Goal: Information Seeking & Learning: Learn about a topic

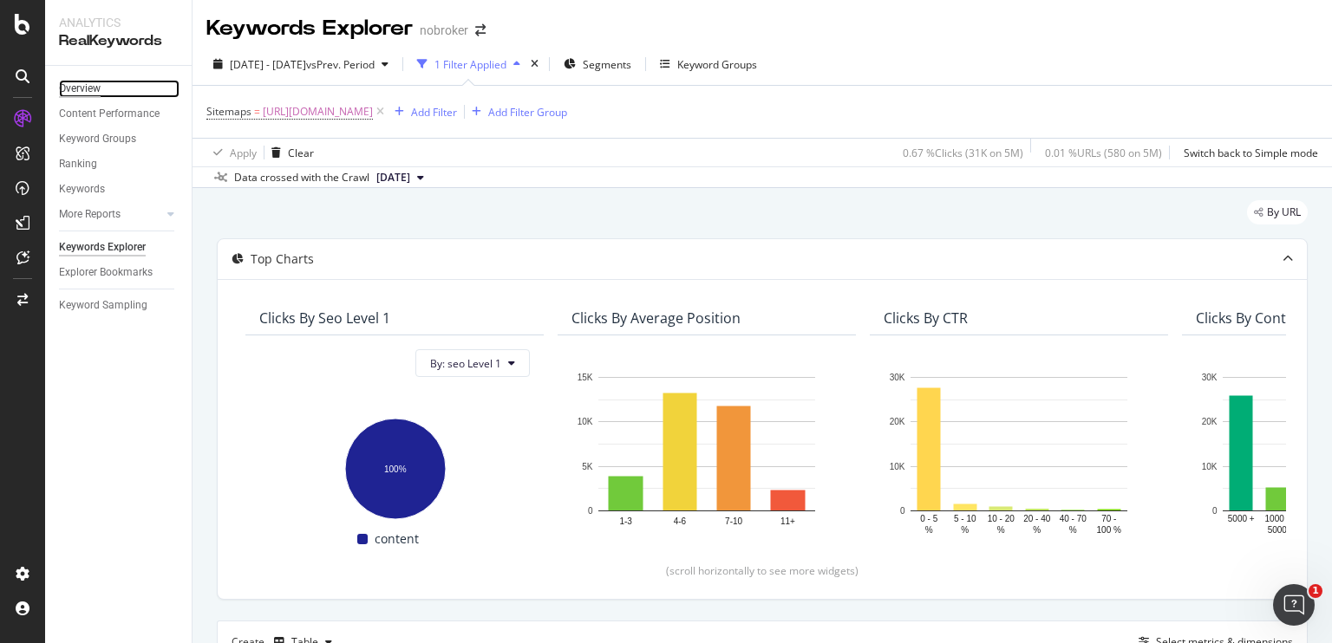
click at [89, 87] on div "Overview" at bounding box center [80, 89] width 42 height 18
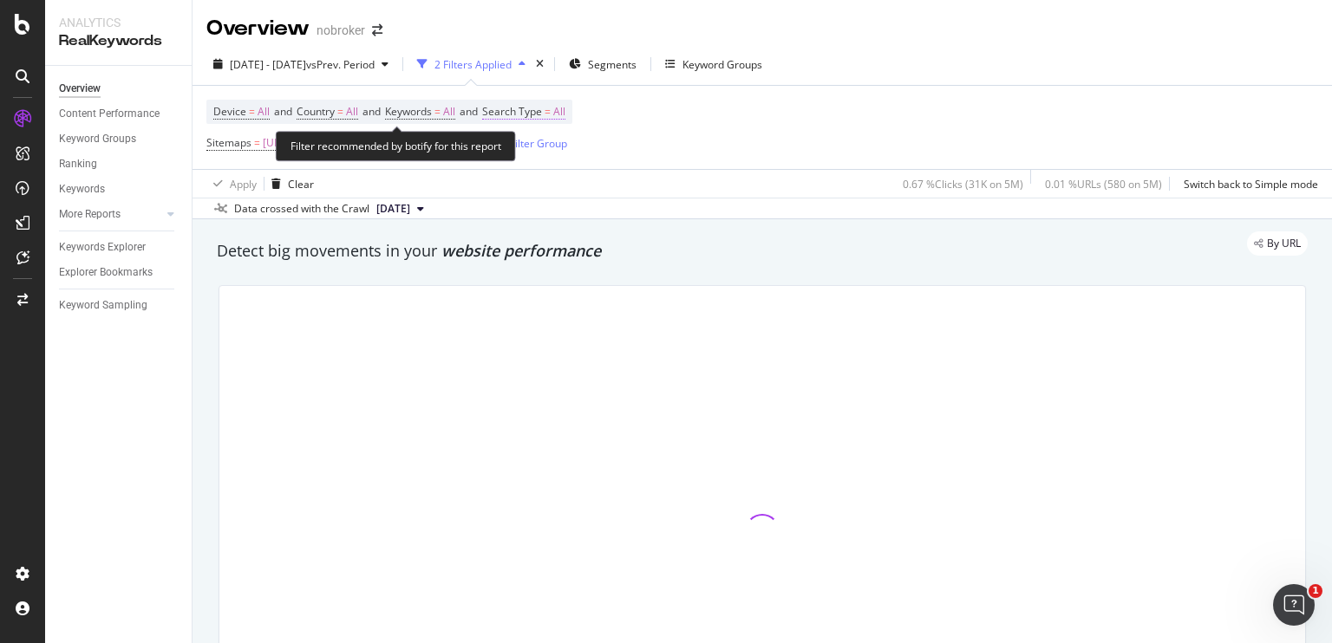
click at [565, 111] on span "All" at bounding box center [559, 112] width 12 height 24
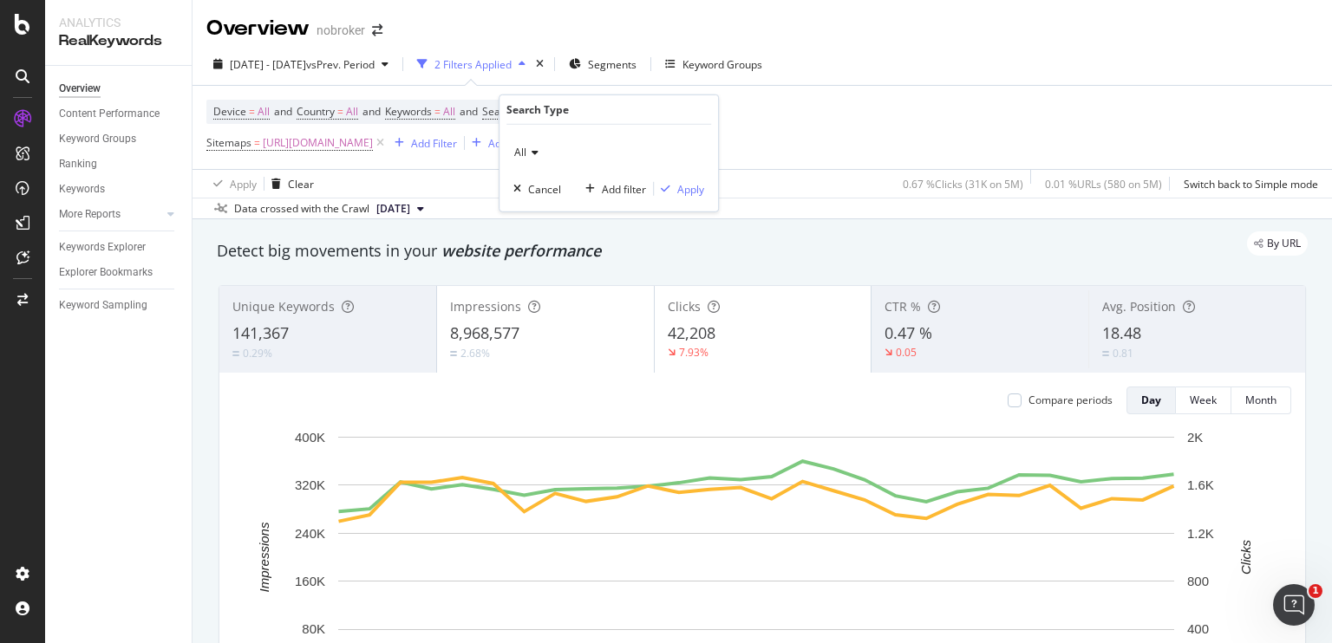
click at [531, 149] on icon at bounding box center [532, 152] width 12 height 10
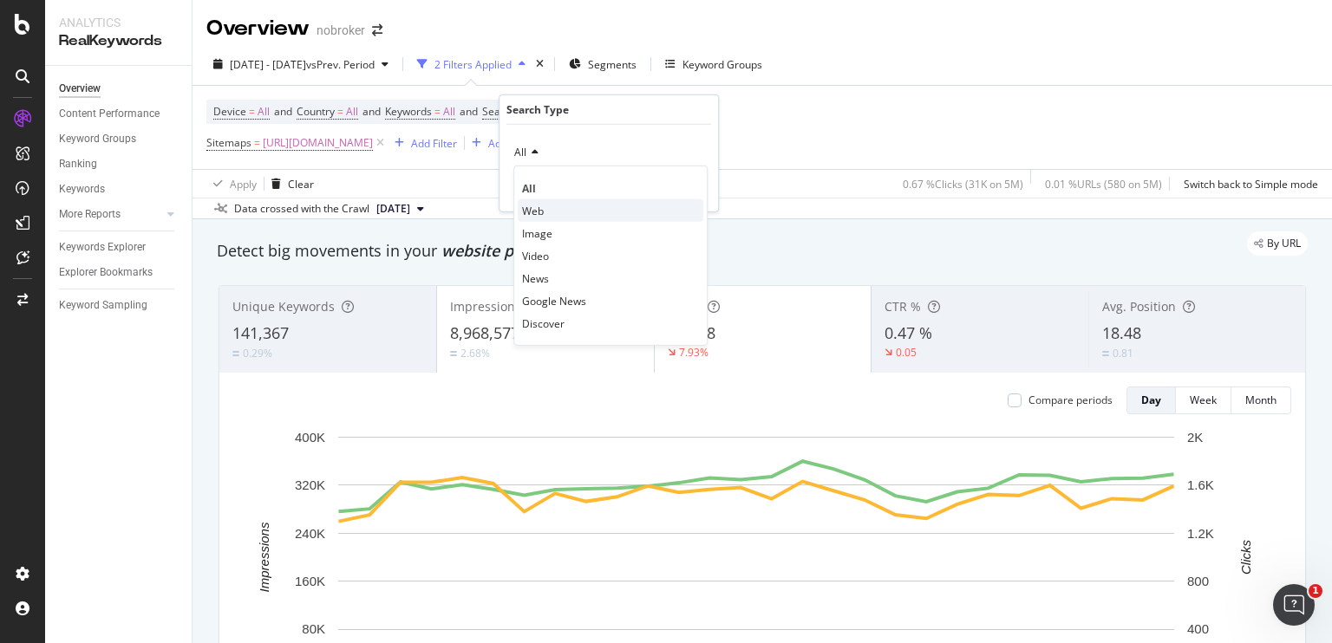
click at [533, 204] on span "Web" at bounding box center [533, 210] width 22 height 15
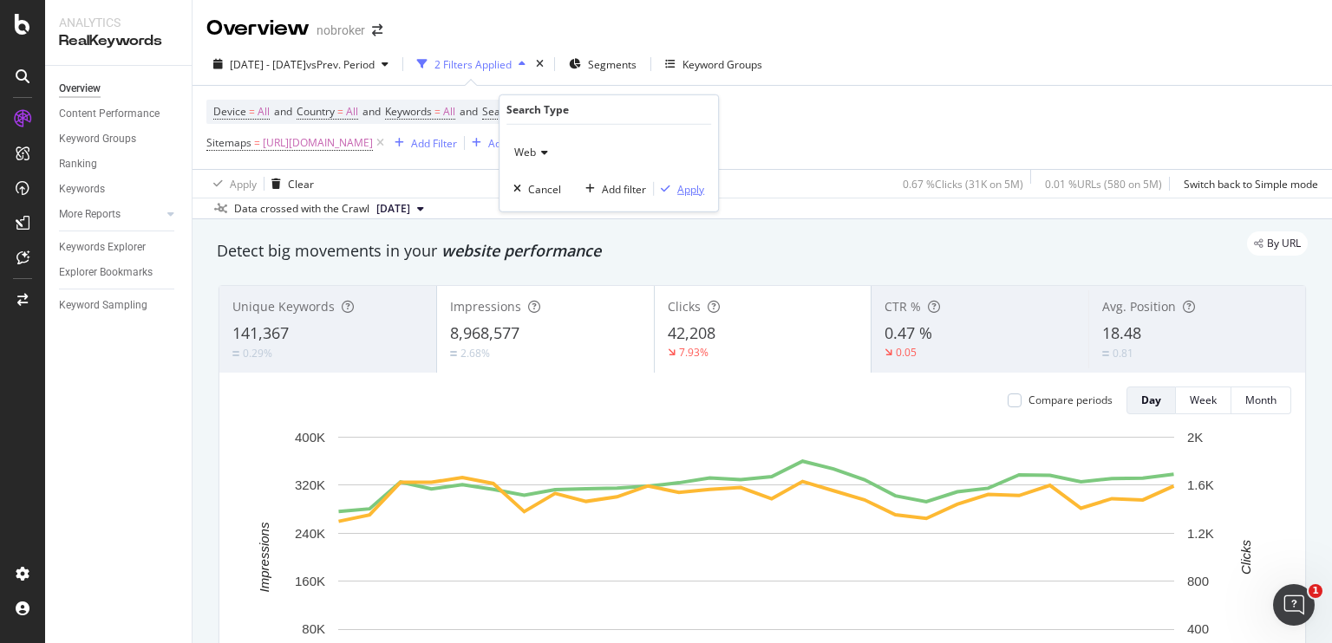
click at [687, 186] on div "Apply" at bounding box center [690, 188] width 27 height 15
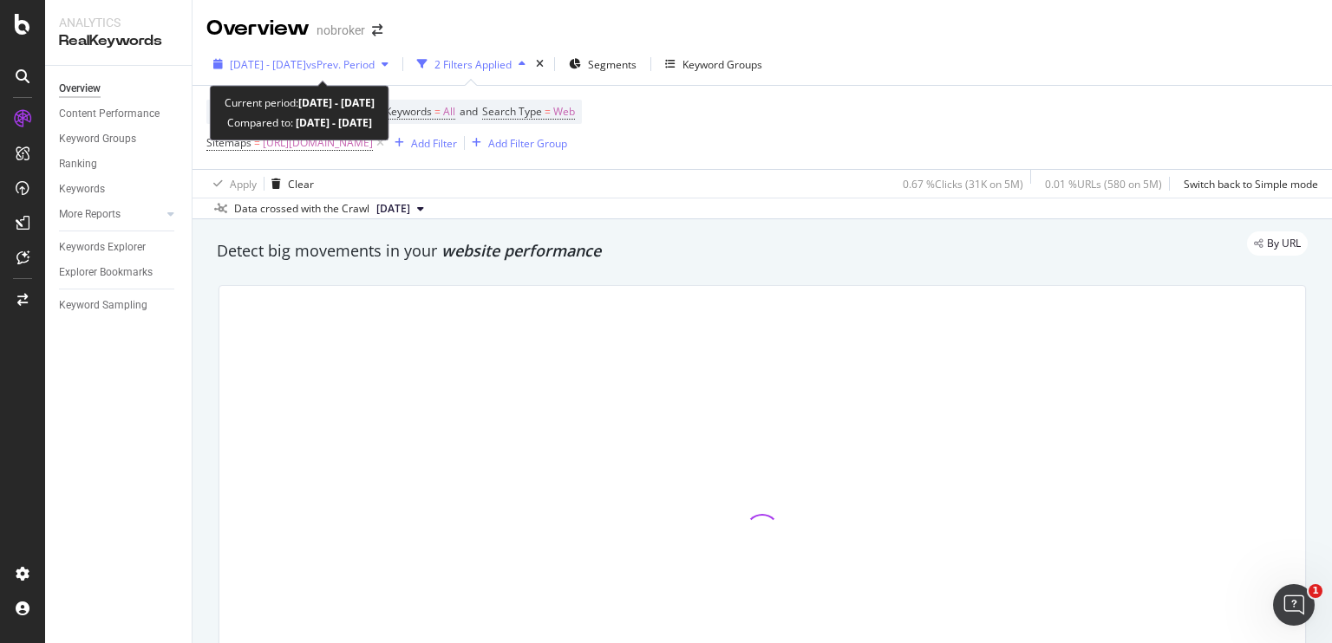
click at [375, 64] on span "vs Prev. Period" at bounding box center [340, 64] width 69 height 15
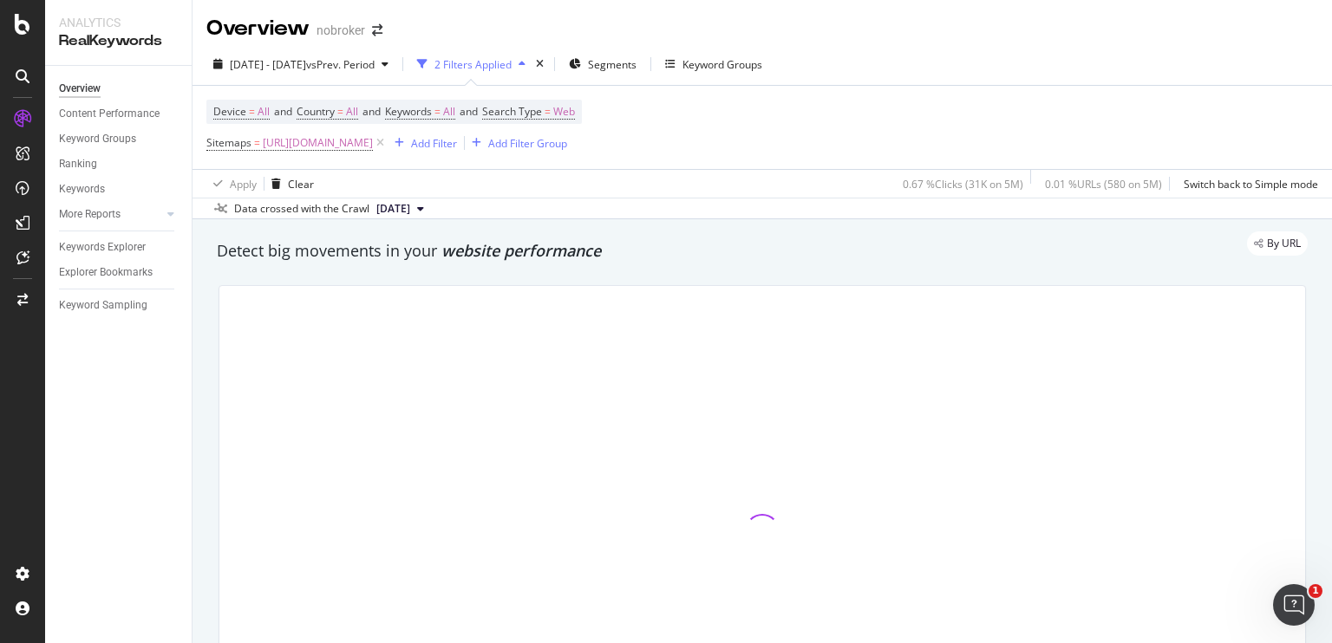
click at [643, 215] on div "Data crossed with the Crawl [DATE]" at bounding box center [763, 208] width 1140 height 21
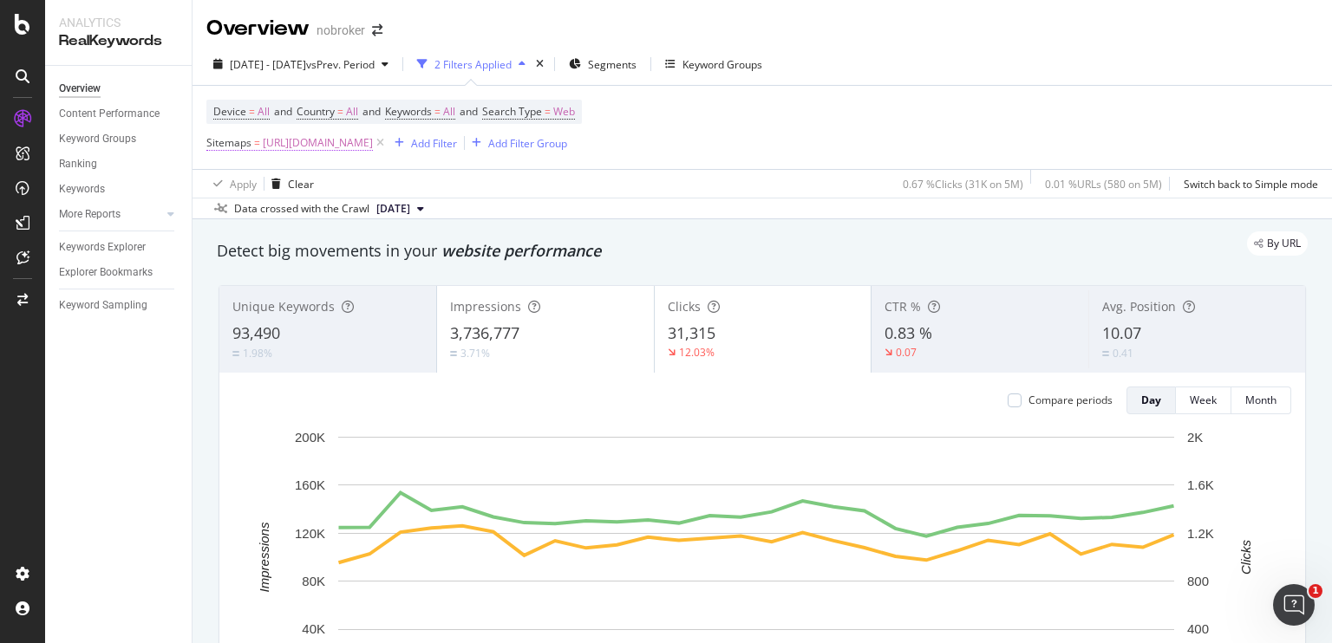
click at [373, 145] on span "[URL][DOMAIN_NAME]" at bounding box center [318, 143] width 110 height 24
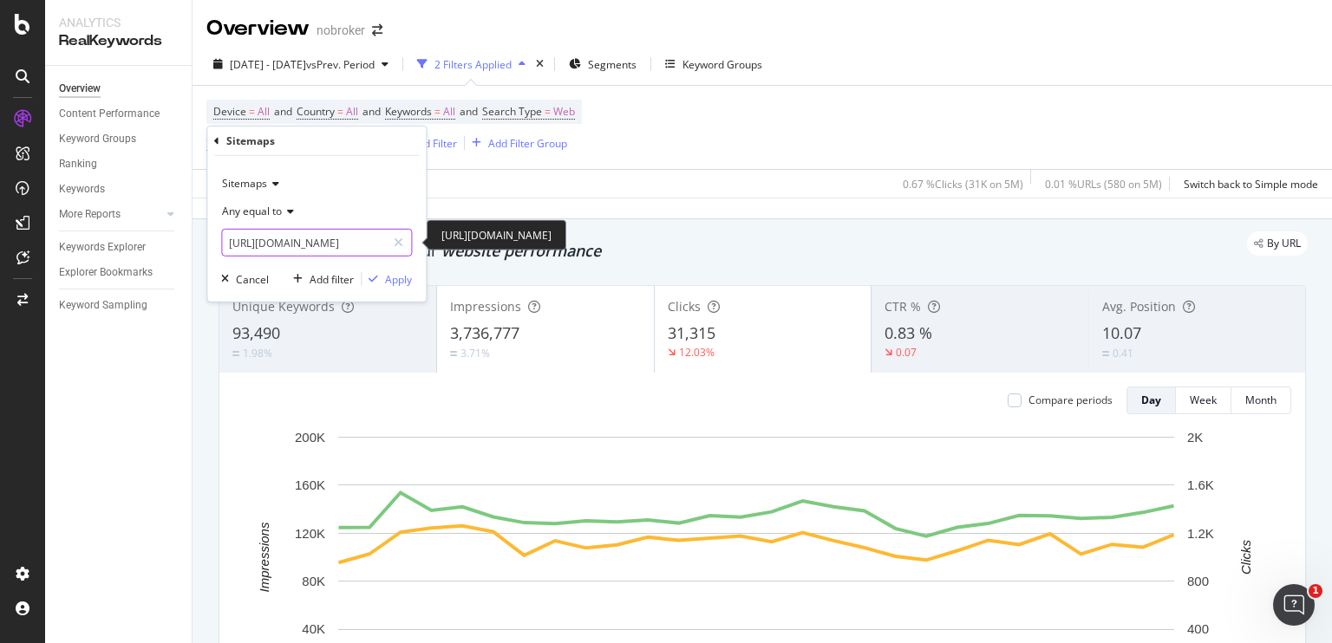
scroll to position [0, 170]
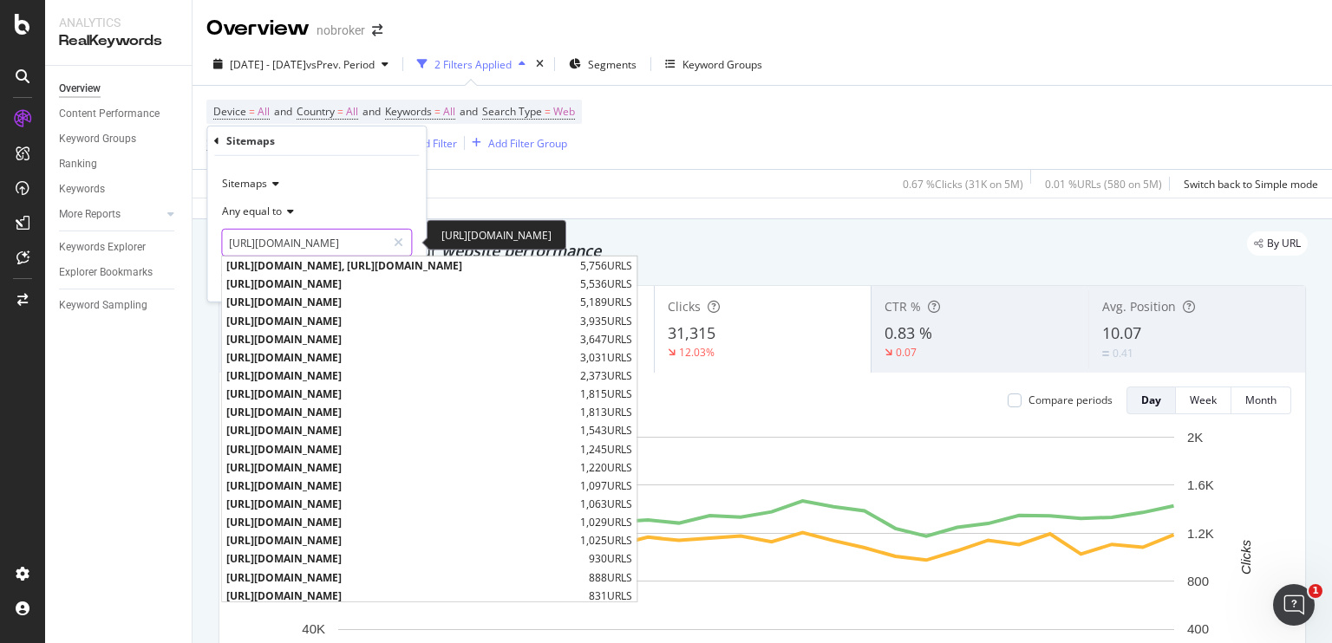
click at [319, 241] on input "[URL][DOMAIN_NAME]" at bounding box center [304, 243] width 164 height 28
drag, startPoint x: 319, startPoint y: 241, endPoint x: 336, endPoint y: 241, distance: 16.5
click at [336, 241] on input "[URL][DOMAIN_NAME]" at bounding box center [304, 243] width 164 height 28
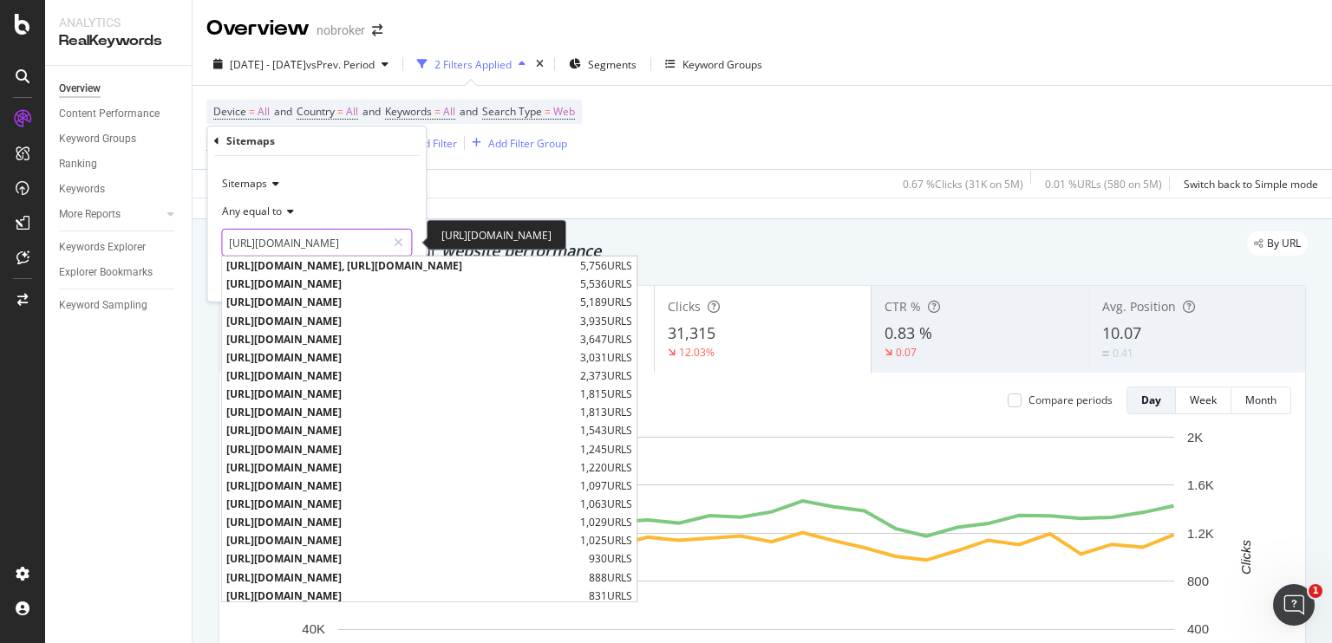
click at [283, 242] on input "[URL][DOMAIN_NAME]" at bounding box center [304, 243] width 164 height 28
click at [320, 244] on input "[URL][DOMAIN_NAME]" at bounding box center [304, 243] width 164 height 28
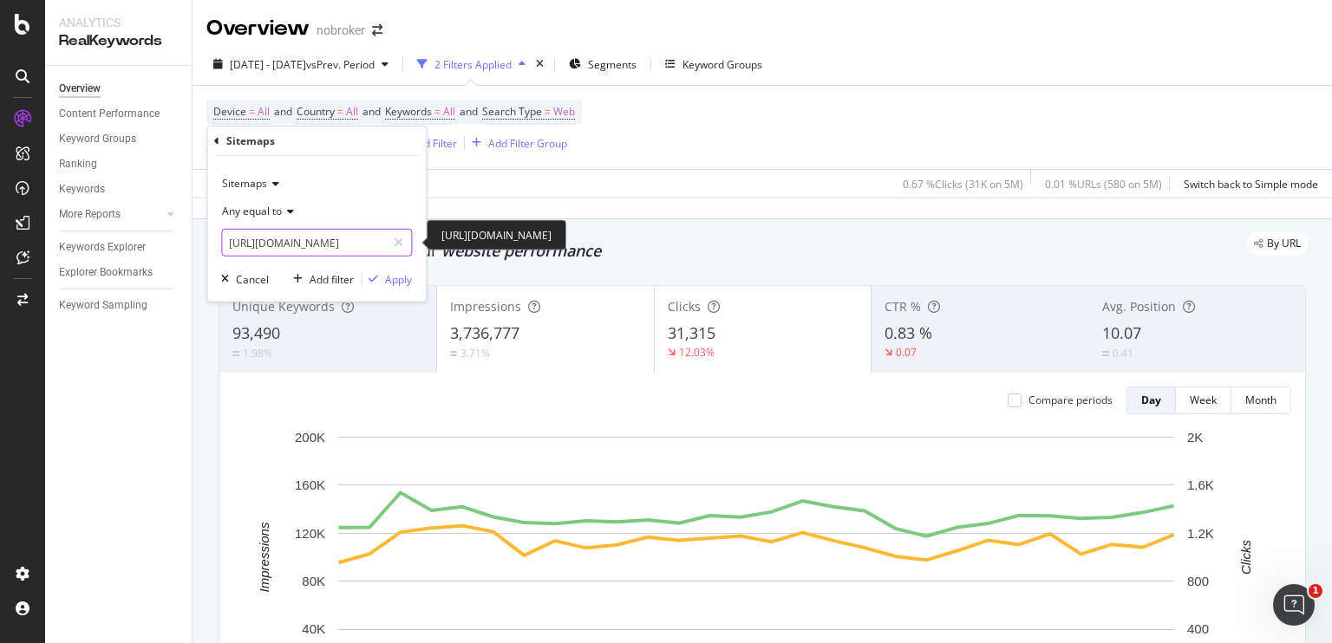
scroll to position [0, 136]
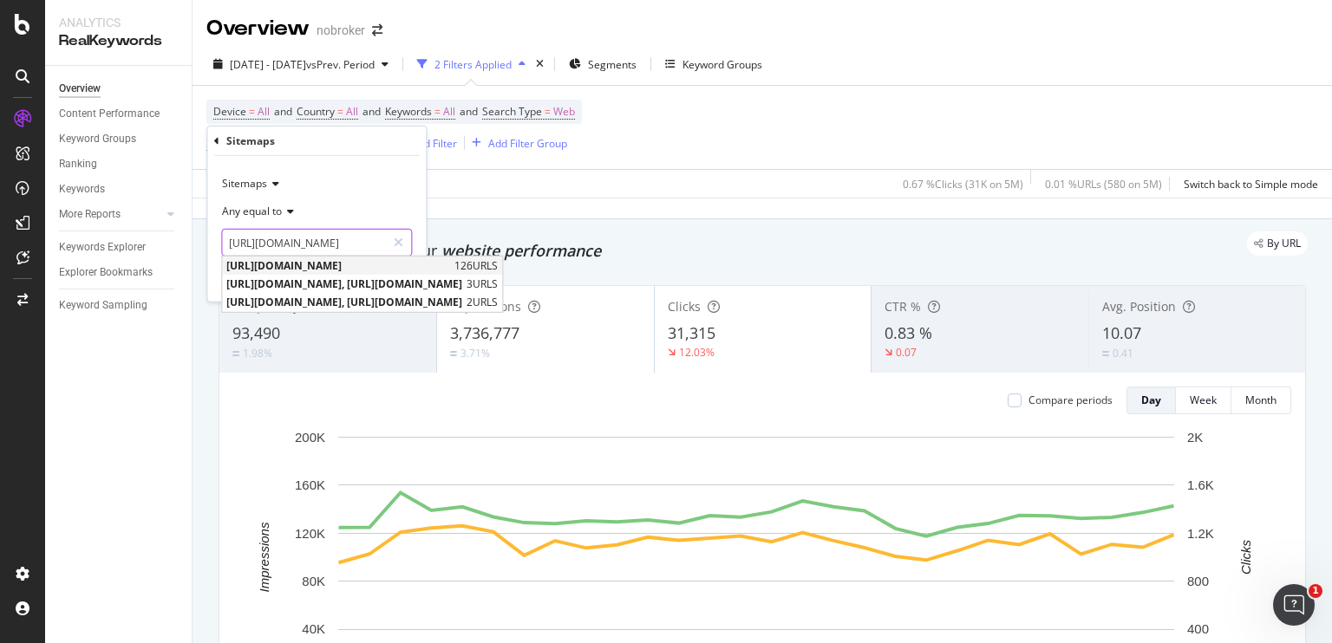
type input "[URL][DOMAIN_NAME]"
click at [344, 270] on span "[URL][DOMAIN_NAME]" at bounding box center [338, 265] width 224 height 15
click at [323, 236] on input "[URL][DOMAIN_NAME]" at bounding box center [304, 243] width 164 height 28
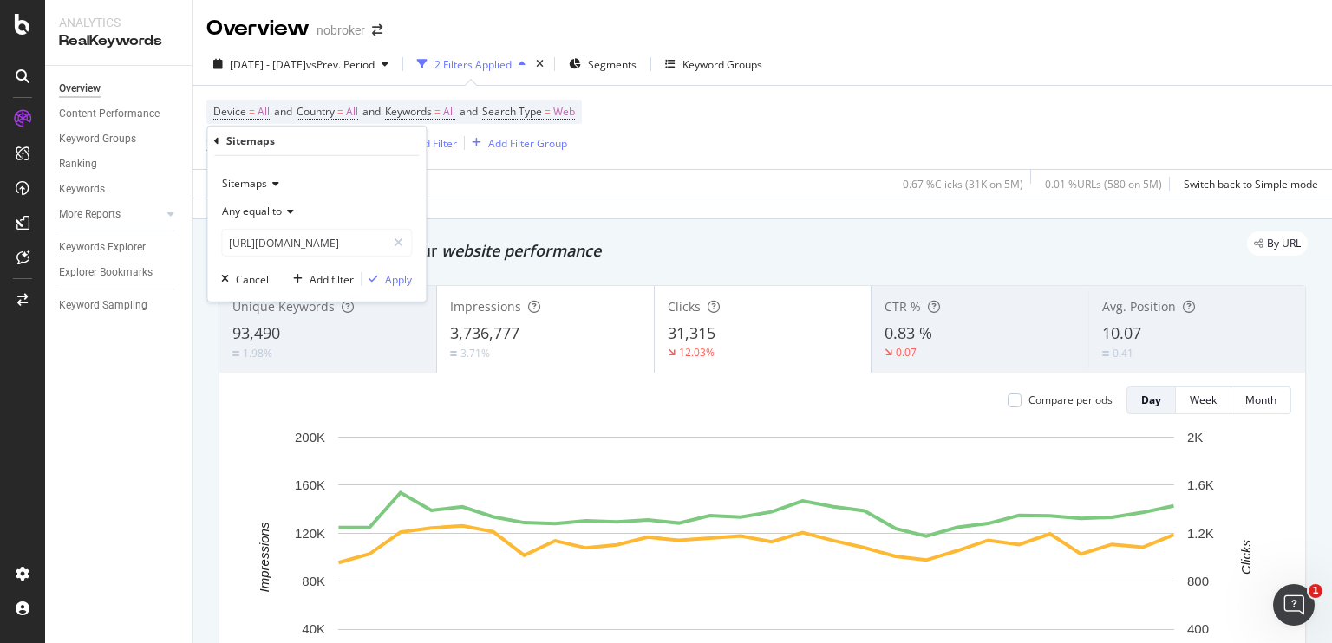
click at [367, 203] on div "Any equal to" at bounding box center [316, 212] width 191 height 28
click at [374, 179] on div "Sitemaps" at bounding box center [316, 184] width 191 height 28
click at [392, 156] on div "Sitemaps Any equal to [URL][DOMAIN_NAME] [URL][DOMAIN_NAME] Cancel Add filter A…" at bounding box center [316, 229] width 219 height 146
click at [399, 278] on div "Apply" at bounding box center [398, 278] width 27 height 15
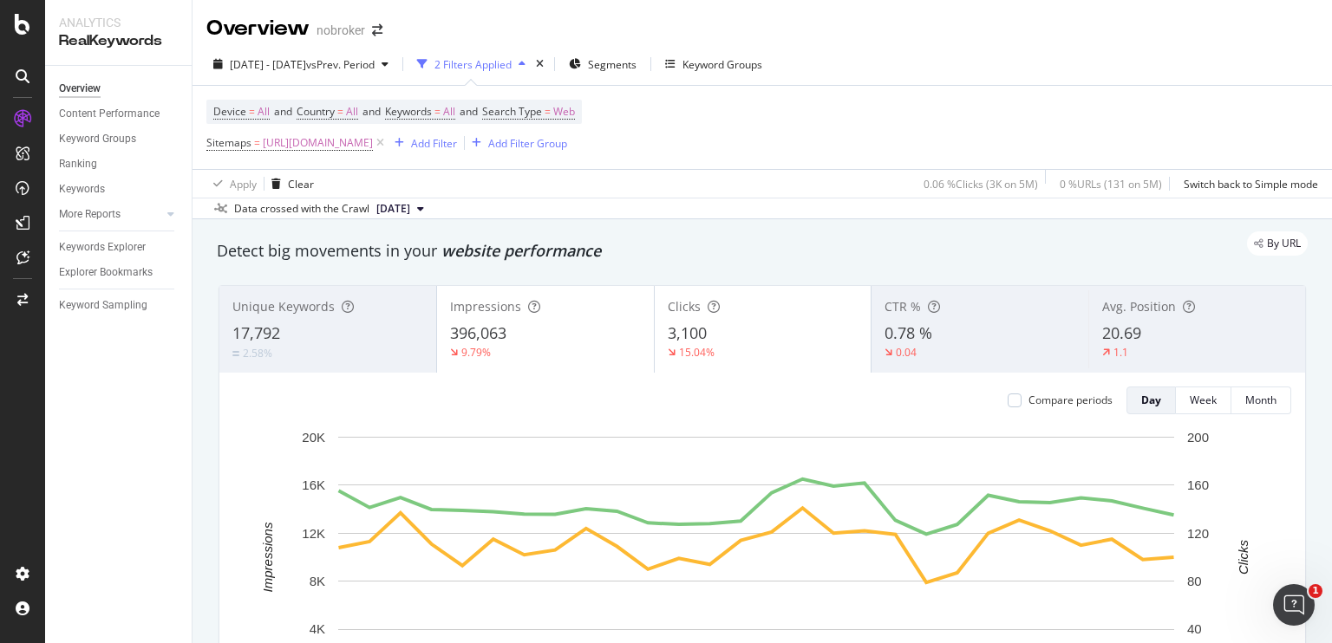
click at [533, 21] on div "Overview nobroker" at bounding box center [763, 21] width 1140 height 43
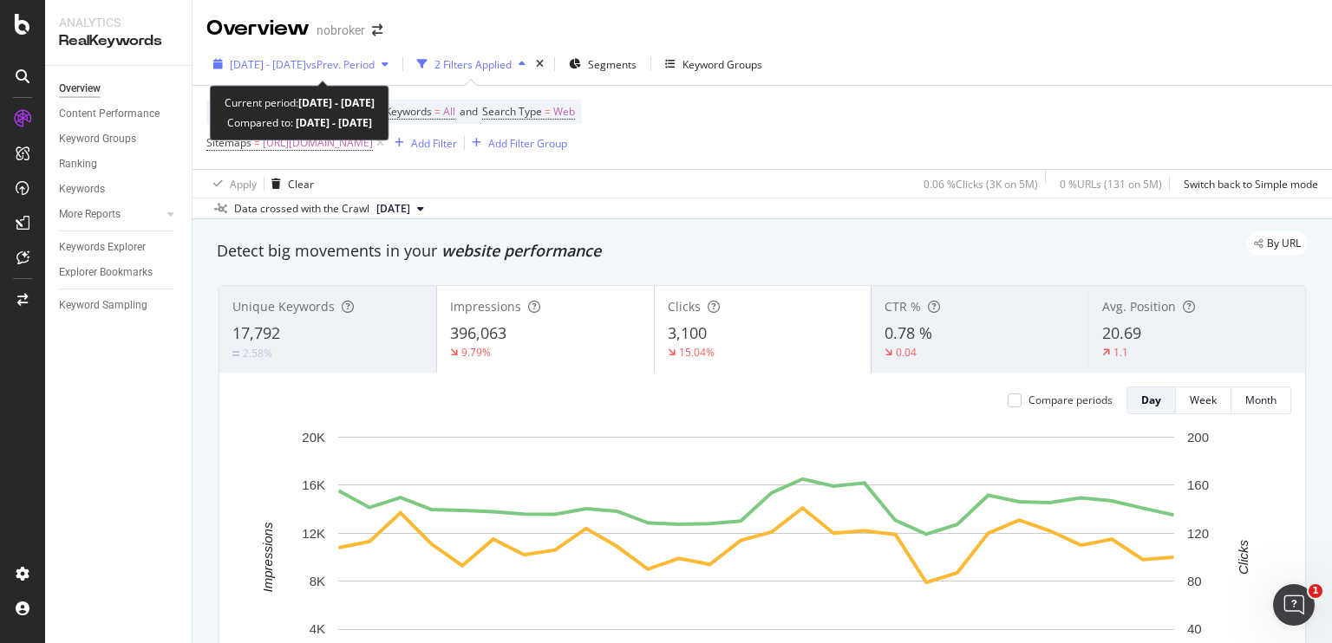
click at [375, 62] on span "vs Prev. Period" at bounding box center [340, 64] width 69 height 15
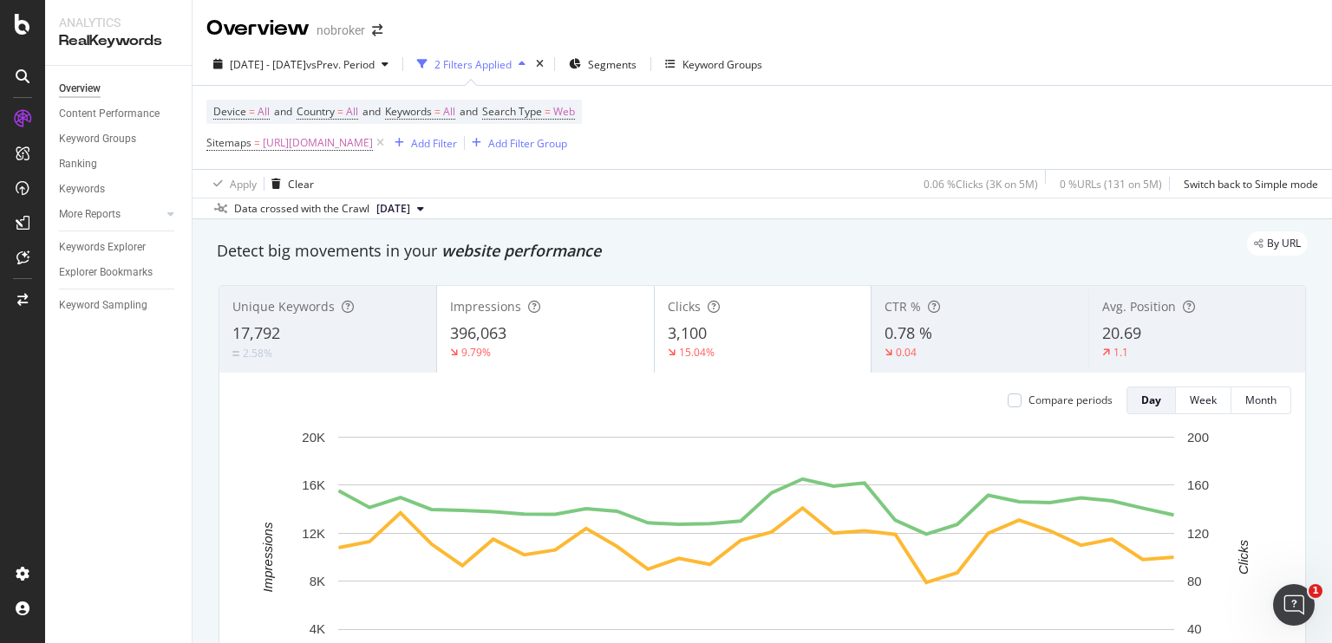
click at [582, 109] on div "Device = All and Country = All and Keywords = All and Search Type = Web Sitemap…" at bounding box center [394, 128] width 376 height 56
click at [575, 110] on span "Web" at bounding box center [564, 112] width 22 height 24
click at [542, 147] on icon at bounding box center [542, 152] width 12 height 10
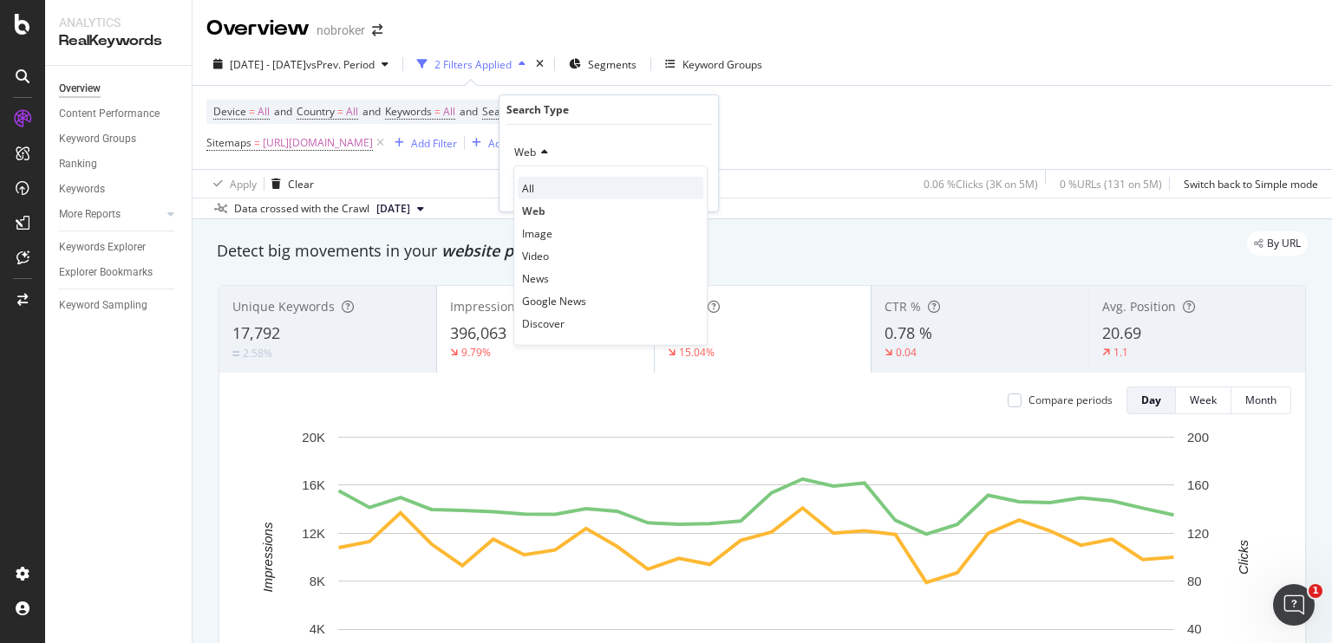
click at [537, 186] on div "All" at bounding box center [611, 188] width 186 height 23
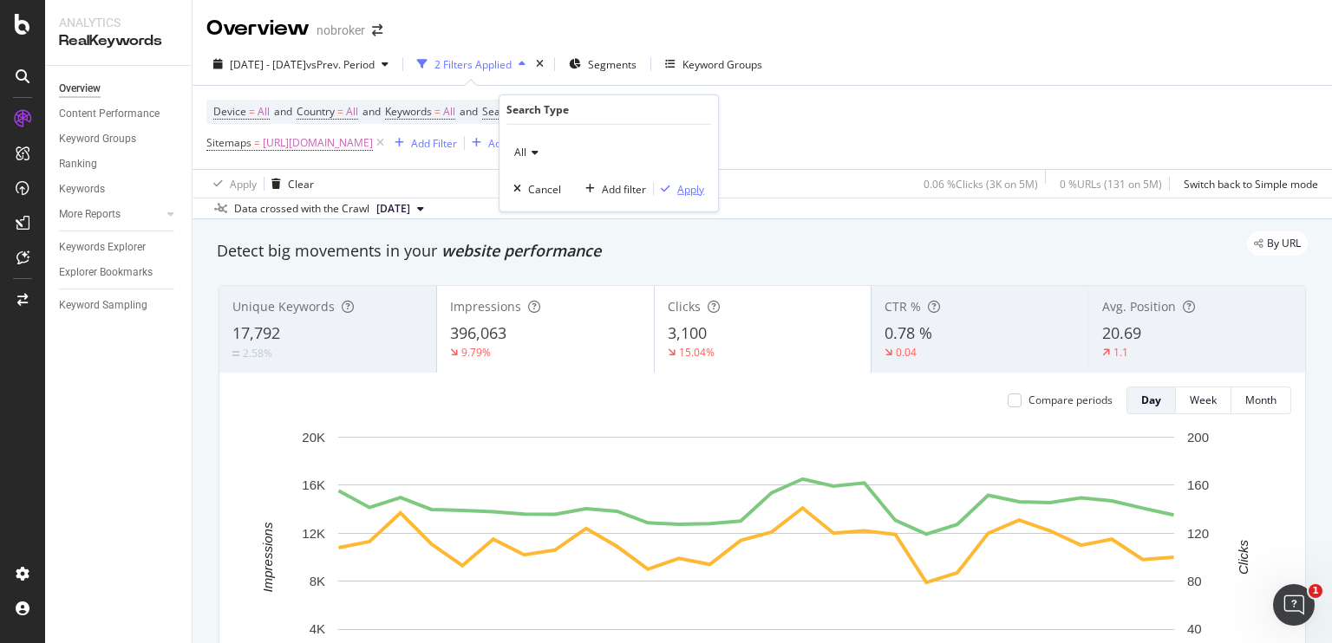
click at [688, 191] on div "Apply" at bounding box center [690, 188] width 27 height 15
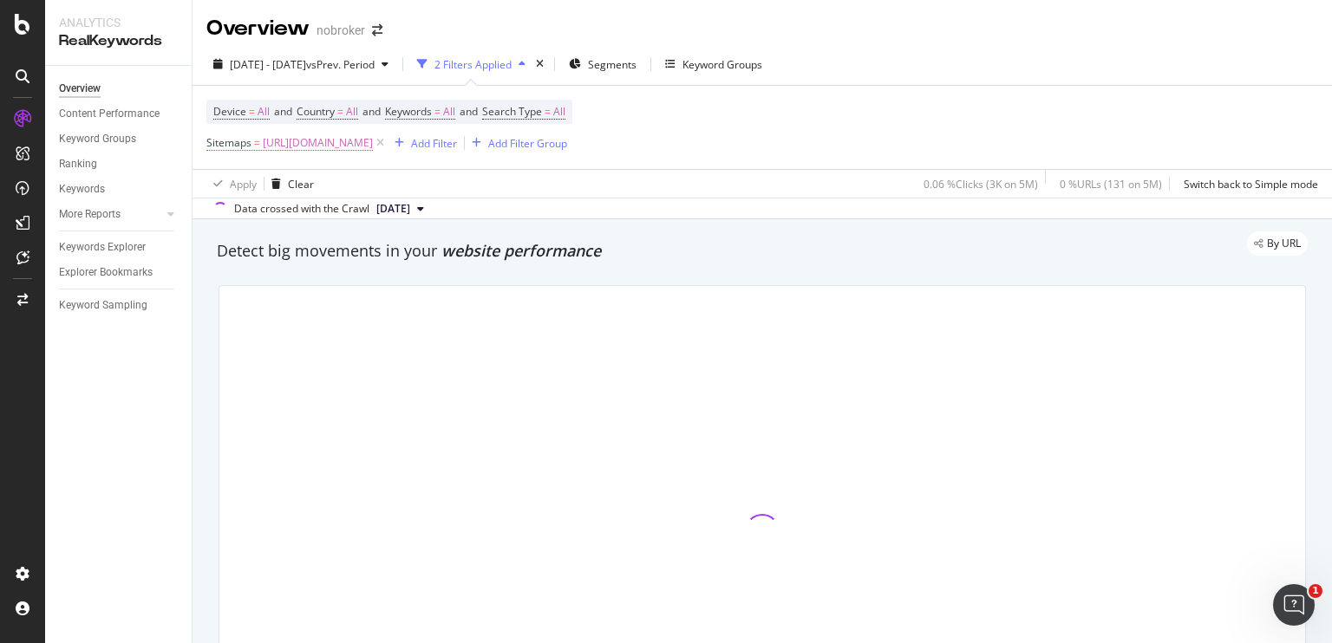
click at [373, 146] on span "[URL][DOMAIN_NAME]" at bounding box center [318, 143] width 110 height 24
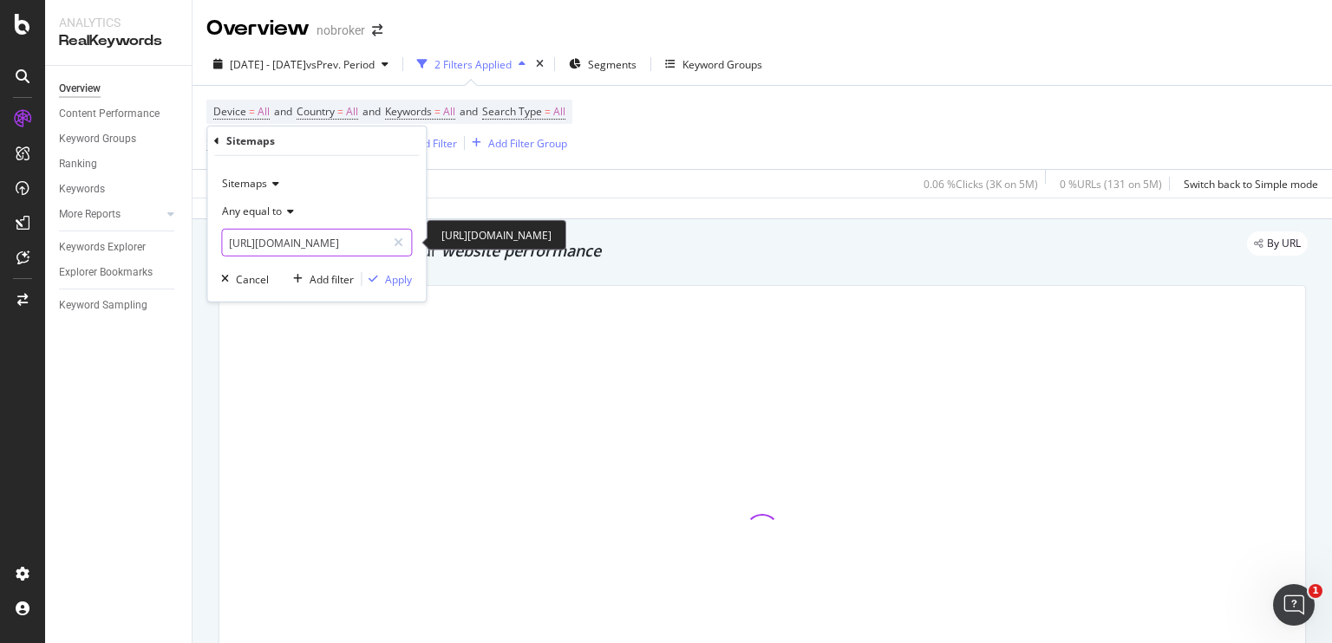
click at [358, 245] on input "[URL][DOMAIN_NAME]" at bounding box center [304, 243] width 164 height 28
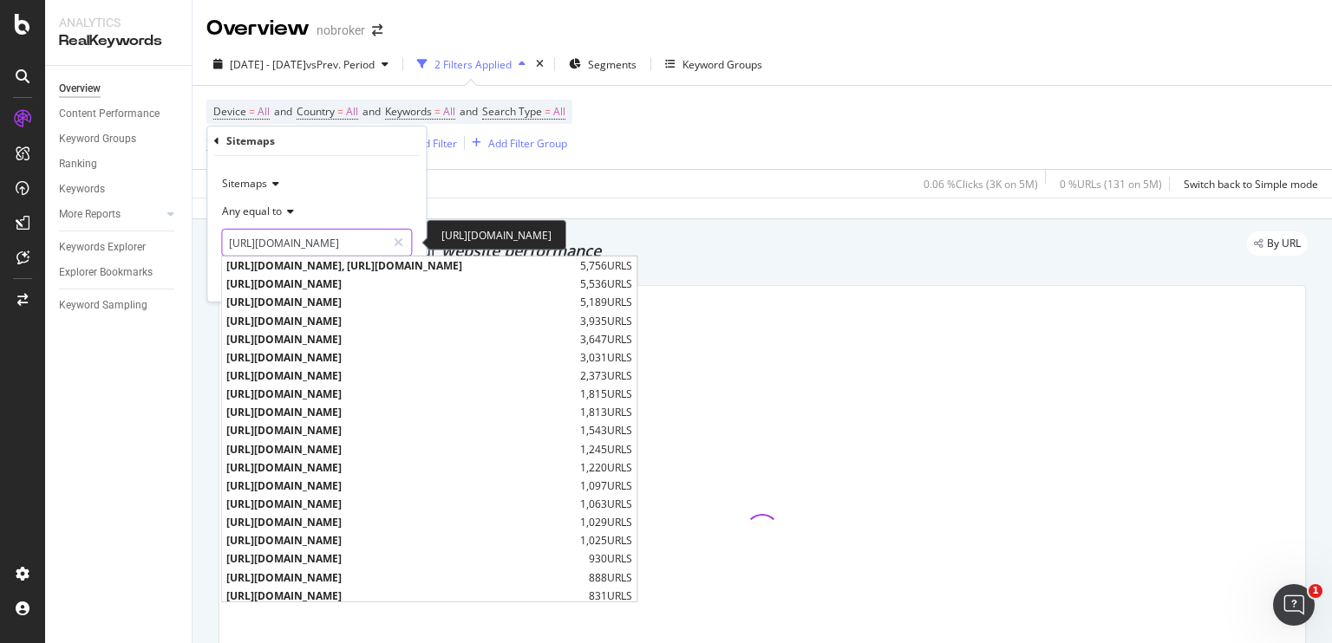
click at [358, 245] on input "[URL][DOMAIN_NAME]" at bounding box center [304, 243] width 164 height 28
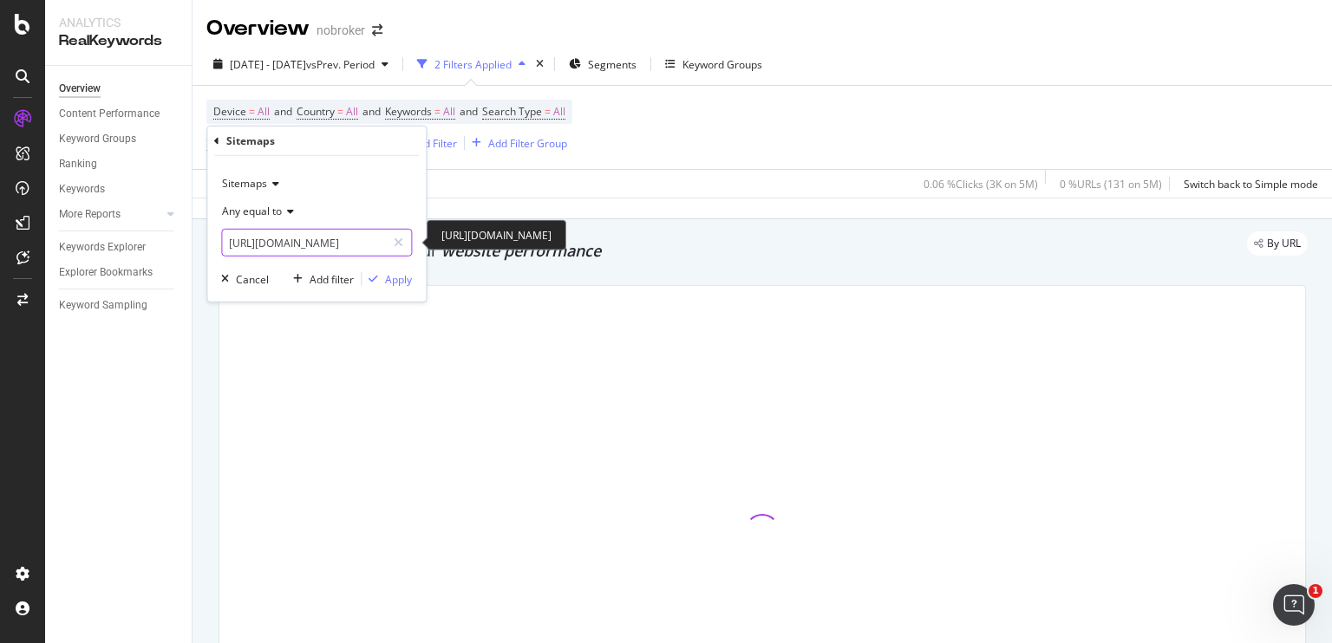
scroll to position [0, 180]
drag, startPoint x: 281, startPoint y: 245, endPoint x: 427, endPoint y: 245, distance: 145.7
click at [427, 245] on body "Analytics RealKeywords Overview Content Performance Keyword Groups Ranking Keyw…" at bounding box center [666, 321] width 1332 height 643
type input "[URL][DOMAIN_NAME]"
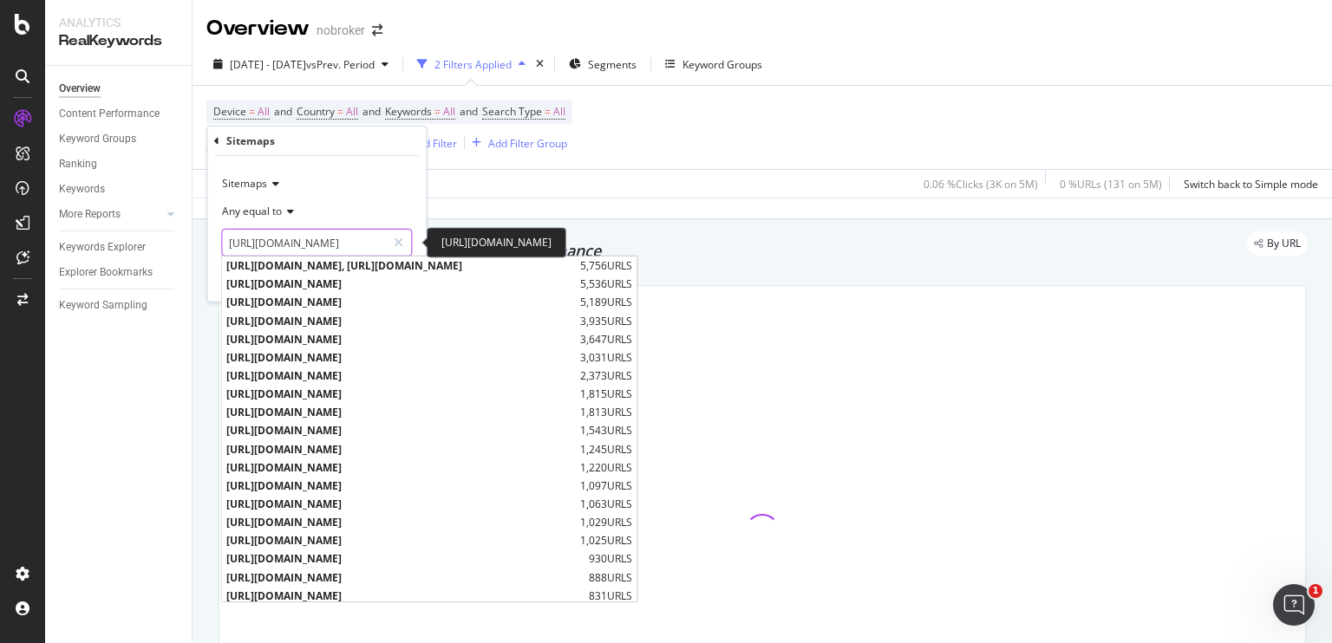
click at [379, 245] on input "[URL][DOMAIN_NAME]" at bounding box center [304, 243] width 164 height 28
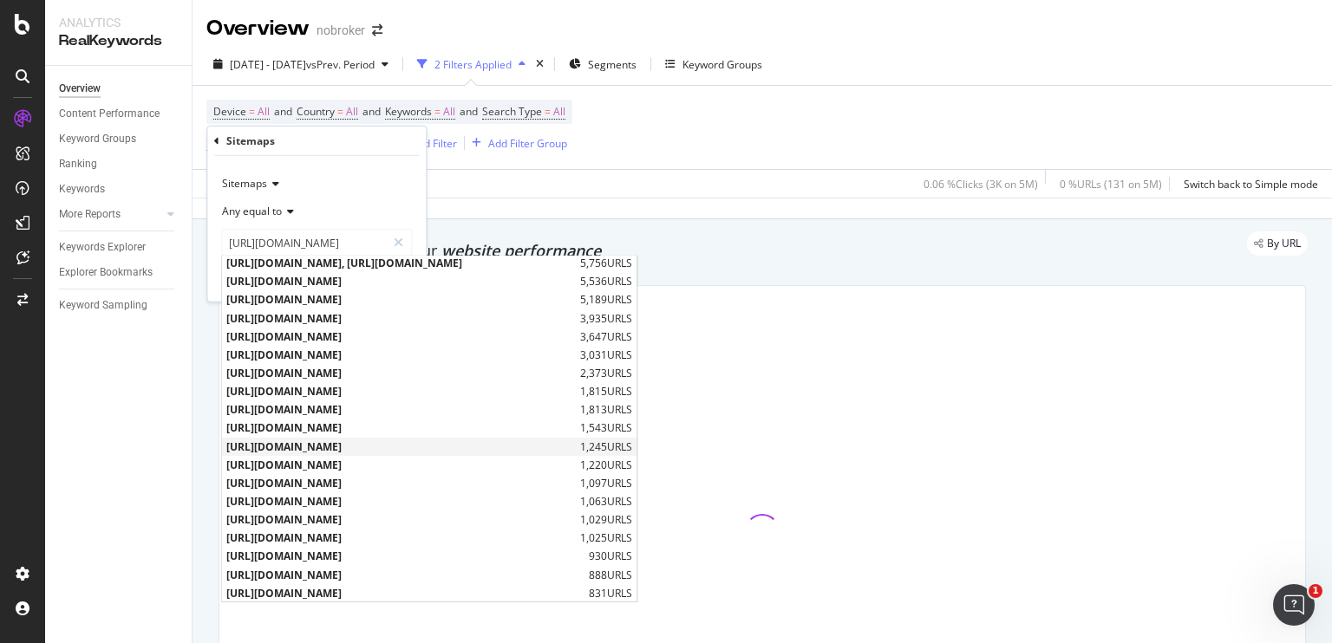
scroll to position [0, 0]
click at [462, 443] on span "[URL][DOMAIN_NAME]" at bounding box center [400, 446] width 349 height 15
type input "[URL][DOMAIN_NAME]"
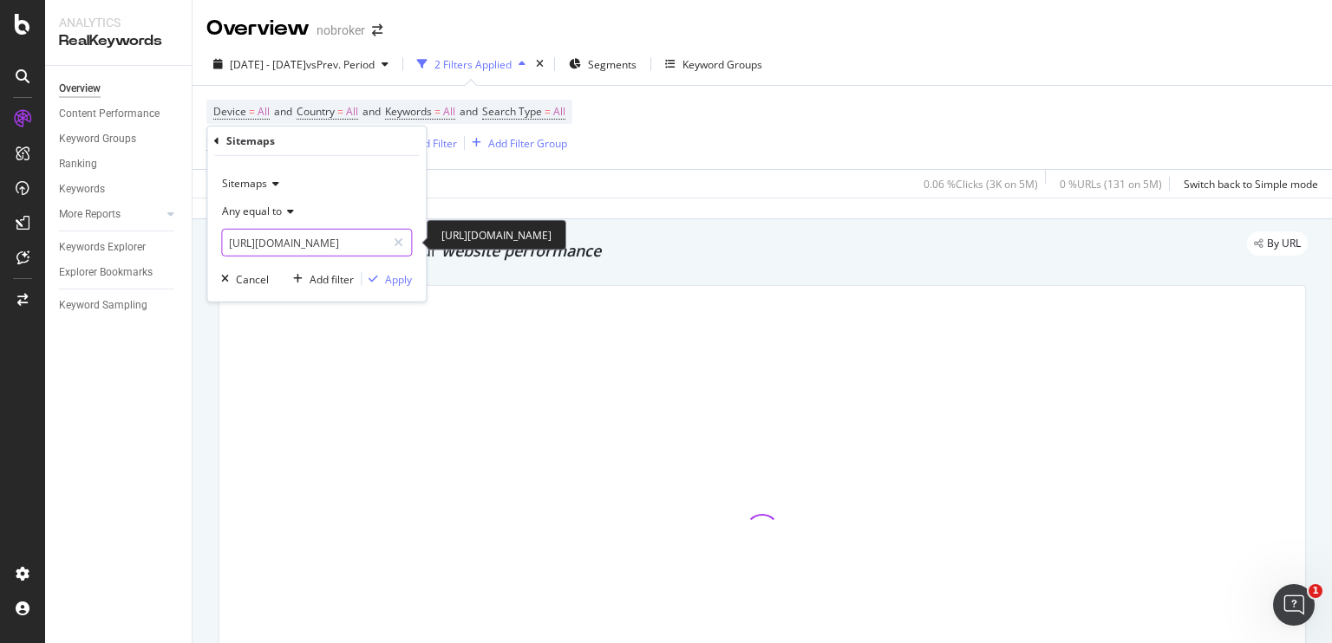
scroll to position [0, 158]
click at [392, 280] on div "Apply" at bounding box center [398, 278] width 27 height 15
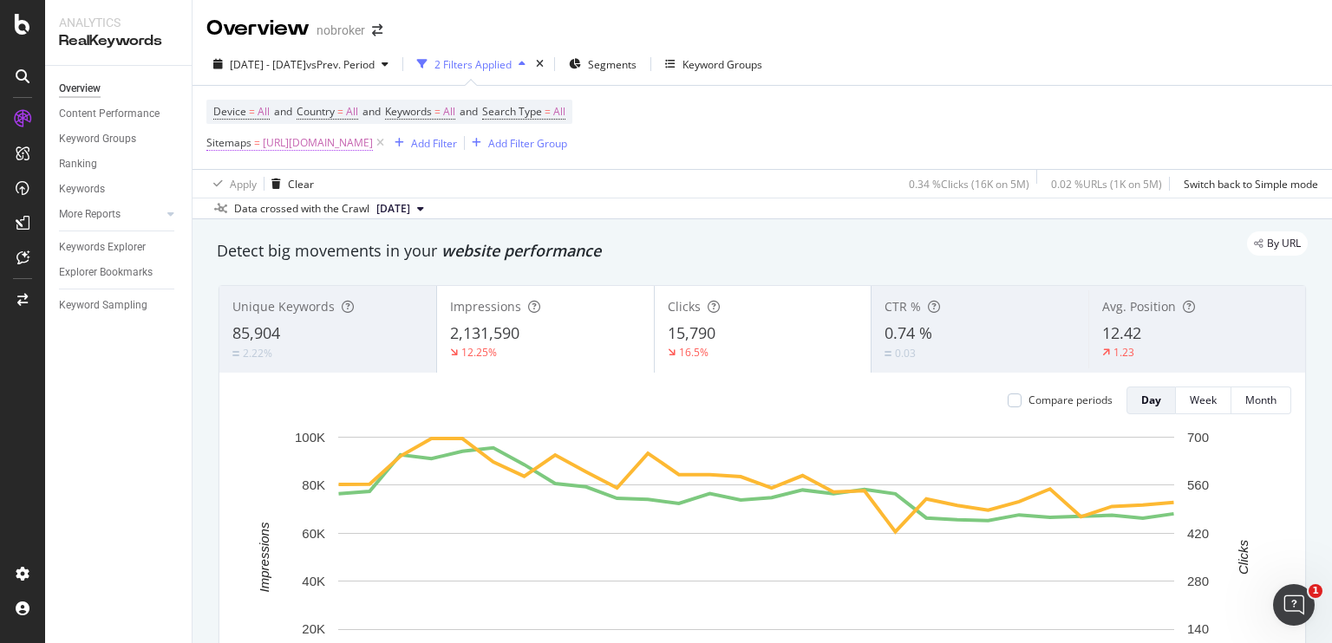
click at [373, 140] on span "[URL][DOMAIN_NAME]" at bounding box center [318, 143] width 110 height 24
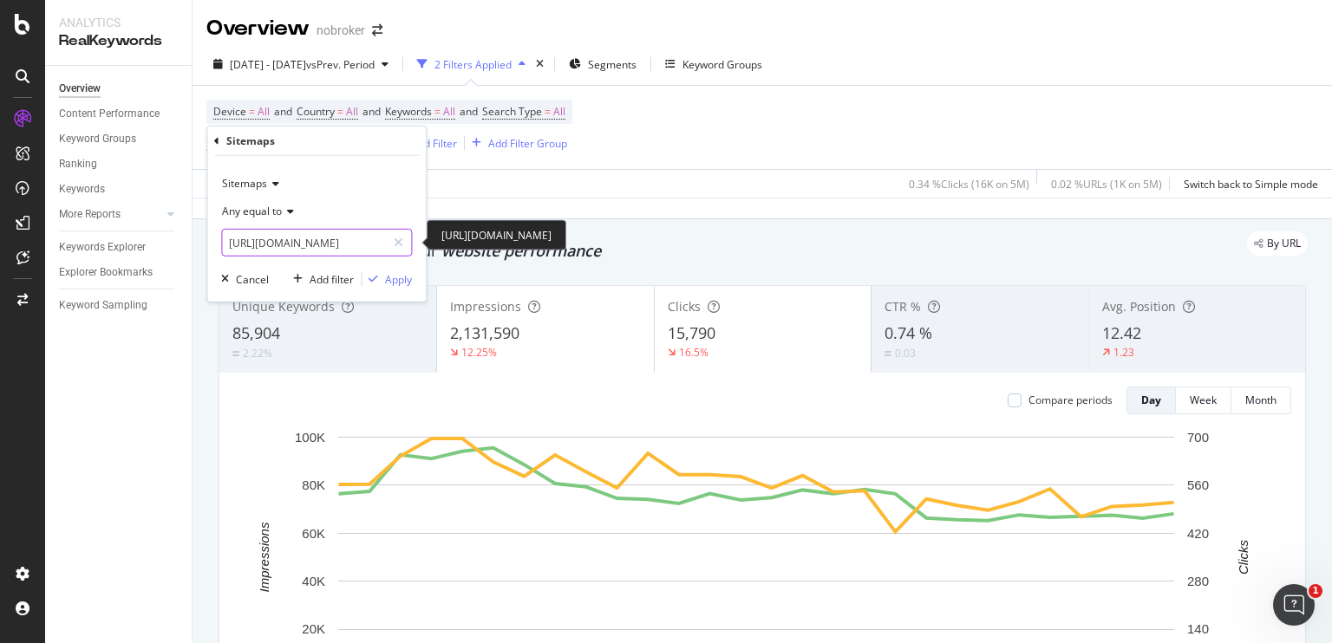
scroll to position [0, 158]
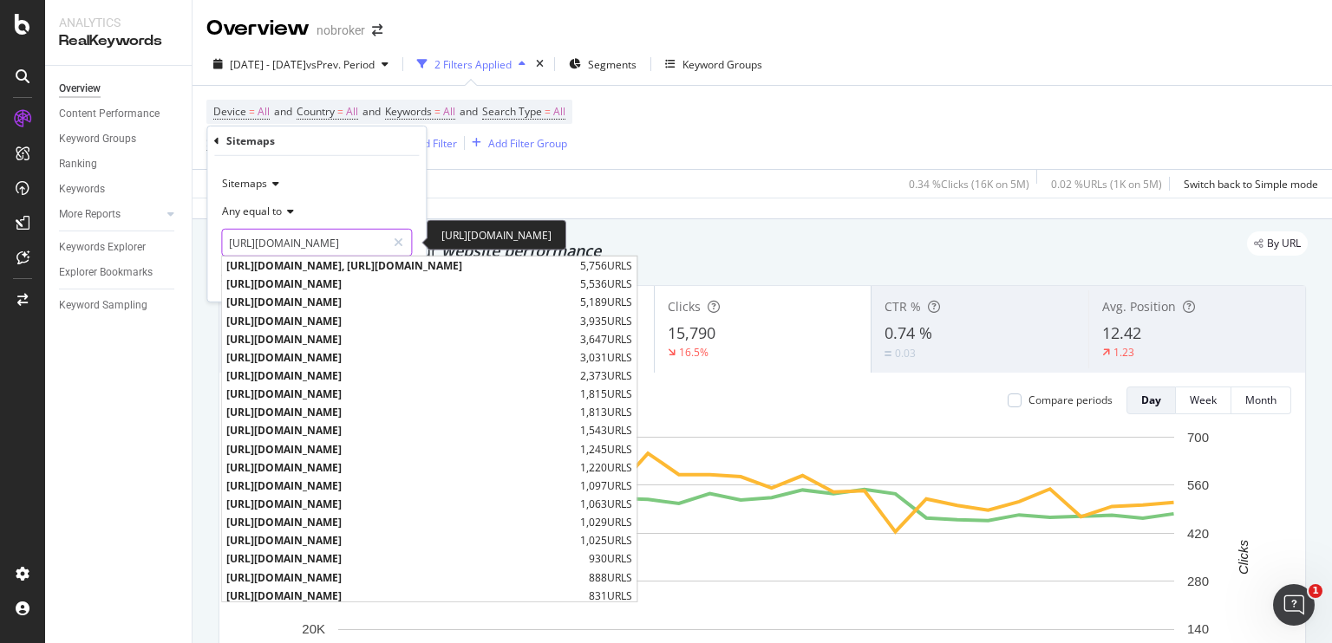
click at [335, 241] on input "[URL][DOMAIN_NAME]" at bounding box center [304, 243] width 164 height 28
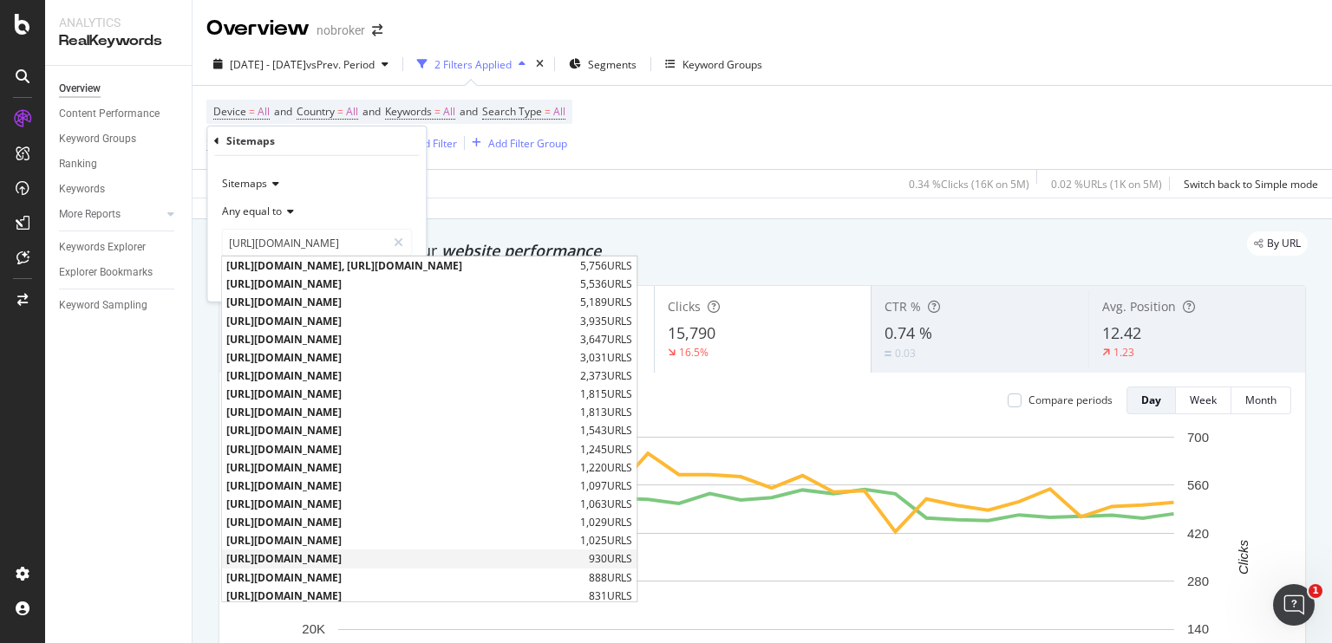
click at [441, 561] on span "[URL][DOMAIN_NAME]" at bounding box center [405, 559] width 358 height 15
type input "[URL][DOMAIN_NAME]"
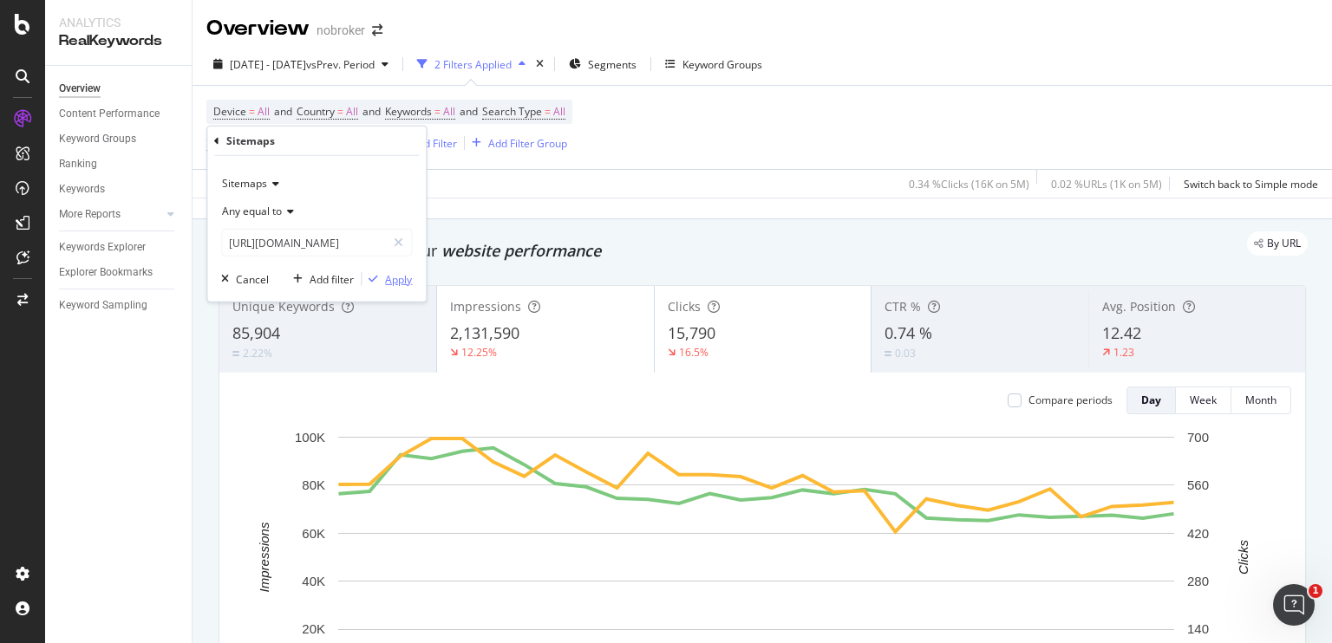
click at [385, 280] on div "Apply" at bounding box center [398, 278] width 27 height 15
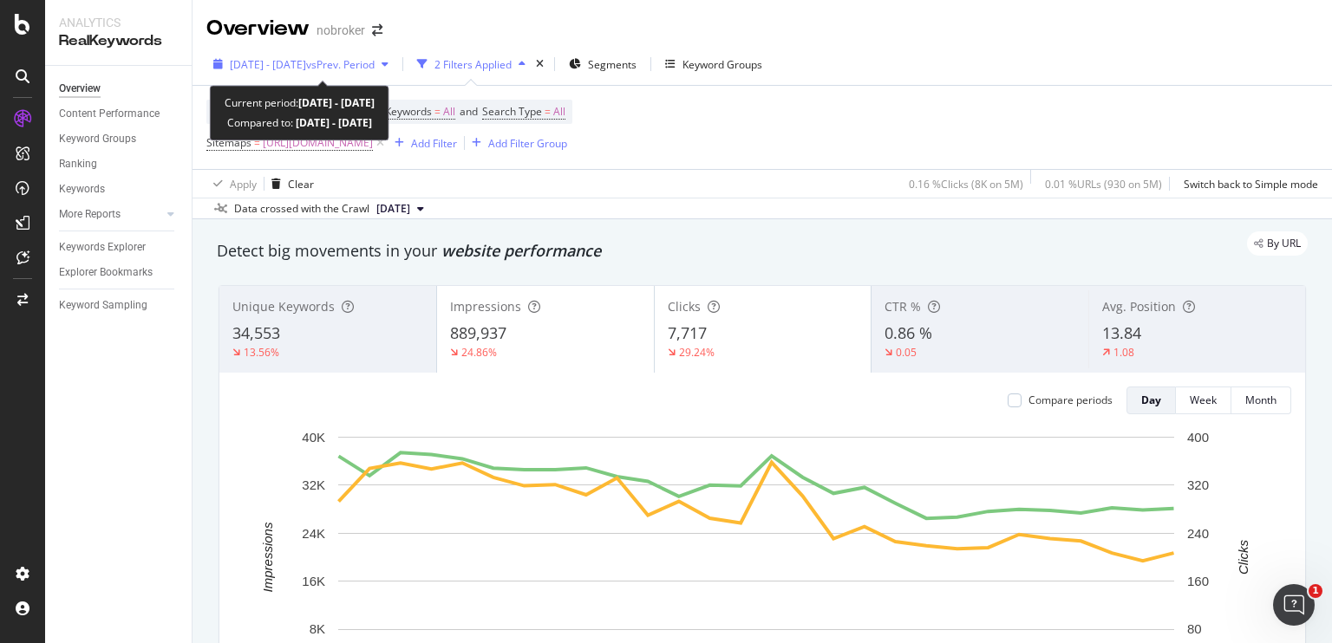
click at [306, 62] on span "[DATE] - [DATE]" at bounding box center [268, 64] width 76 height 15
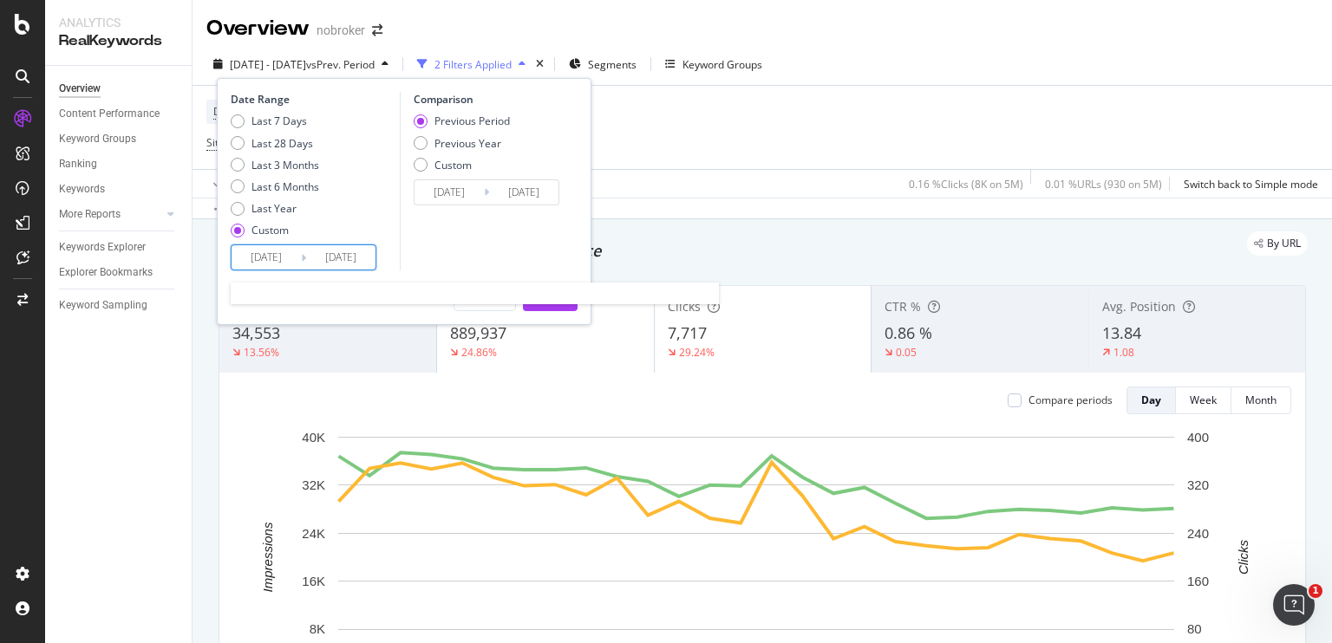
click at [270, 258] on input "[DATE]" at bounding box center [266, 257] width 69 height 24
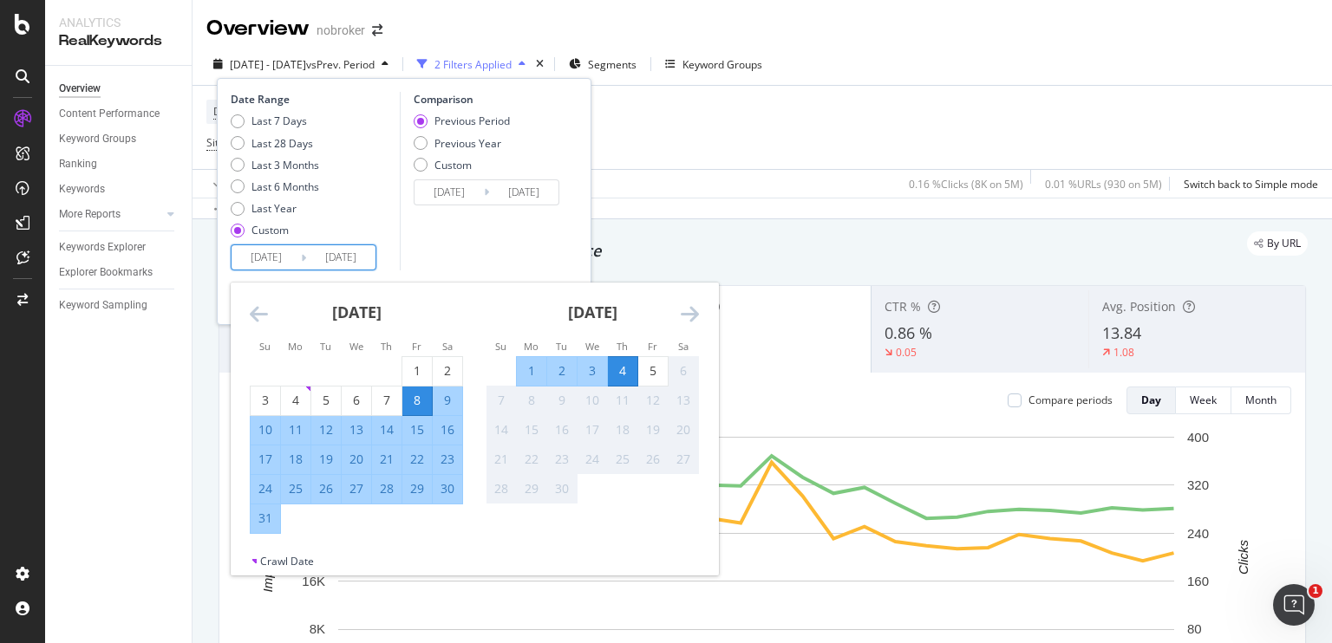
click at [529, 367] on div "1" at bounding box center [531, 371] width 29 height 17
type input "[DATE]"
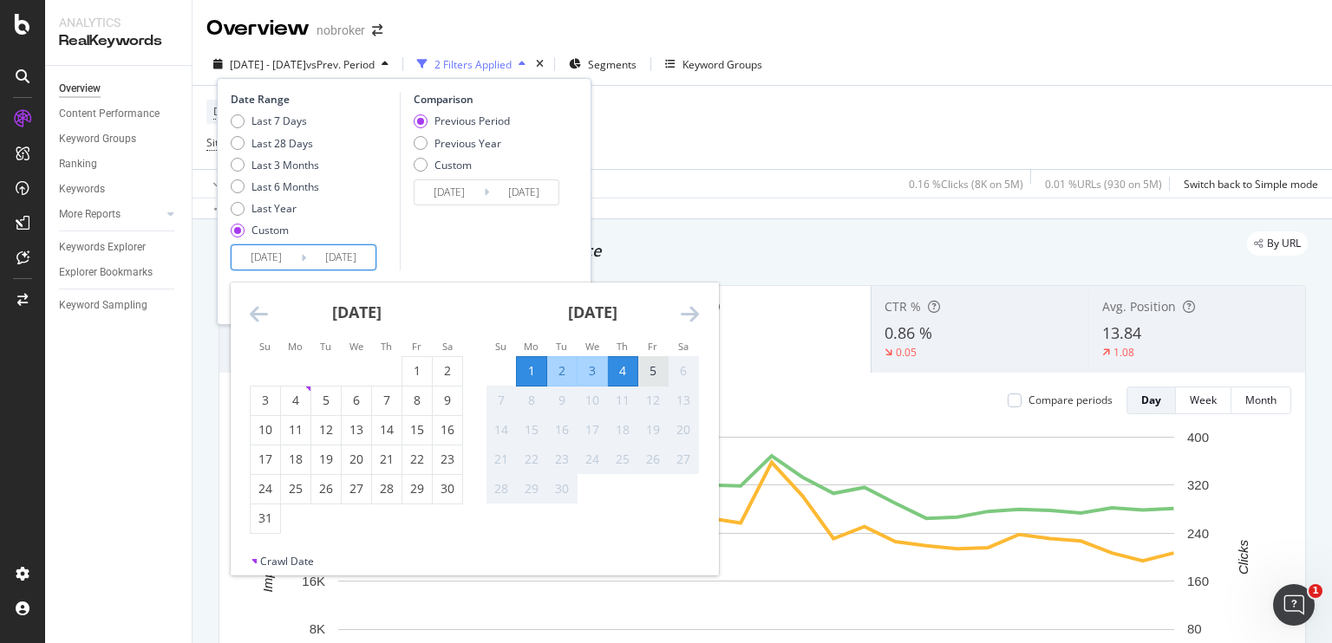
click at [645, 381] on div "5" at bounding box center [652, 371] width 29 height 29
type input "[DATE]"
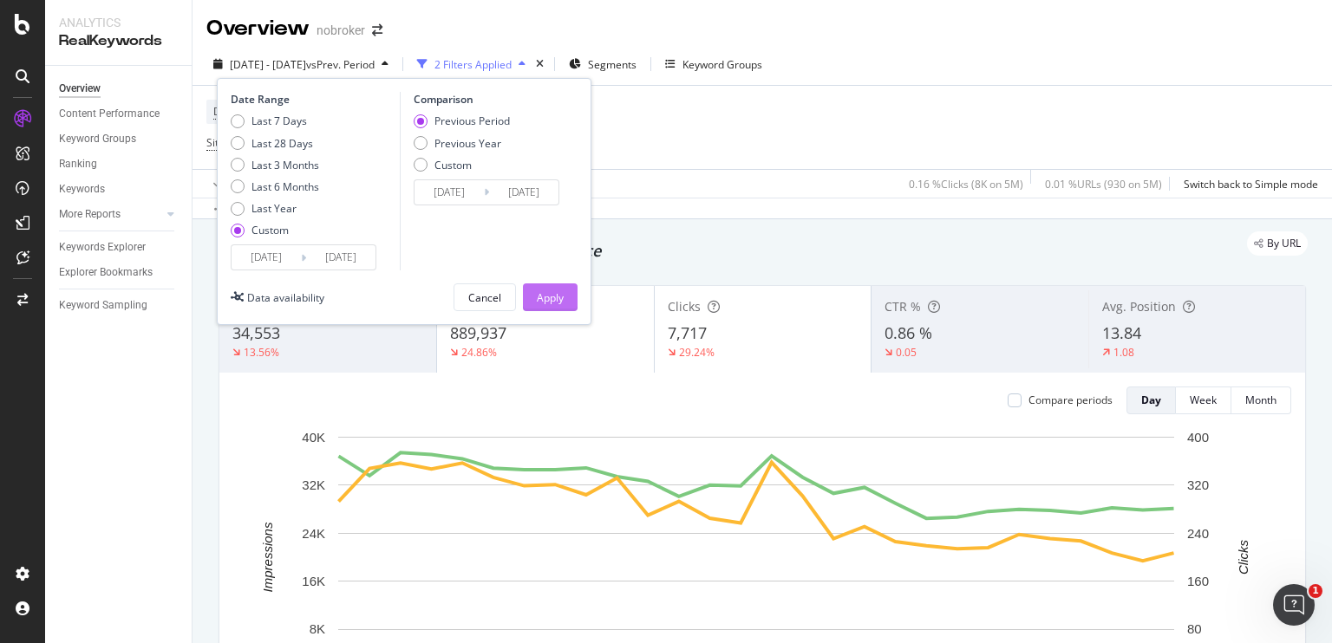
click at [542, 301] on div "Apply" at bounding box center [550, 298] width 27 height 15
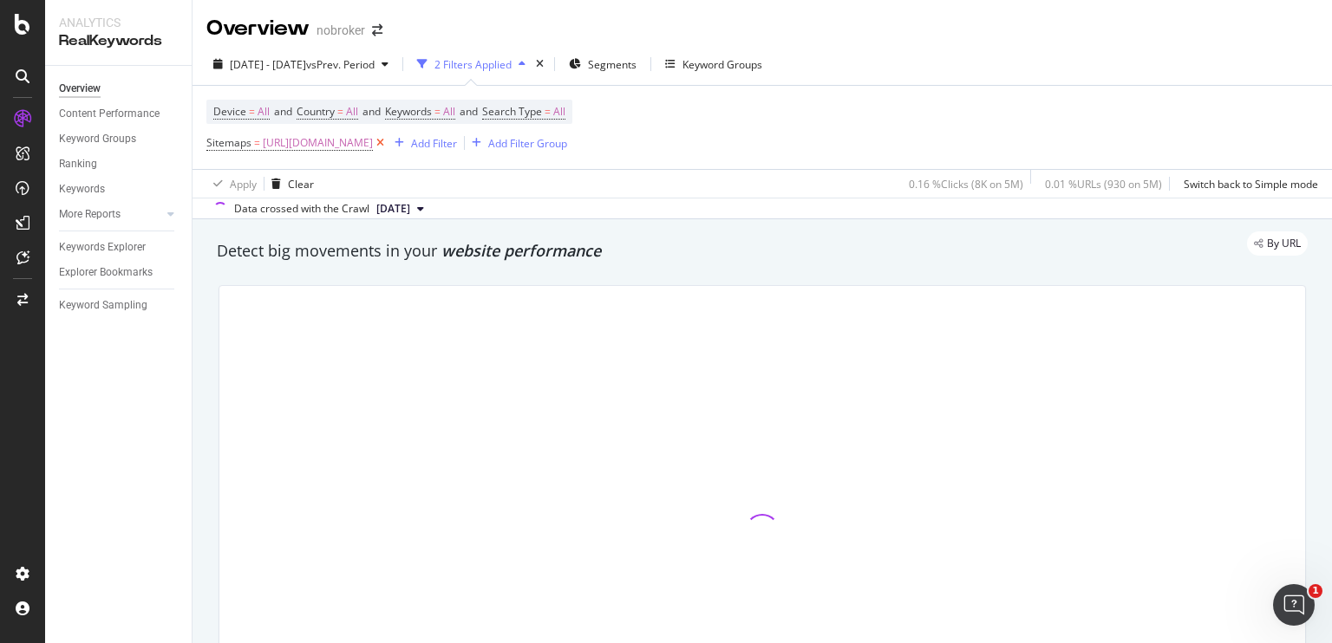
click at [388, 141] on icon at bounding box center [380, 142] width 15 height 17
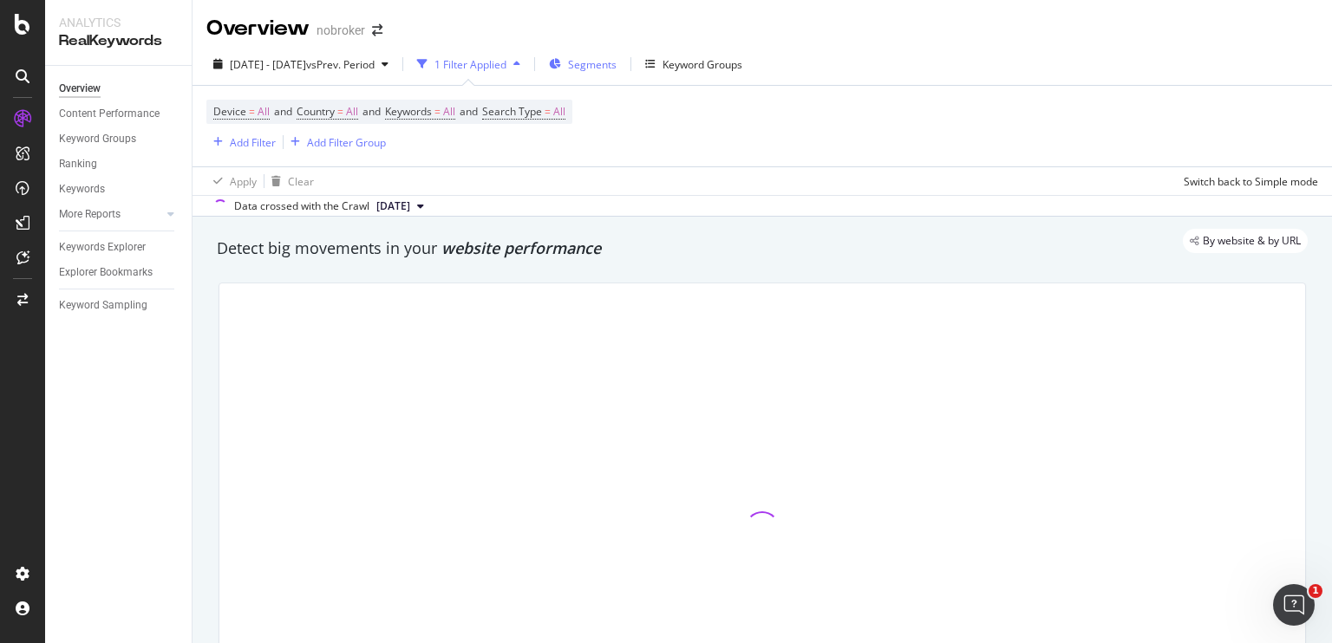
click at [617, 69] on span "Segments" at bounding box center [592, 64] width 49 height 15
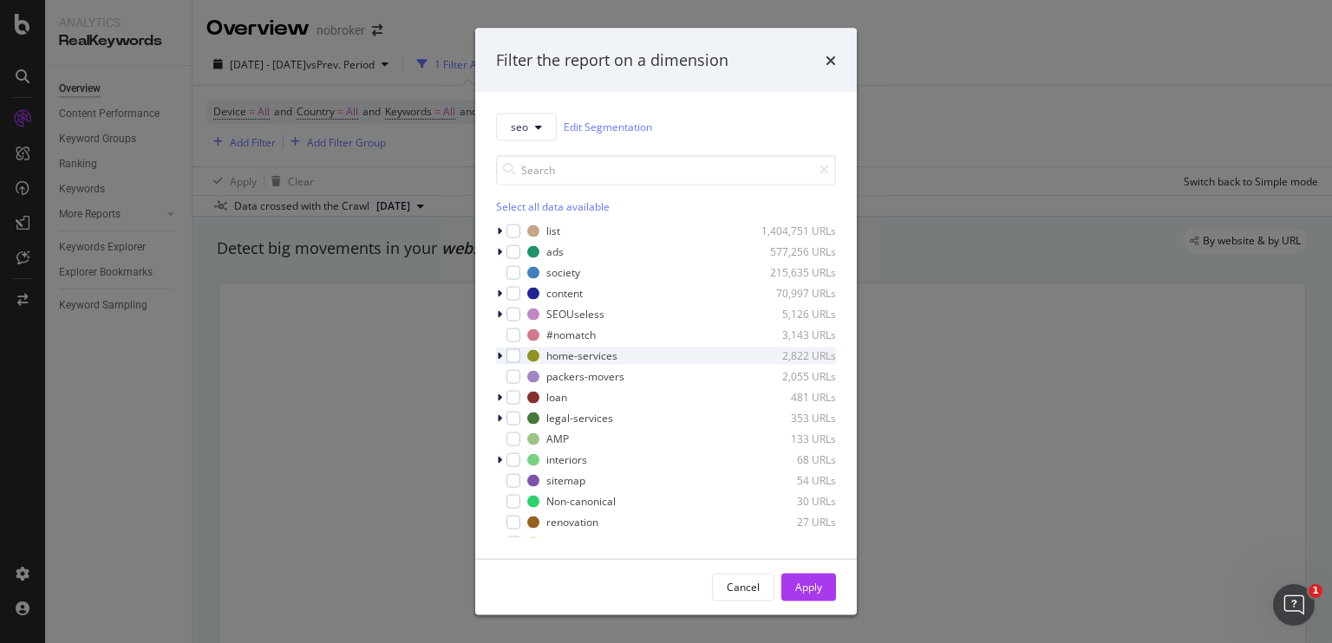
click at [500, 360] on icon "modal" at bounding box center [499, 355] width 5 height 10
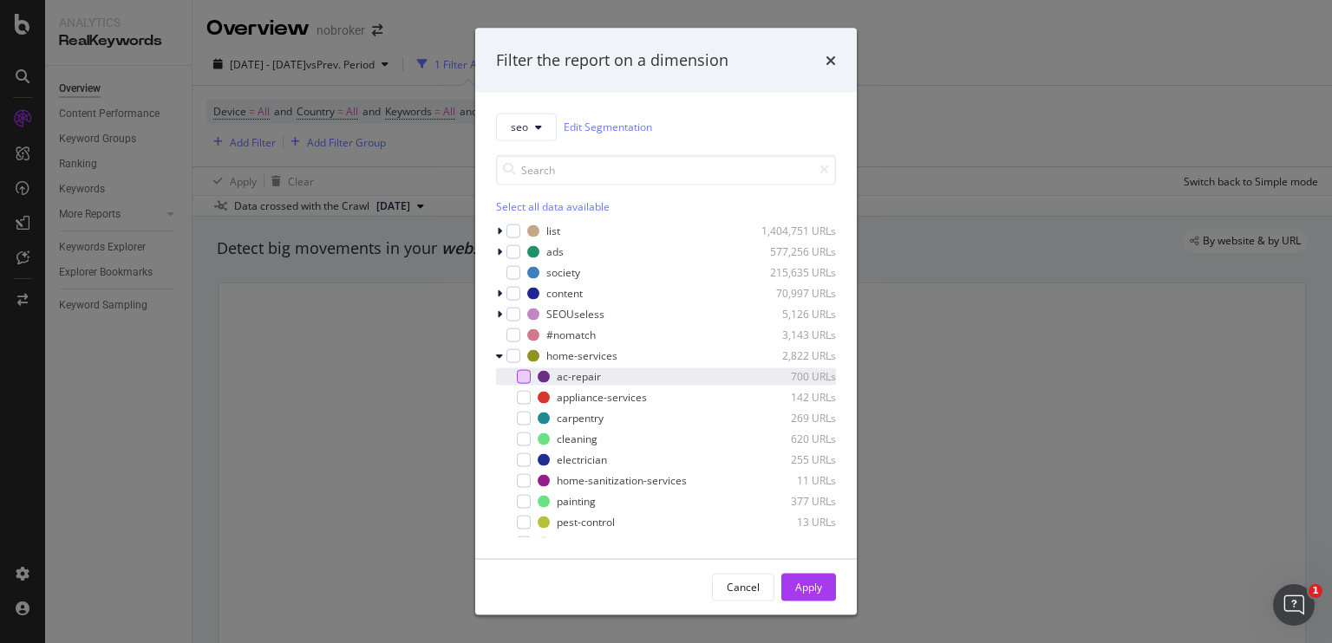
click at [519, 381] on div "modal" at bounding box center [524, 376] width 14 height 14
click at [811, 585] on div "Apply" at bounding box center [808, 587] width 27 height 15
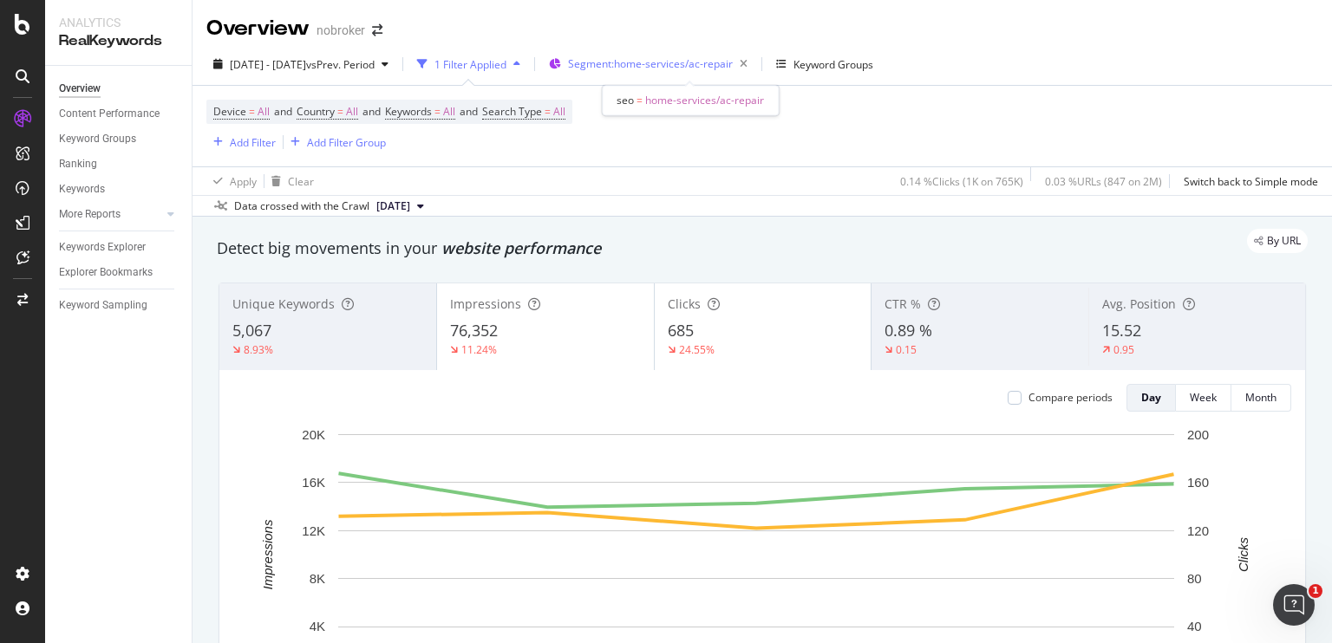
click at [658, 69] on span "Segment: home-services/ac-repair" at bounding box center [650, 63] width 165 height 15
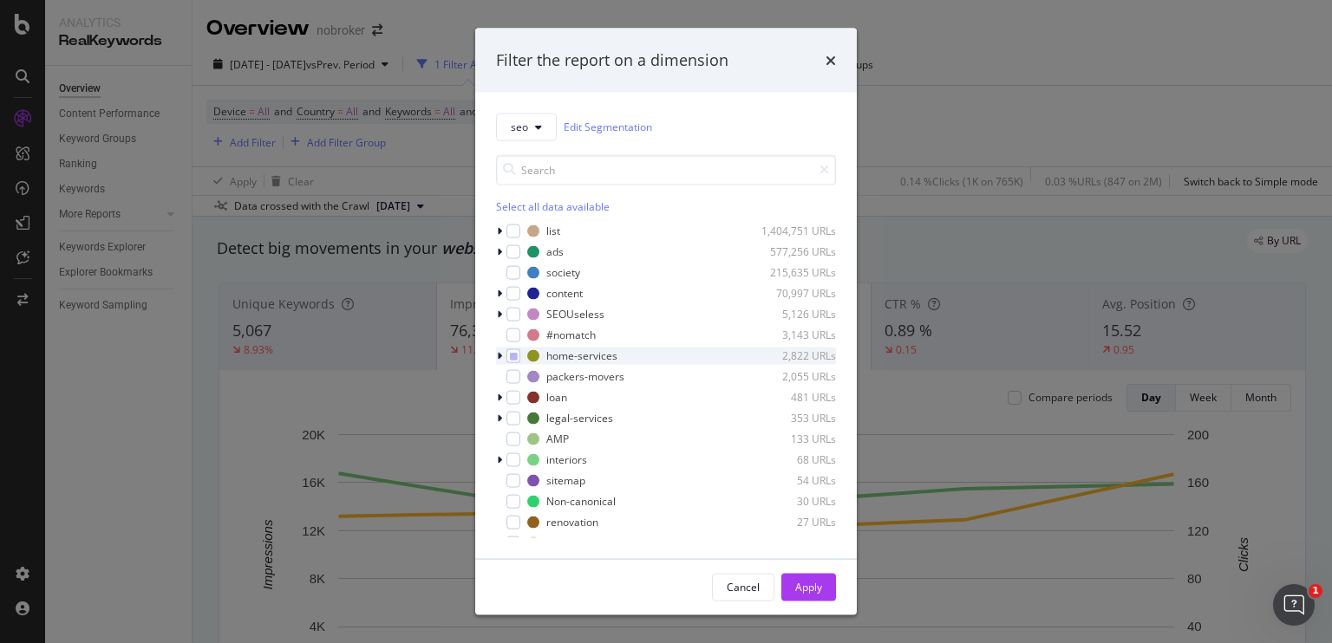
click at [503, 356] on div "modal" at bounding box center [501, 355] width 10 height 17
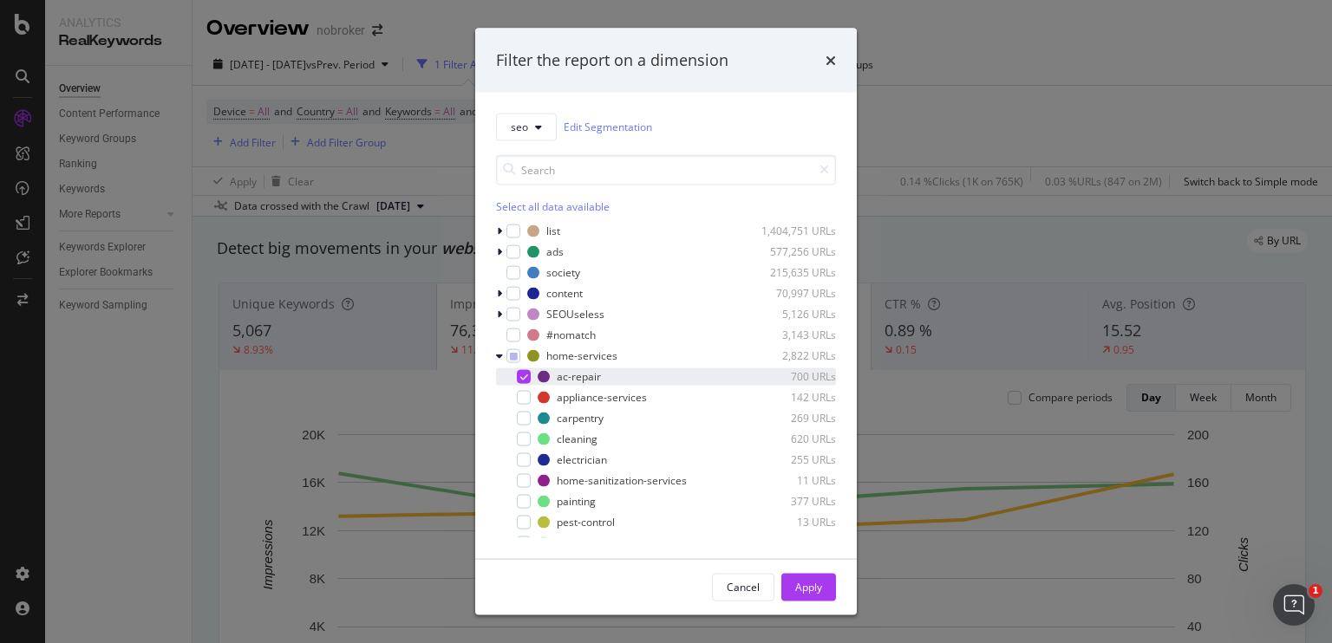
click at [520, 372] on icon "modal" at bounding box center [524, 376] width 8 height 9
click at [523, 443] on div "modal" at bounding box center [524, 439] width 14 height 14
click at [792, 585] on button "Apply" at bounding box center [808, 587] width 55 height 28
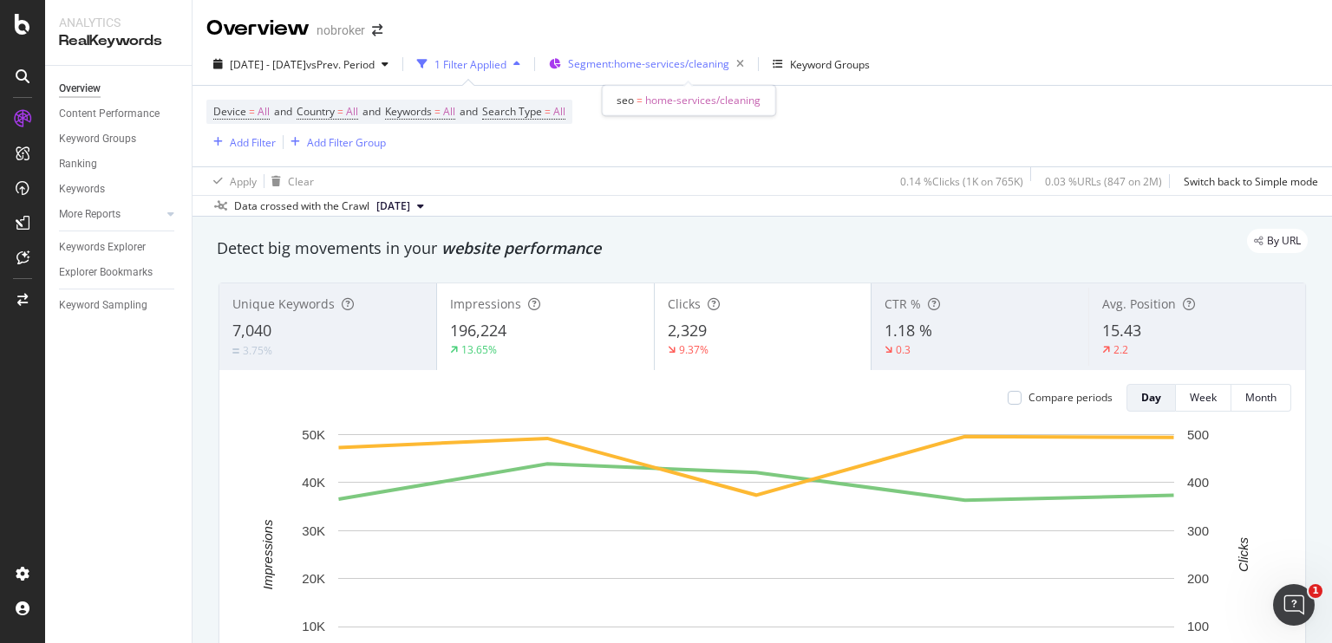
click at [679, 64] on span "Segment: home-services/cleaning" at bounding box center [648, 63] width 161 height 15
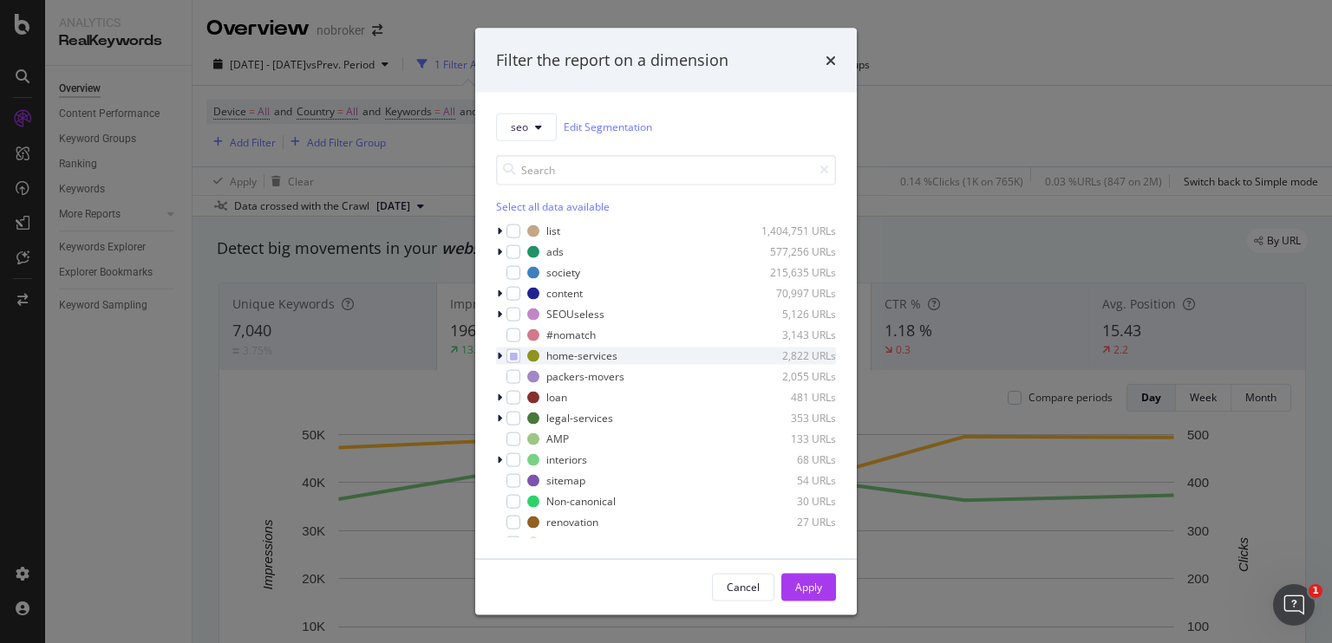
click at [501, 351] on icon "modal" at bounding box center [499, 355] width 5 height 10
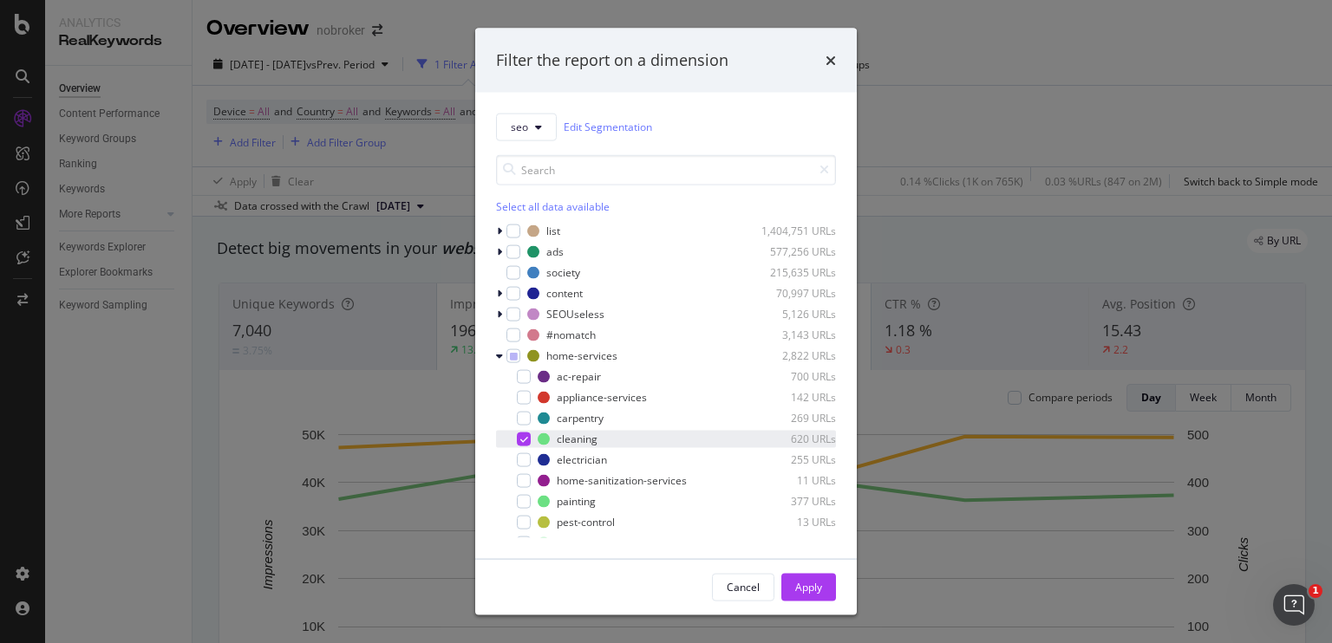
click at [517, 442] on div "modal" at bounding box center [524, 439] width 14 height 14
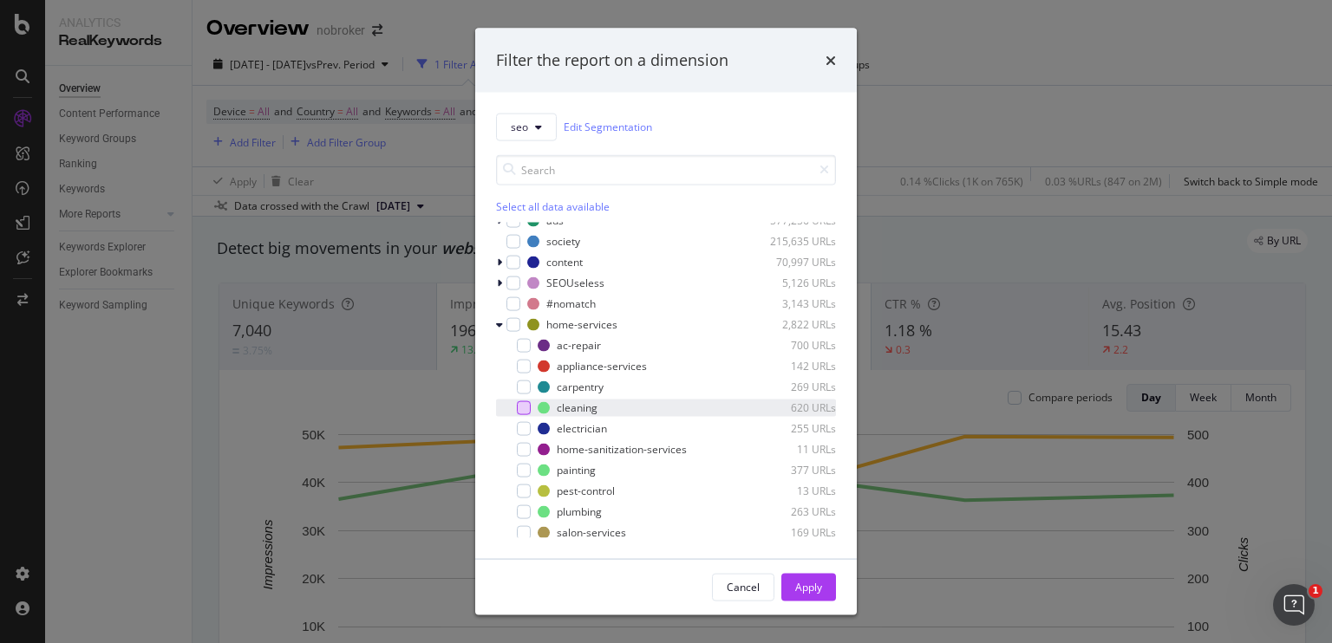
scroll to position [38, 0]
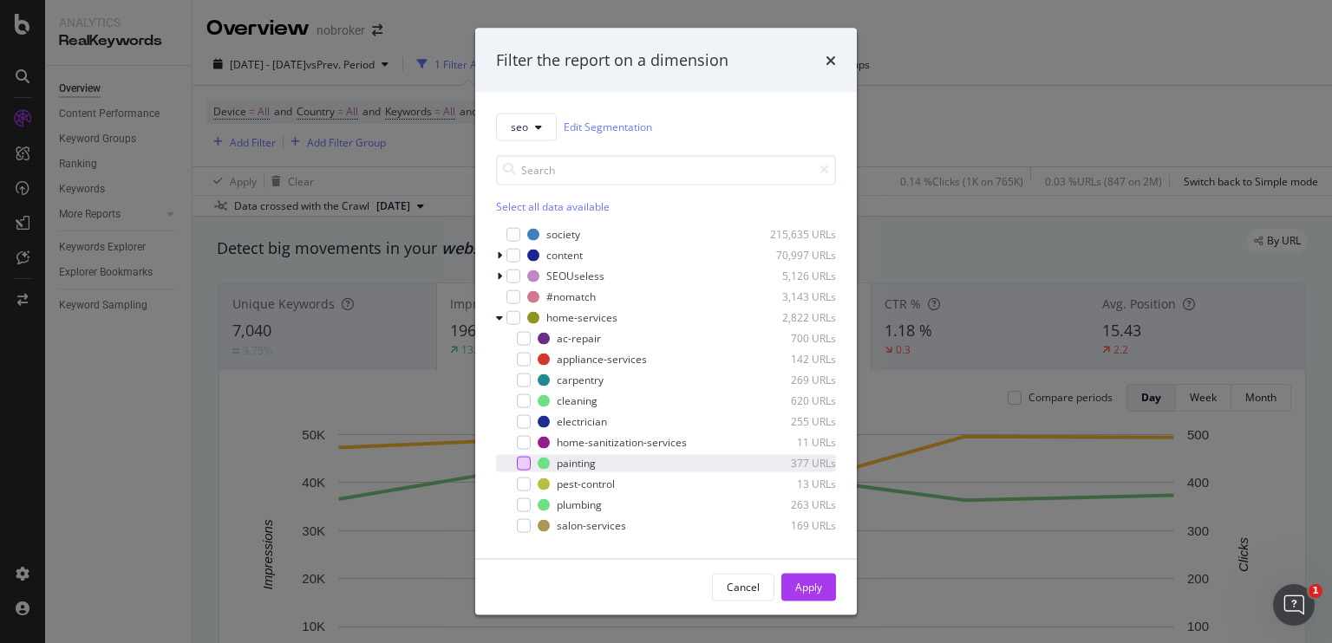
click at [530, 456] on div "modal" at bounding box center [524, 463] width 14 height 14
click at [792, 582] on button "Apply" at bounding box center [808, 587] width 55 height 28
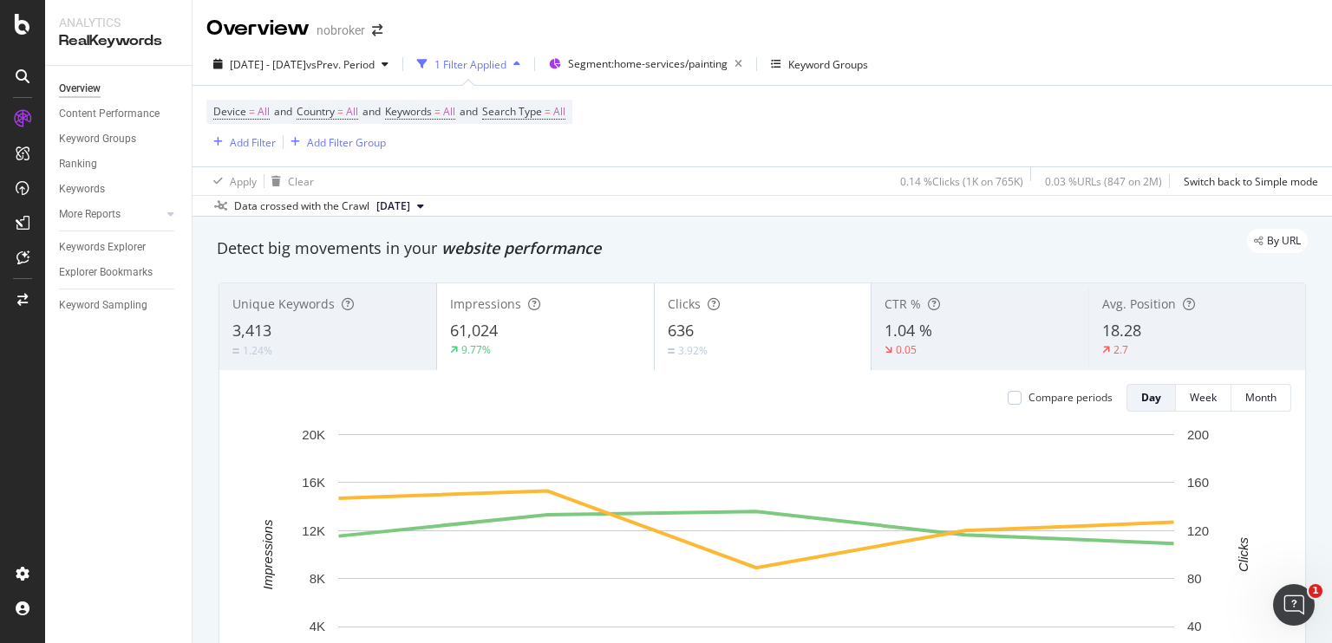
click at [548, 173] on div "Apply Clear 0.14 % Clicks ( 1K on 765K ) 0.03 % URLs ( 847 on 2M ) Switch back …" at bounding box center [763, 181] width 1140 height 29
click at [1107, 304] on span "Avg. Position" at bounding box center [1139, 304] width 74 height 16
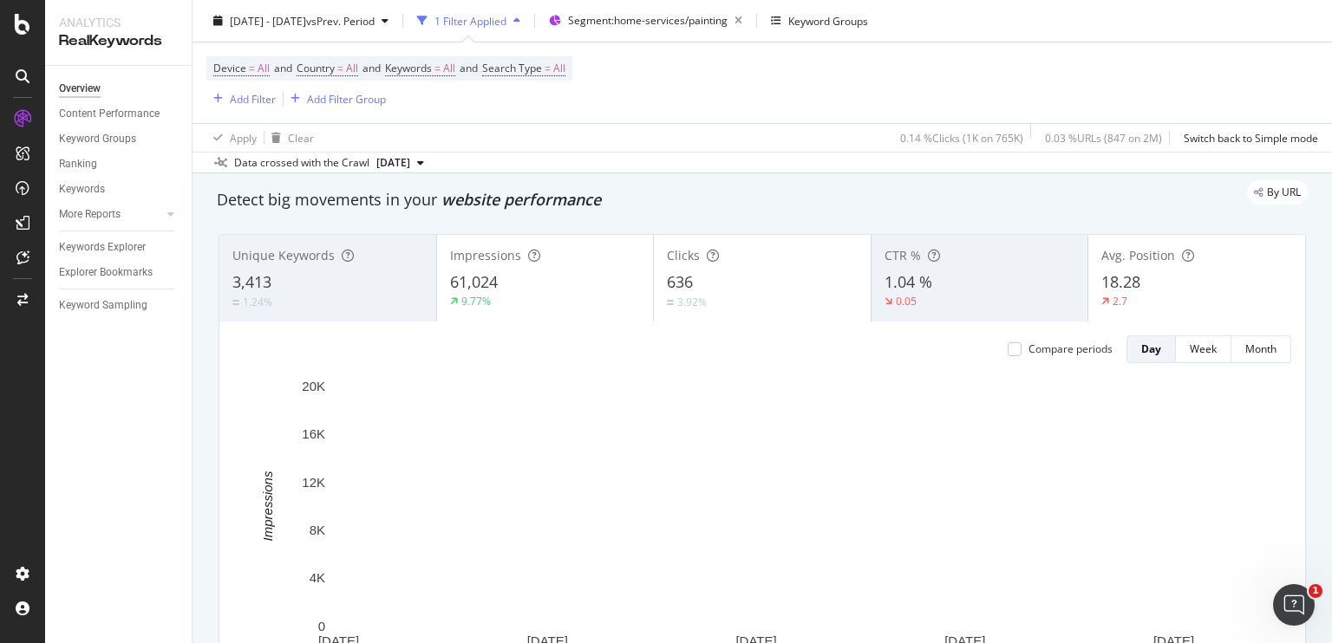
scroll to position [50, 0]
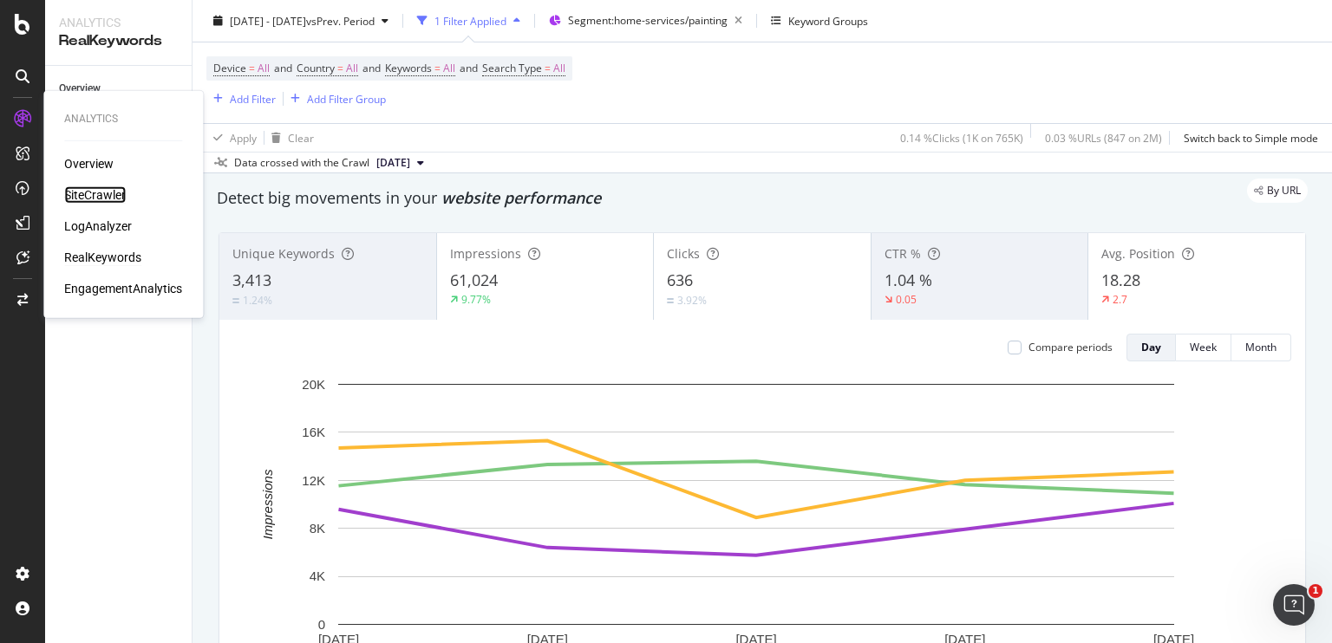
click at [86, 193] on div "SiteCrawler" at bounding box center [95, 194] width 62 height 17
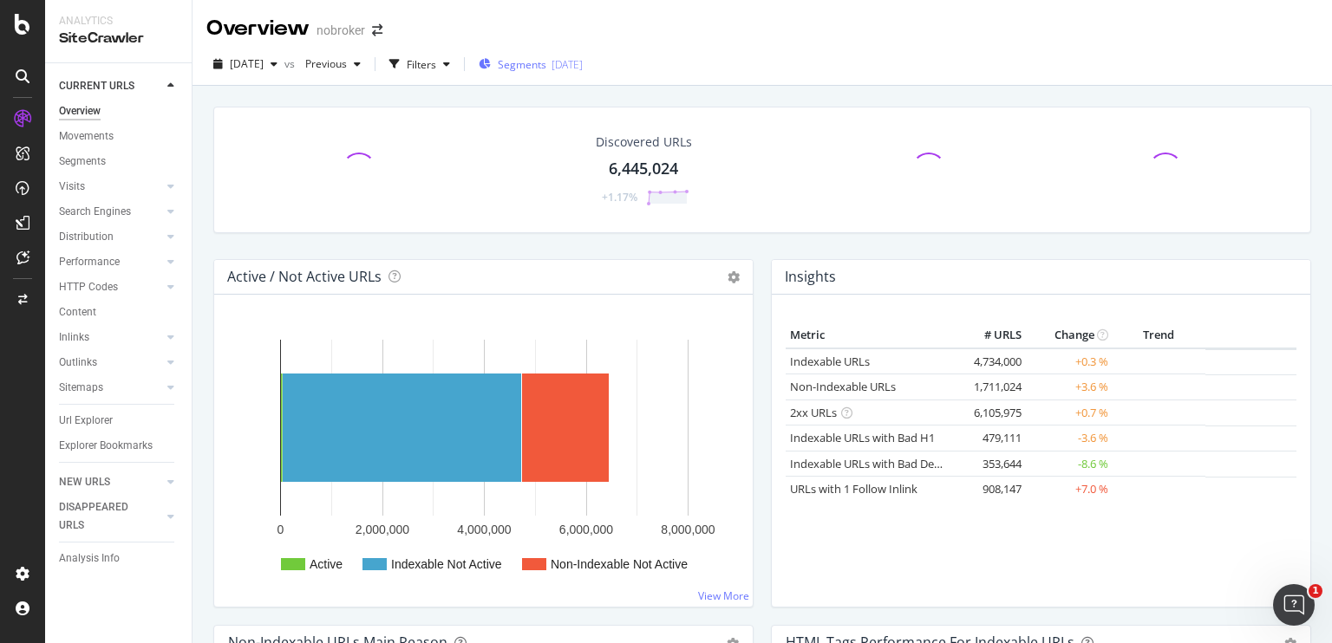
click at [540, 73] on div "Segments [DATE]" at bounding box center [531, 64] width 104 height 26
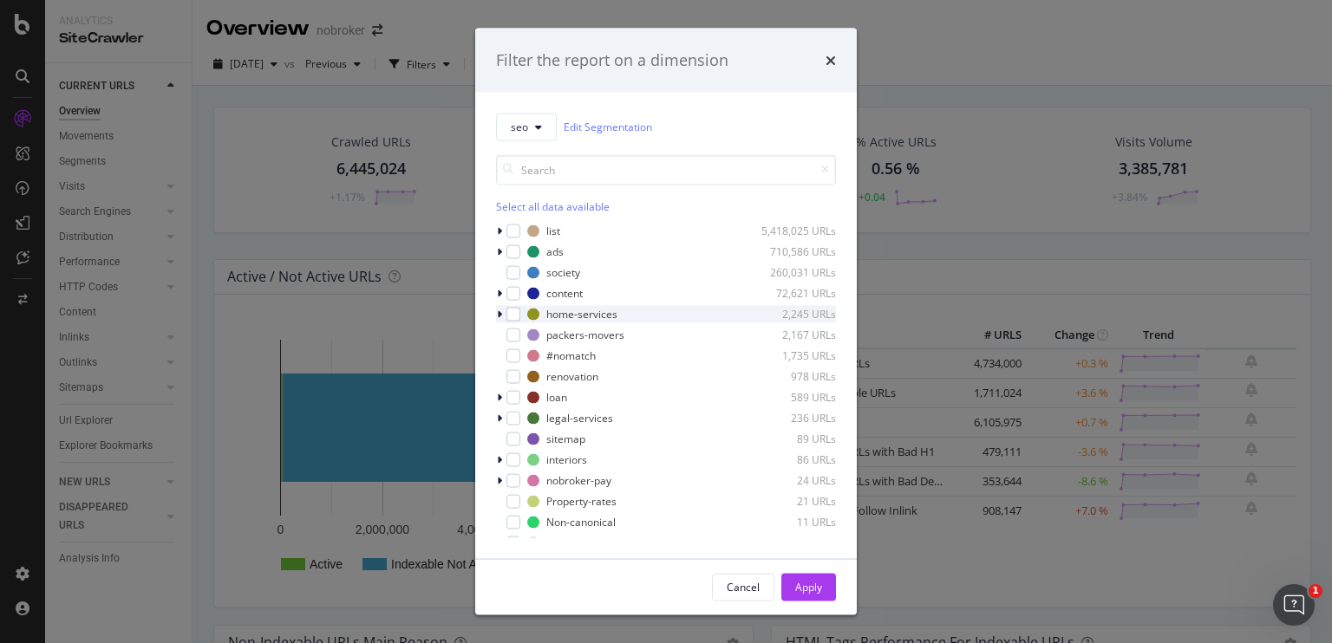
click at [500, 310] on icon "modal" at bounding box center [499, 314] width 5 height 10
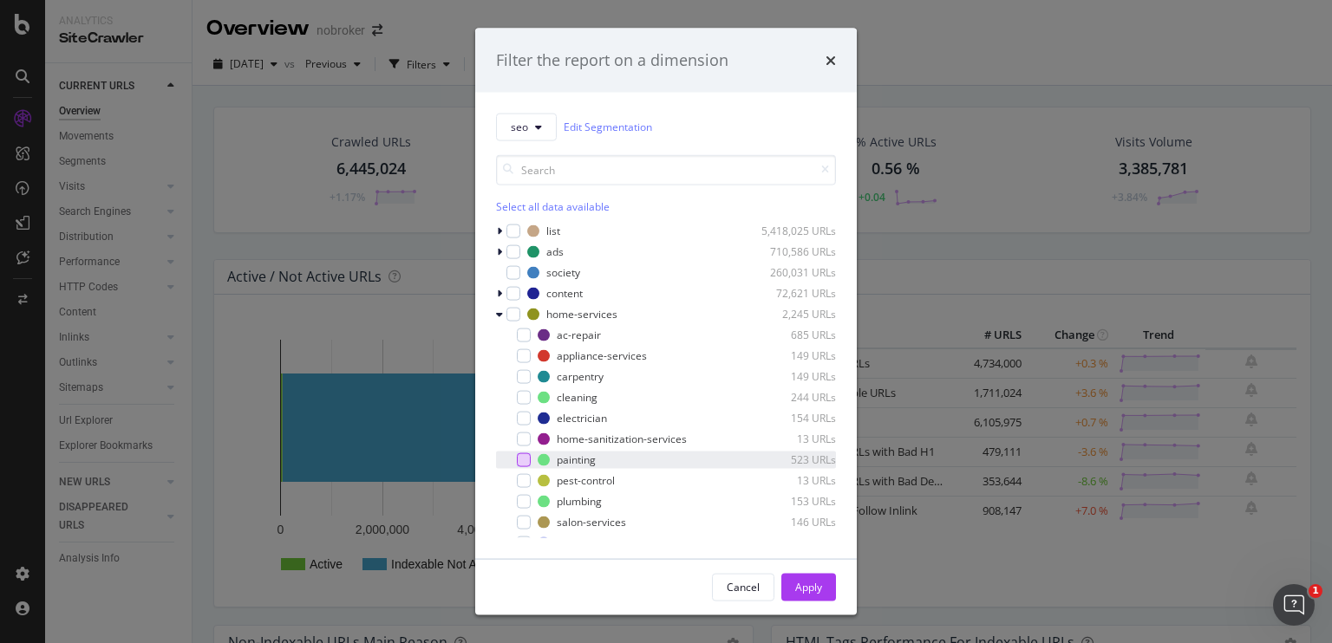
click at [529, 461] on div "modal" at bounding box center [524, 460] width 14 height 14
click at [807, 586] on div "Apply" at bounding box center [808, 587] width 27 height 15
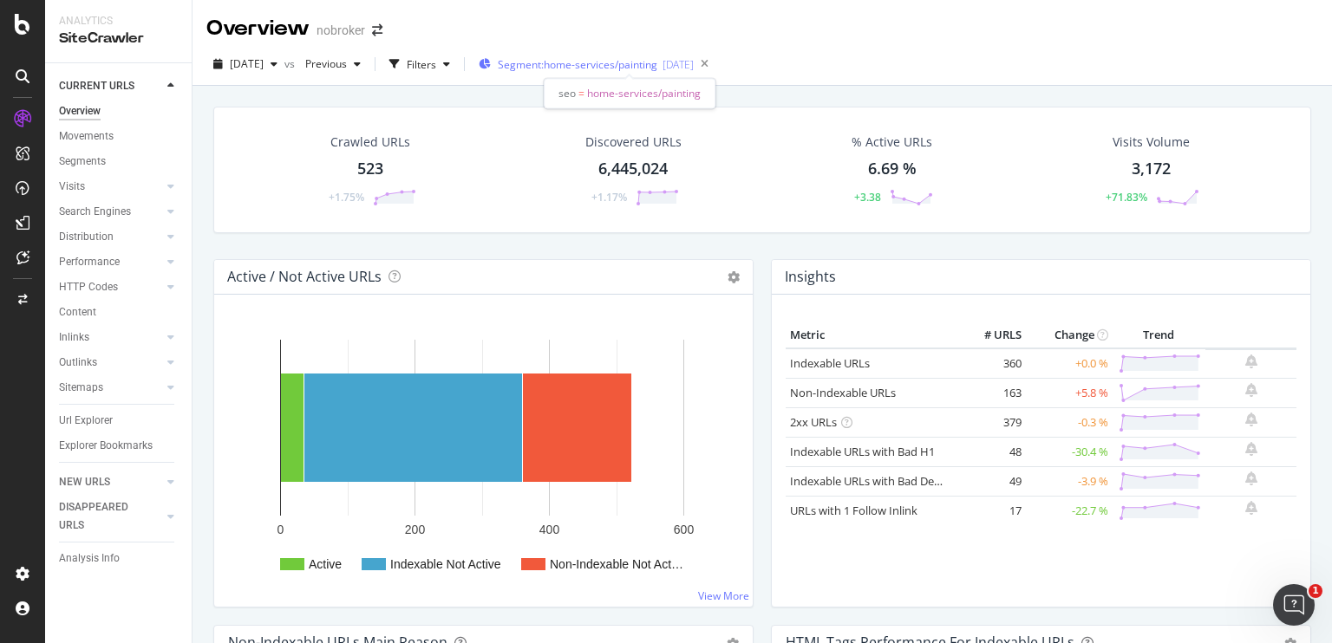
click at [565, 66] on span "Segment: home-services/painting" at bounding box center [578, 64] width 160 height 15
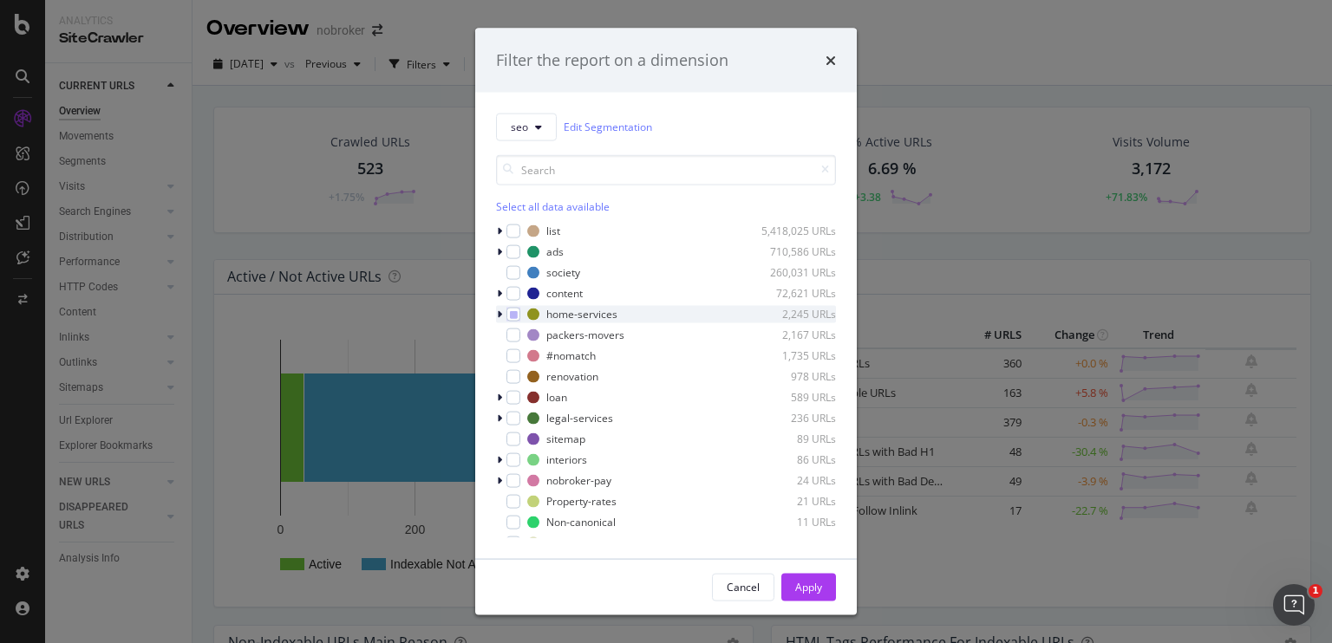
click at [501, 314] on icon "modal" at bounding box center [499, 314] width 5 height 10
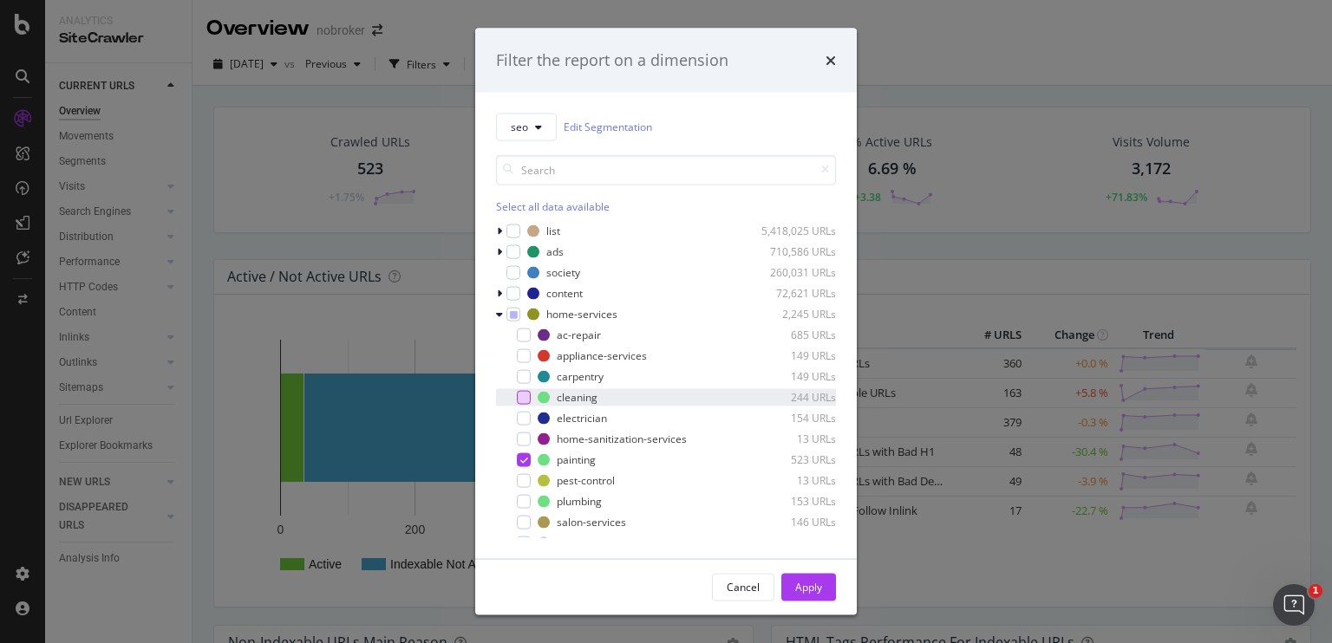
drag, startPoint x: 521, startPoint y: 456, endPoint x: 526, endPoint y: 399, distance: 57.4
click at [526, 399] on div "ac-repair 685 URLs appliance-services 149 URLs carpentry 149 URLs cleaning 244 …" at bounding box center [666, 438] width 340 height 225
click at [526, 399] on div "modal" at bounding box center [524, 397] width 14 height 14
click at [520, 461] on icon "modal" at bounding box center [524, 459] width 8 height 9
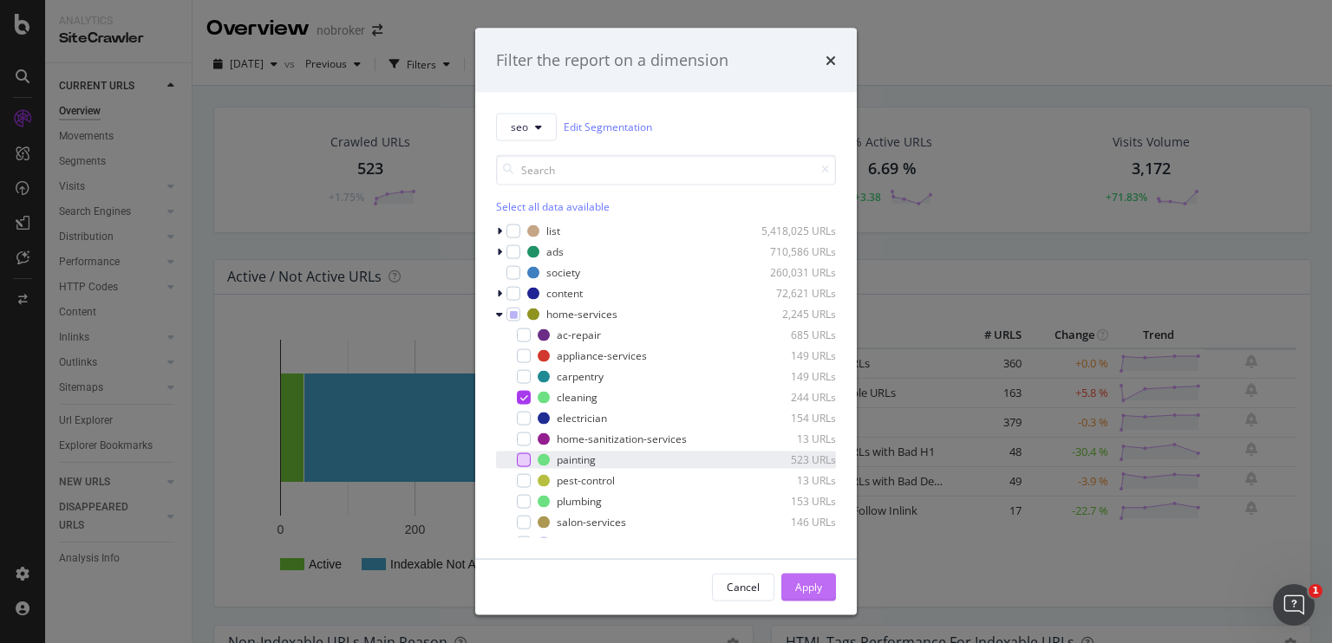
click at [793, 589] on button "Apply" at bounding box center [808, 587] width 55 height 28
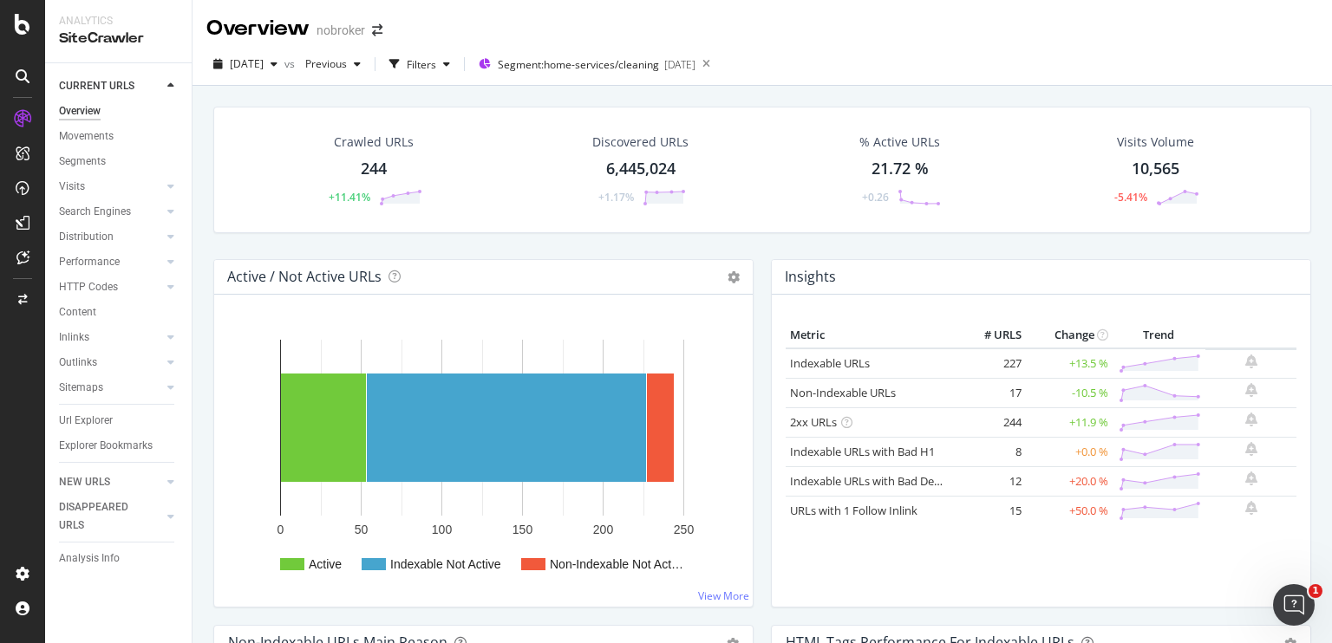
click at [565, 60] on span "Segment: home-services/cleaning" at bounding box center [578, 64] width 161 height 15
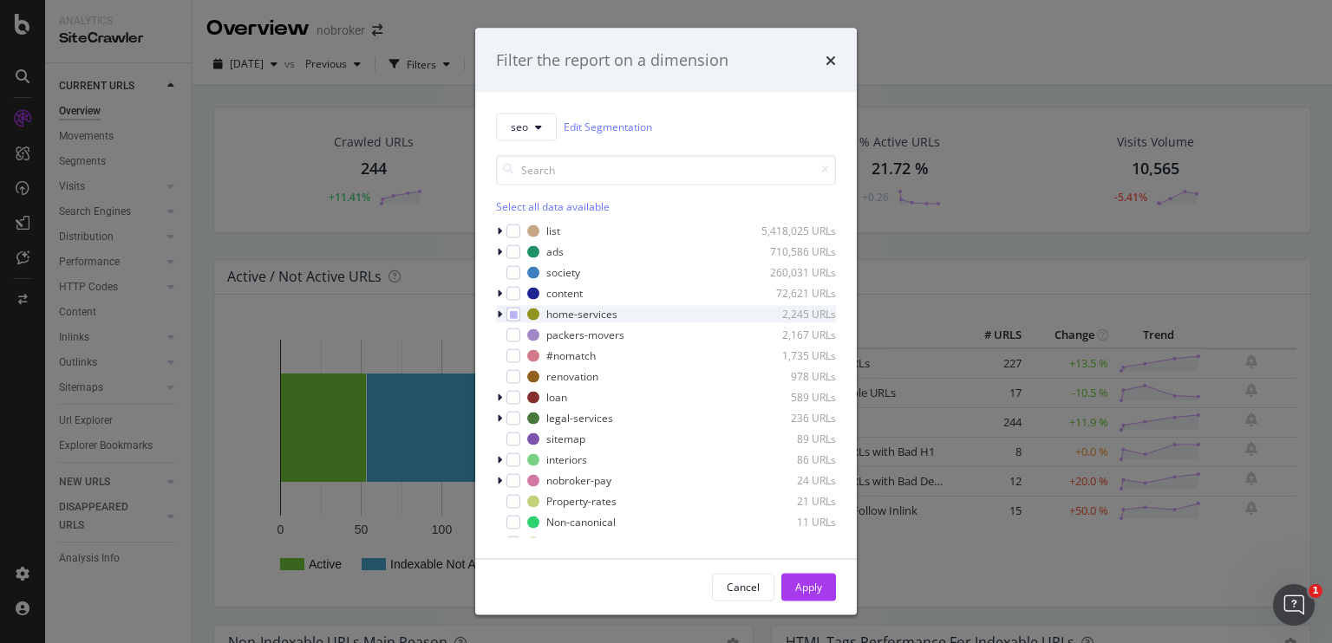
click at [500, 315] on icon "modal" at bounding box center [499, 314] width 5 height 10
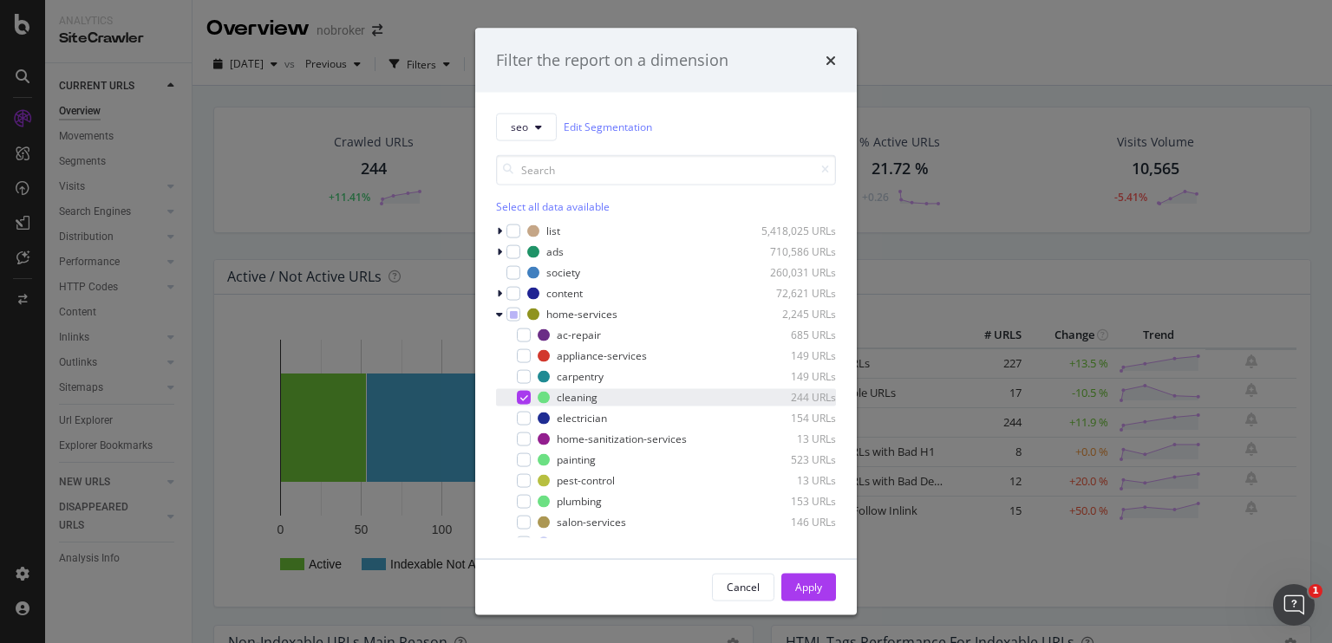
click at [521, 395] on icon "modal" at bounding box center [524, 397] width 8 height 9
click at [520, 339] on div "modal" at bounding box center [524, 335] width 14 height 14
click at [804, 587] on div "Apply" at bounding box center [808, 587] width 27 height 15
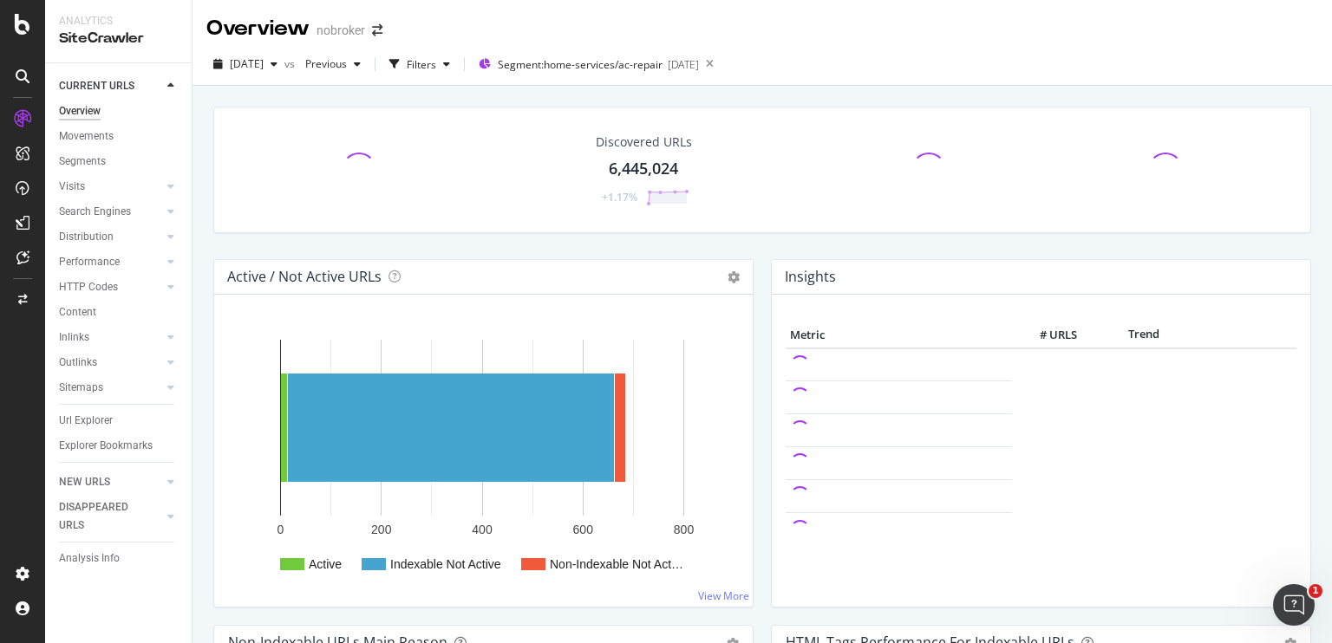
click at [785, 275] on h4 "Insights" at bounding box center [810, 276] width 51 height 23
drag, startPoint x: 781, startPoint y: 275, endPoint x: 822, endPoint y: 279, distance: 41.0
click at [822, 279] on h4 "Insights" at bounding box center [810, 276] width 51 height 23
click at [794, 251] on div "Discovered URLs 6,445,024 +1.17%" at bounding box center [762, 183] width 1115 height 153
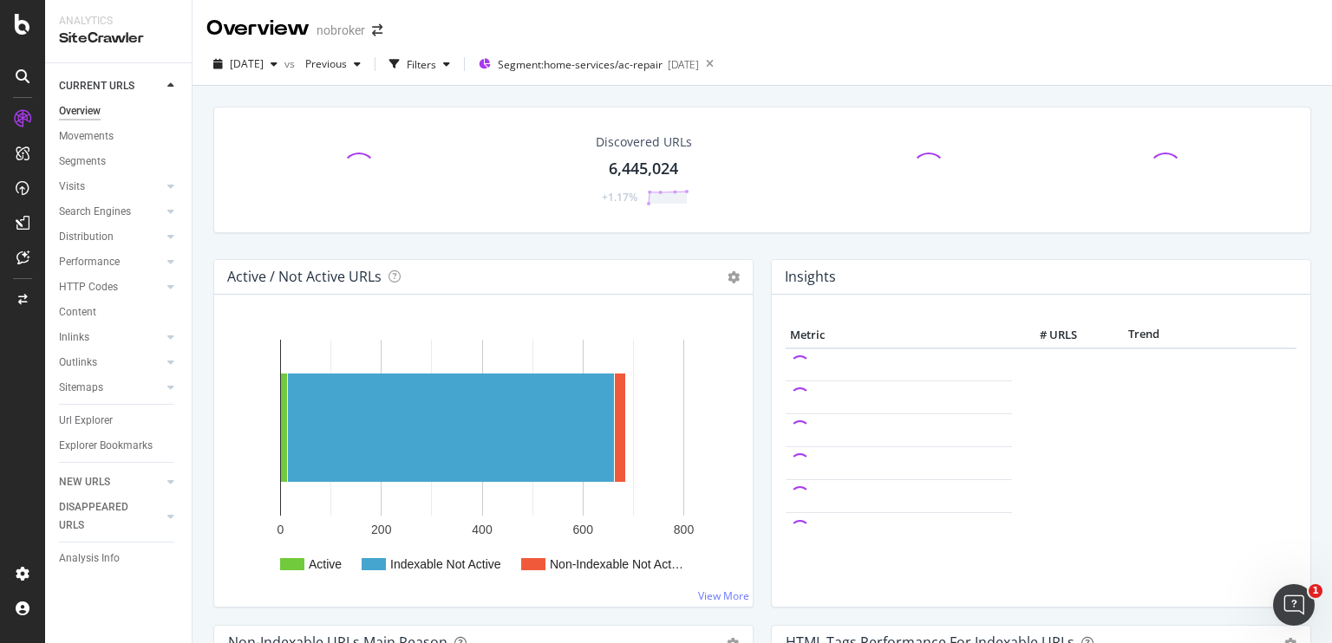
click at [794, 251] on div "Discovered URLs 6,445,024 +1.17%" at bounding box center [762, 183] width 1115 height 153
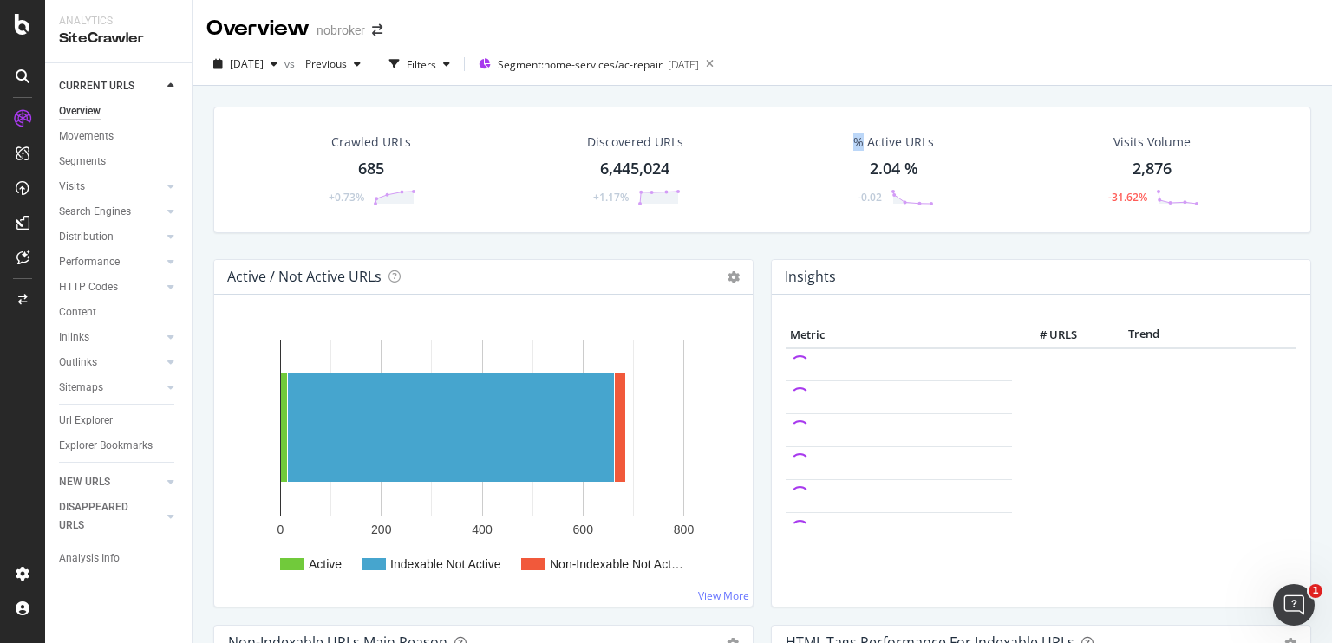
drag, startPoint x: 794, startPoint y: 251, endPoint x: 747, endPoint y: 252, distance: 47.7
click at [747, 252] on div "Crawled URLs 685 +0.73% Discovered URLs 6,445,024 +1.17% % Active URLs 2.04 % -…" at bounding box center [762, 183] width 1115 height 153
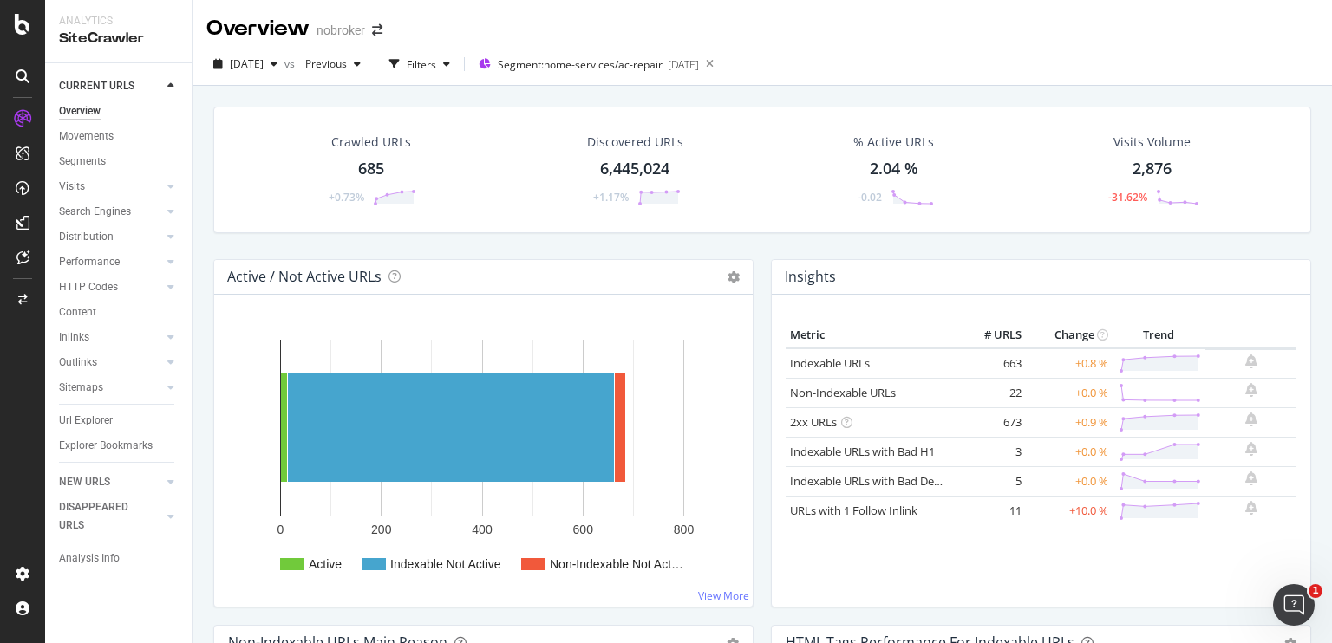
click at [206, 250] on div "Crawled URLs 685 +0.73% Discovered URLs 6,445,024 +1.17% % Active URLs 2.04 % -…" at bounding box center [762, 183] width 1115 height 153
click at [569, 69] on span "Segment: home-services/ac-repair" at bounding box center [580, 64] width 165 height 15
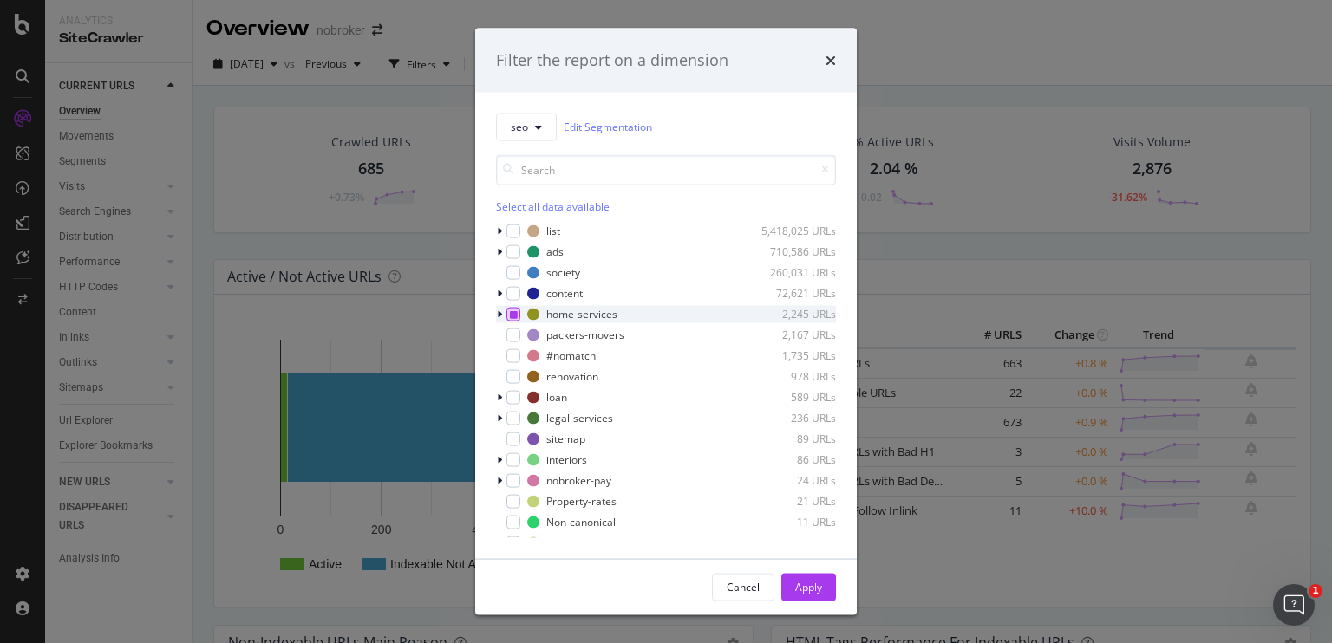
click at [512, 313] on icon "modal" at bounding box center [514, 314] width 8 height 9
click at [507, 312] on div "modal" at bounding box center [513, 314] width 14 height 14
click at [798, 585] on div "Apply" at bounding box center [808, 587] width 27 height 15
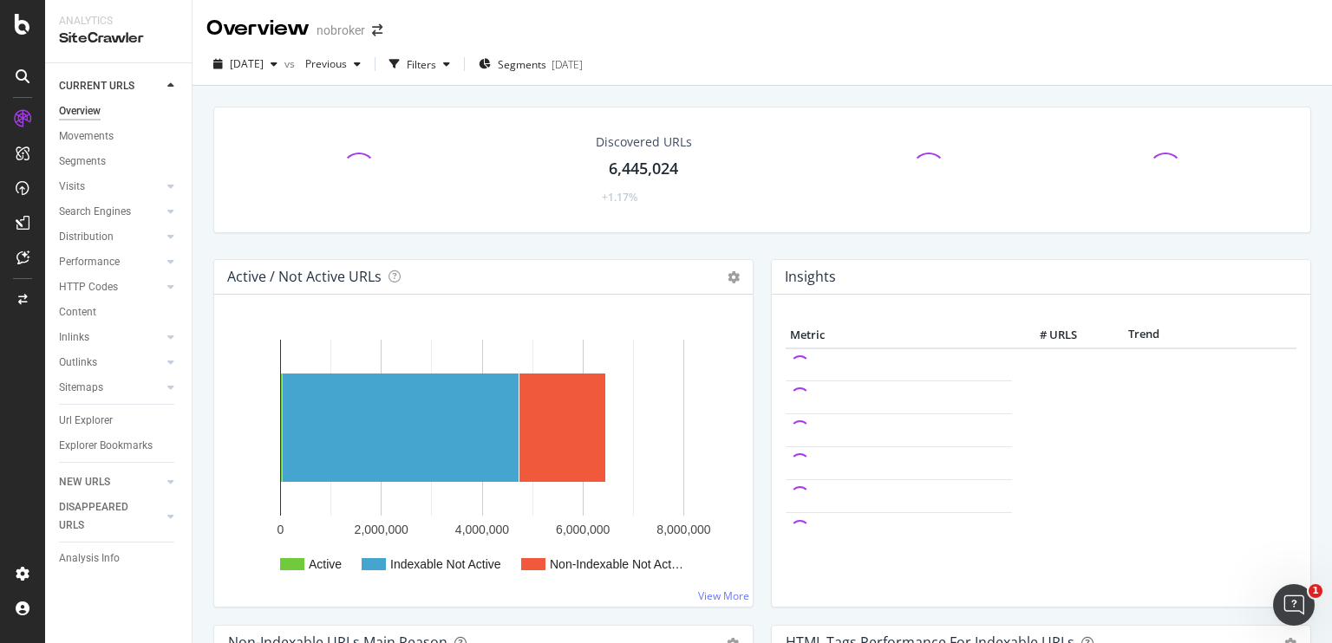
click at [826, 62] on div "[DATE] vs Previous Filters Segments [DATE]" at bounding box center [763, 67] width 1140 height 35
click at [457, 68] on div "button" at bounding box center [446, 64] width 21 height 10
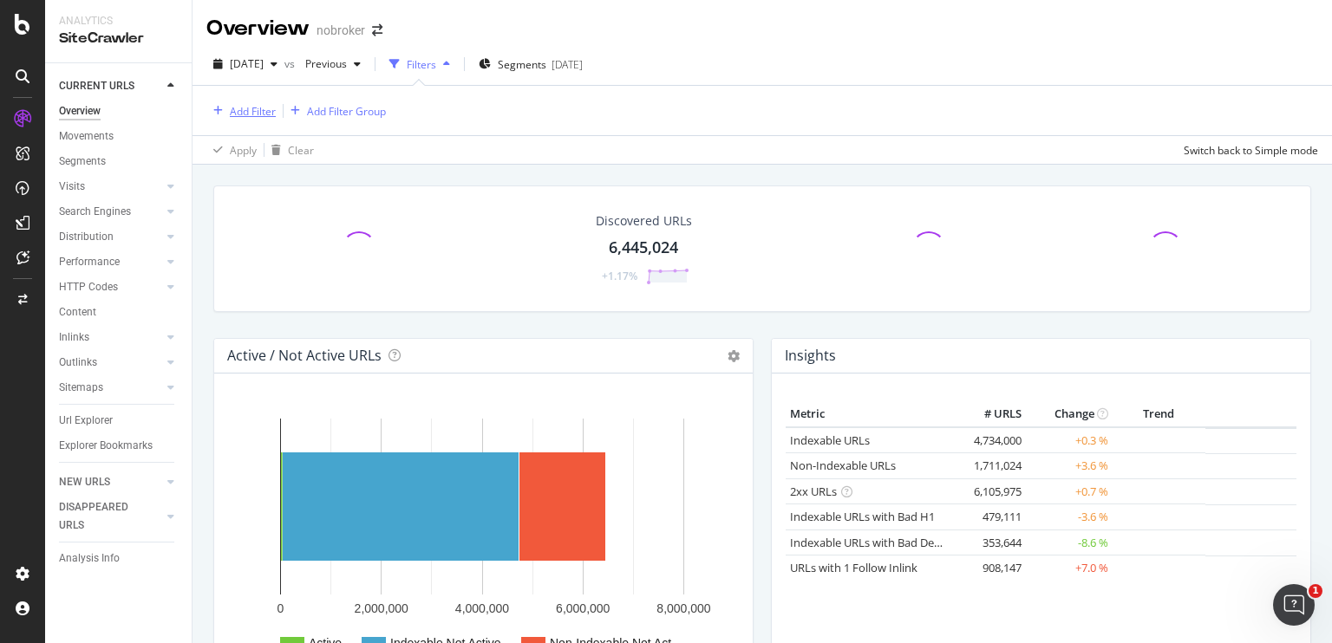
click at [267, 110] on div "Add Filter" at bounding box center [253, 111] width 46 height 15
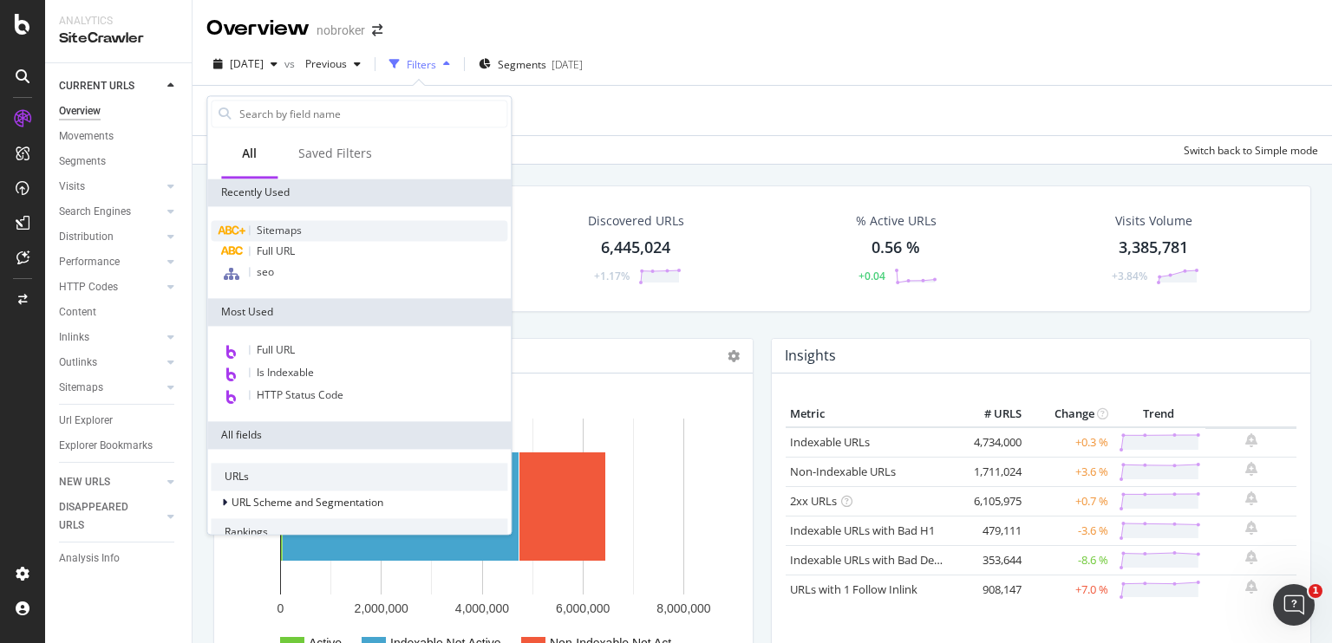
click at [290, 224] on span "Sitemaps" at bounding box center [279, 230] width 45 height 15
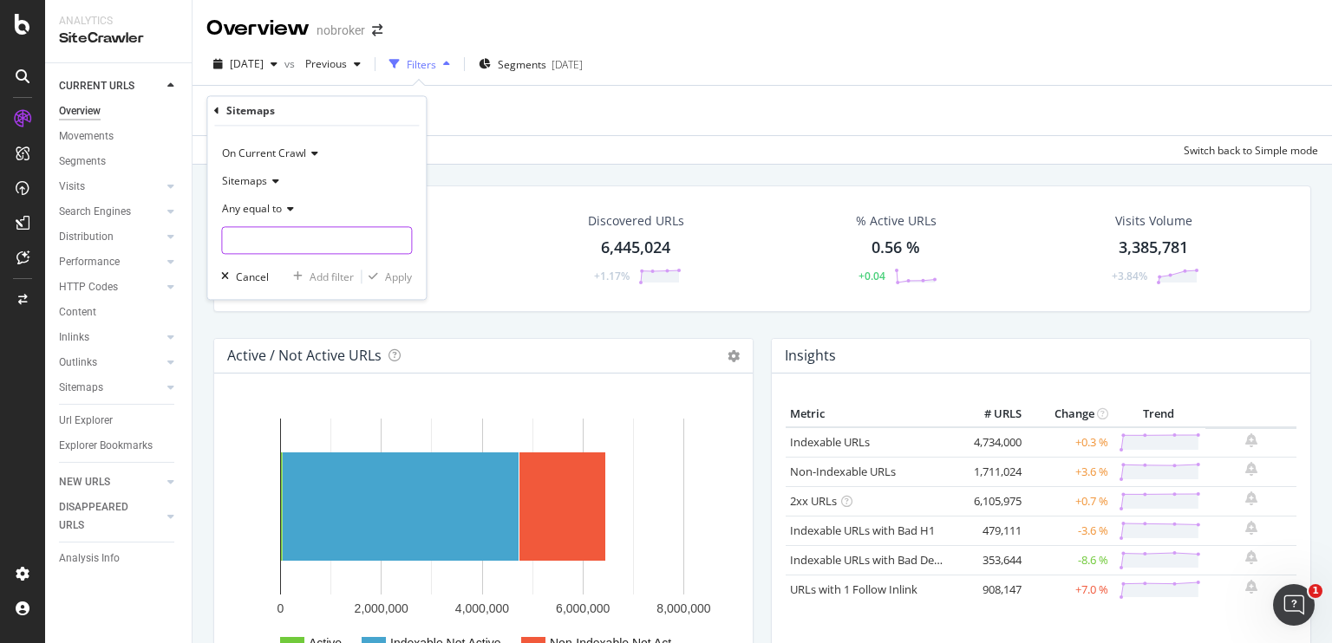
click at [278, 238] on input "text" at bounding box center [316, 241] width 189 height 28
paste input "://[DOMAIN_NAME][URL]"
type input "[URL][DOMAIN_NAME]"
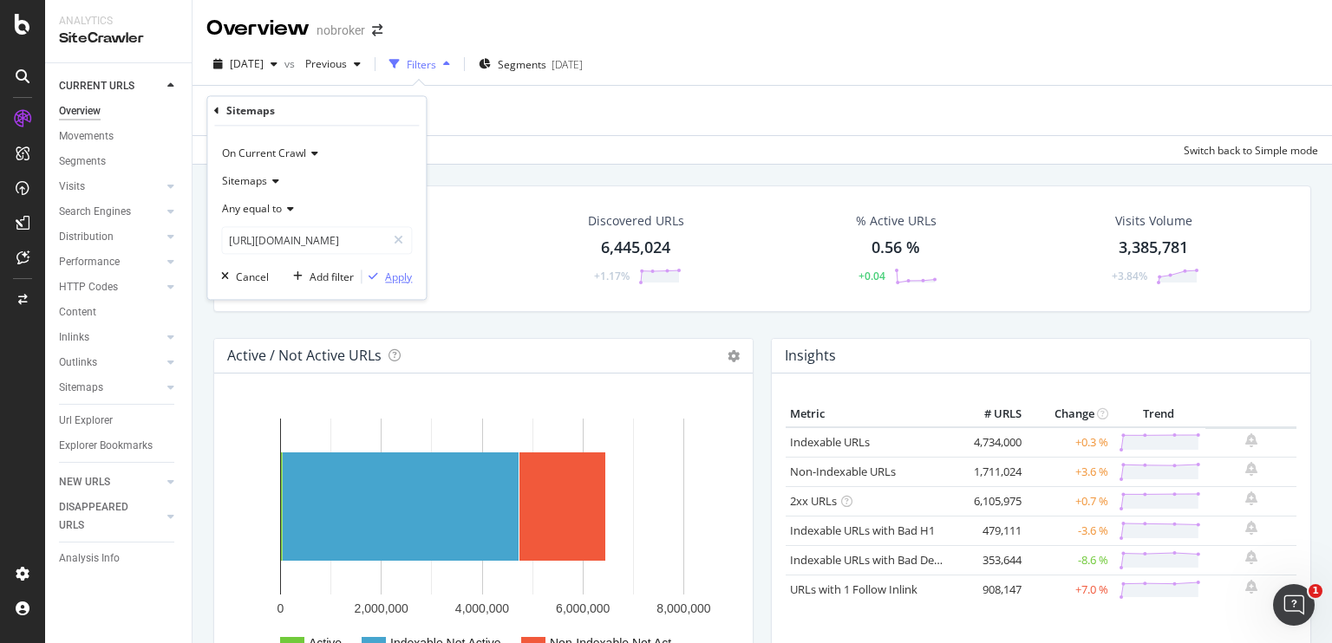
click at [399, 273] on div "Apply" at bounding box center [398, 277] width 27 height 15
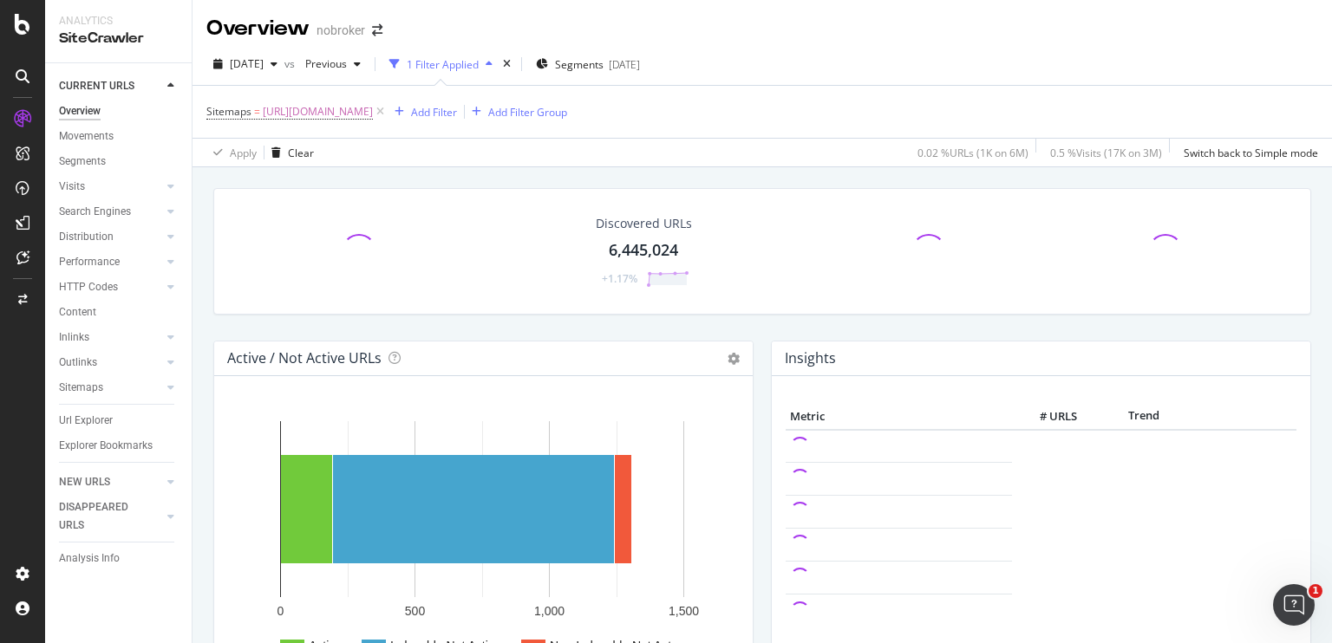
click at [545, 163] on div "Apply Clear 0.02 % URLs ( 1K on 6M ) 0.5 % Visits ( 17K on 3M ) Switch back to …" at bounding box center [763, 152] width 1140 height 29
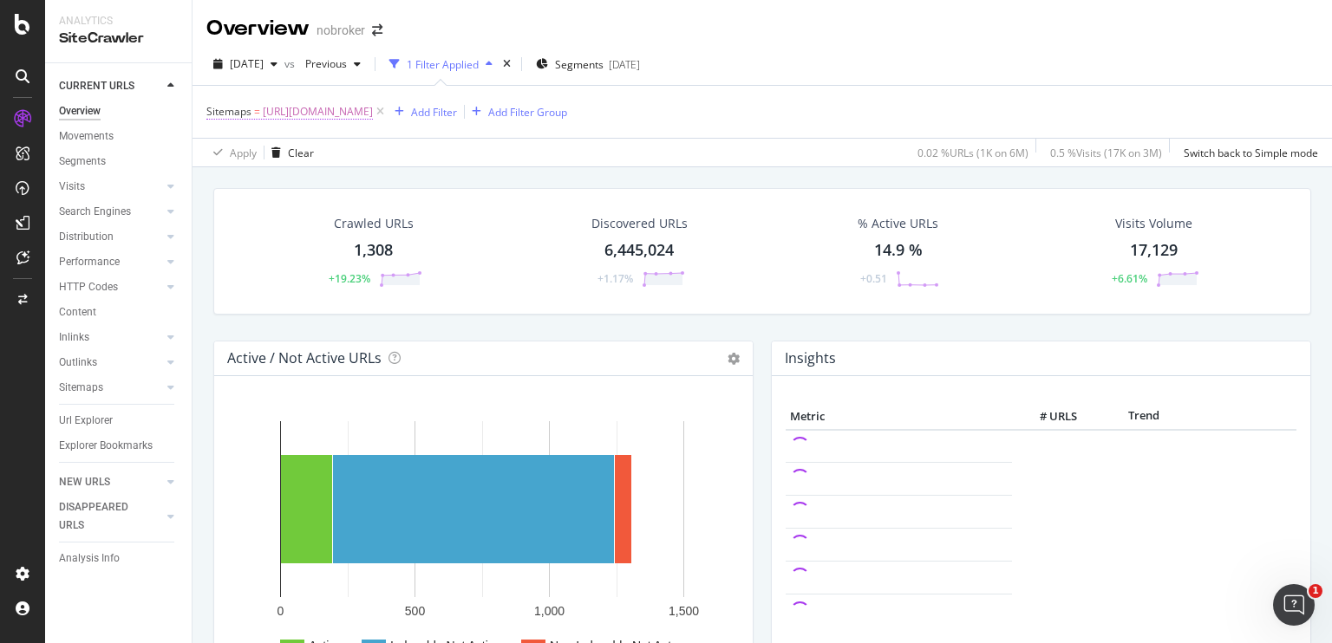
click at [373, 117] on span "[URL][DOMAIN_NAME]" at bounding box center [318, 112] width 110 height 24
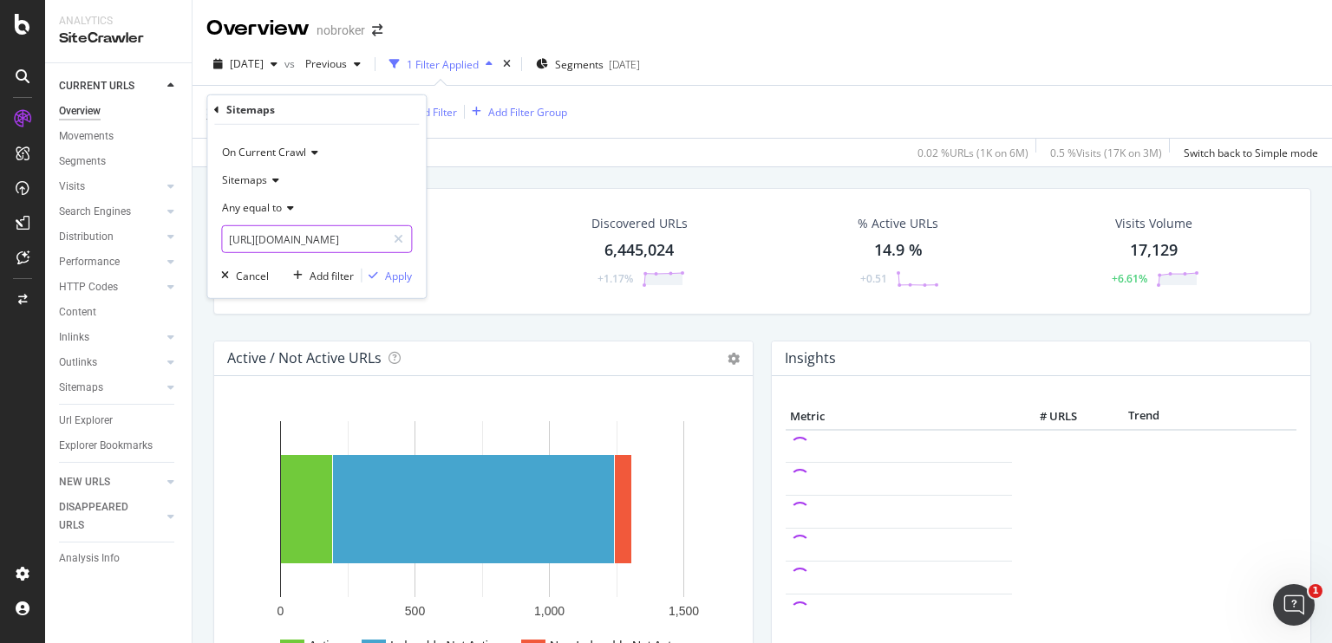
scroll to position [0, 158]
click at [336, 242] on input "[URL][DOMAIN_NAME]" at bounding box center [304, 239] width 164 height 28
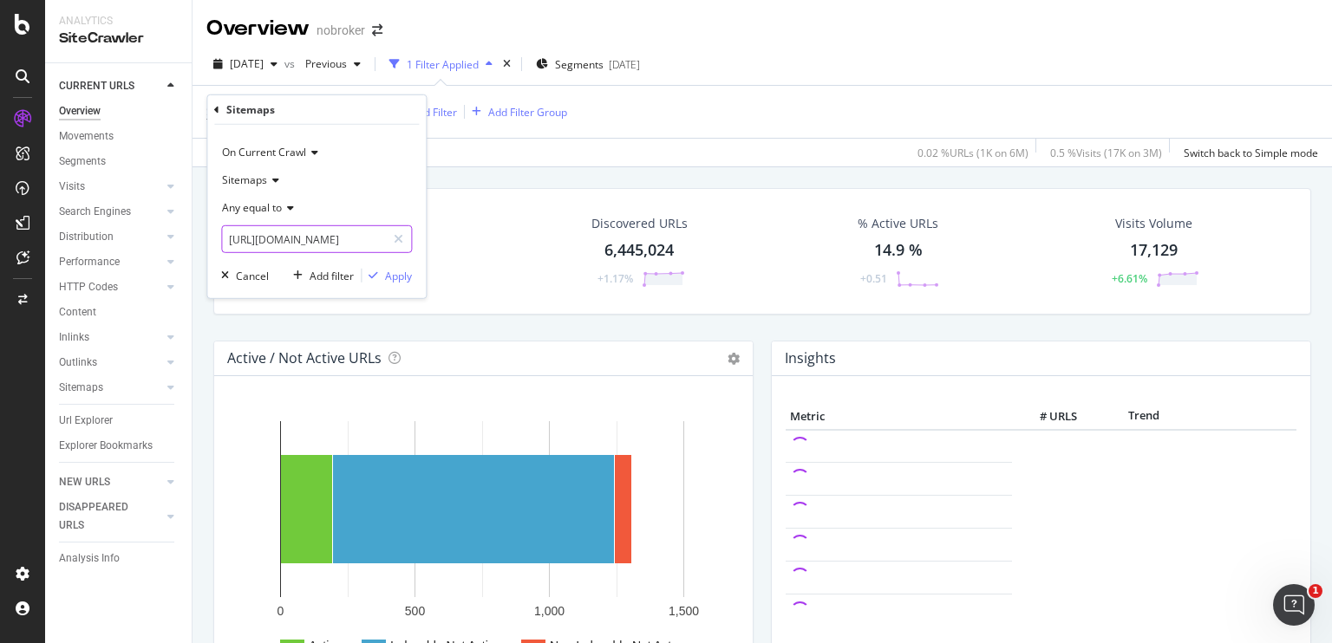
scroll to position [0, 139]
type input "[URL][DOMAIN_NAME]"
click at [391, 269] on div "Apply" at bounding box center [398, 275] width 27 height 15
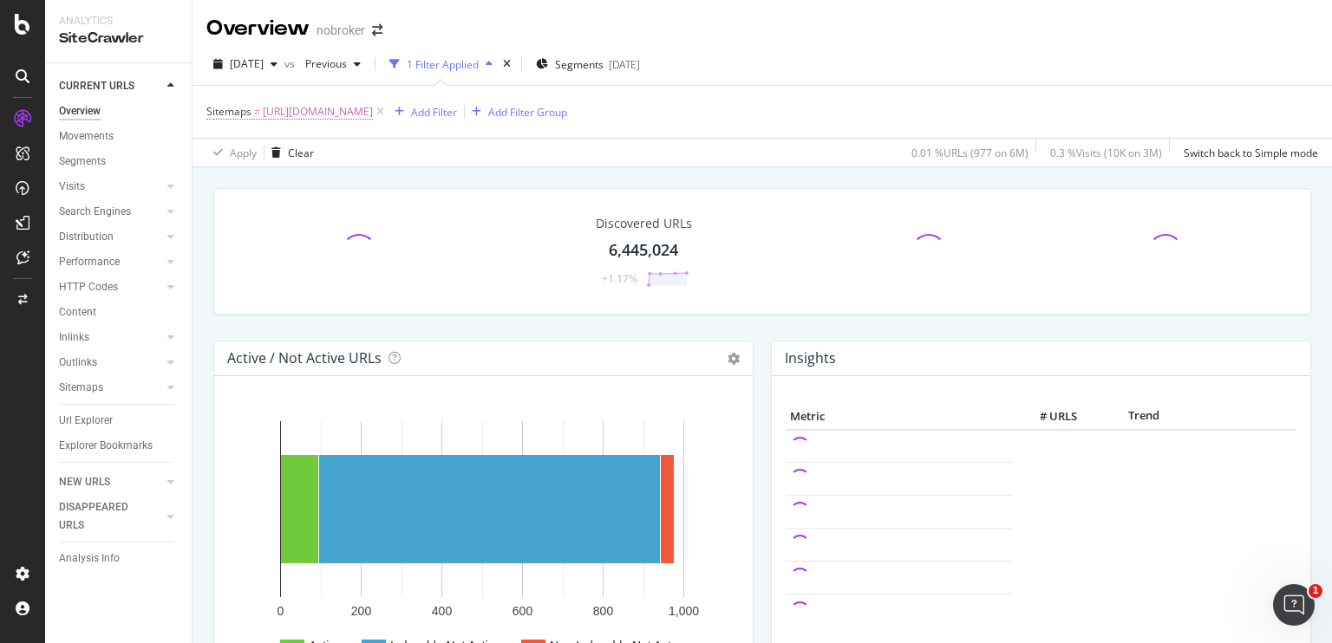
click at [373, 114] on span "[URL][DOMAIN_NAME]" at bounding box center [318, 112] width 110 height 24
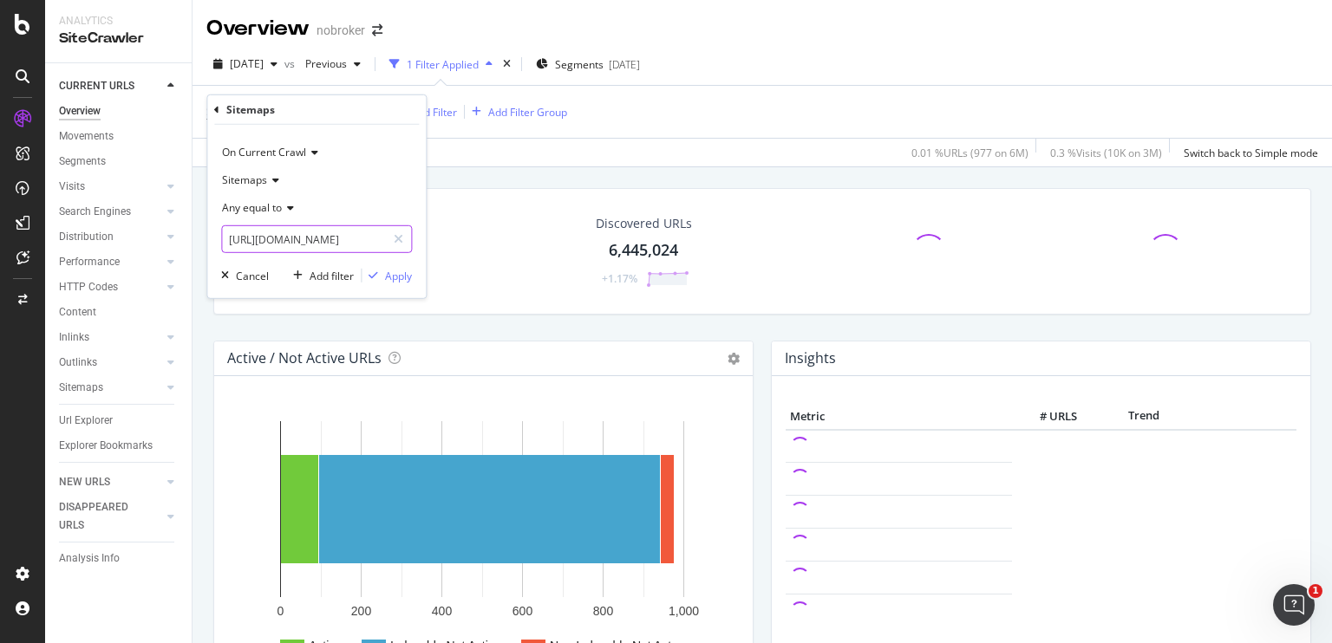
scroll to position [0, 31]
click at [335, 238] on input "[URL][DOMAIN_NAME]" at bounding box center [304, 239] width 164 height 28
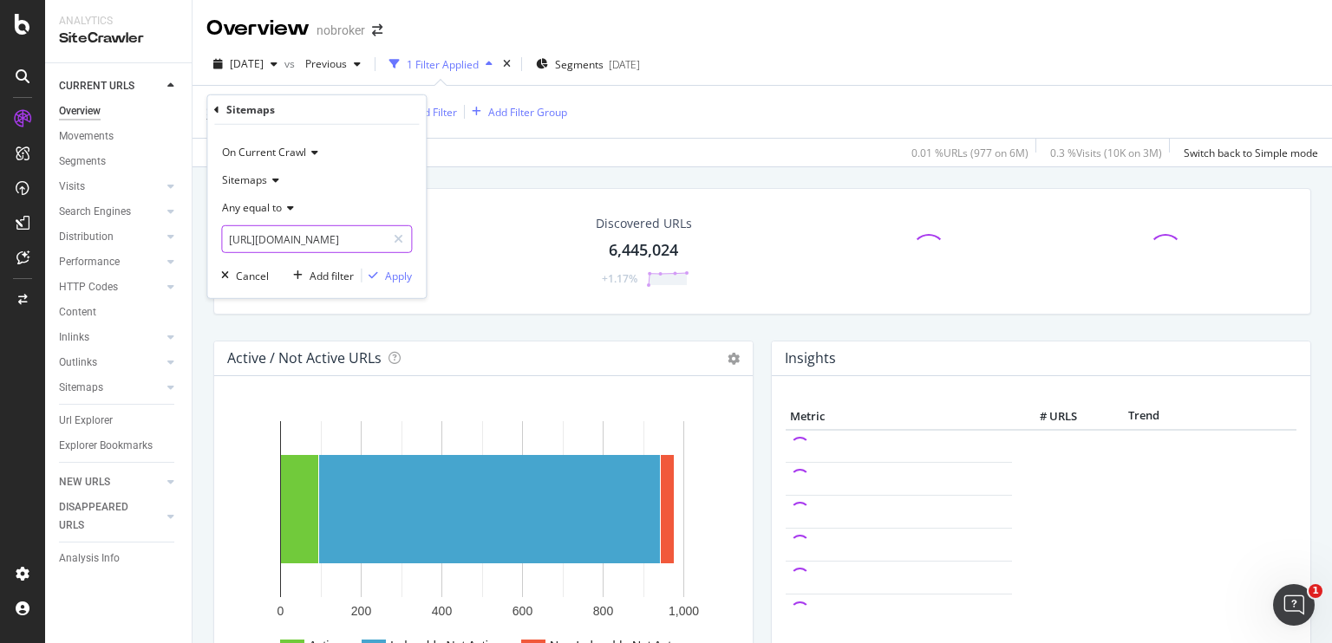
click at [335, 238] on input "[URL][DOMAIN_NAME]" at bounding box center [304, 239] width 164 height 28
click at [347, 238] on input "[URL][DOMAIN_NAME]" at bounding box center [304, 239] width 164 height 28
click at [343, 238] on input "[URL][DOMAIN_NAME]" at bounding box center [304, 239] width 164 height 28
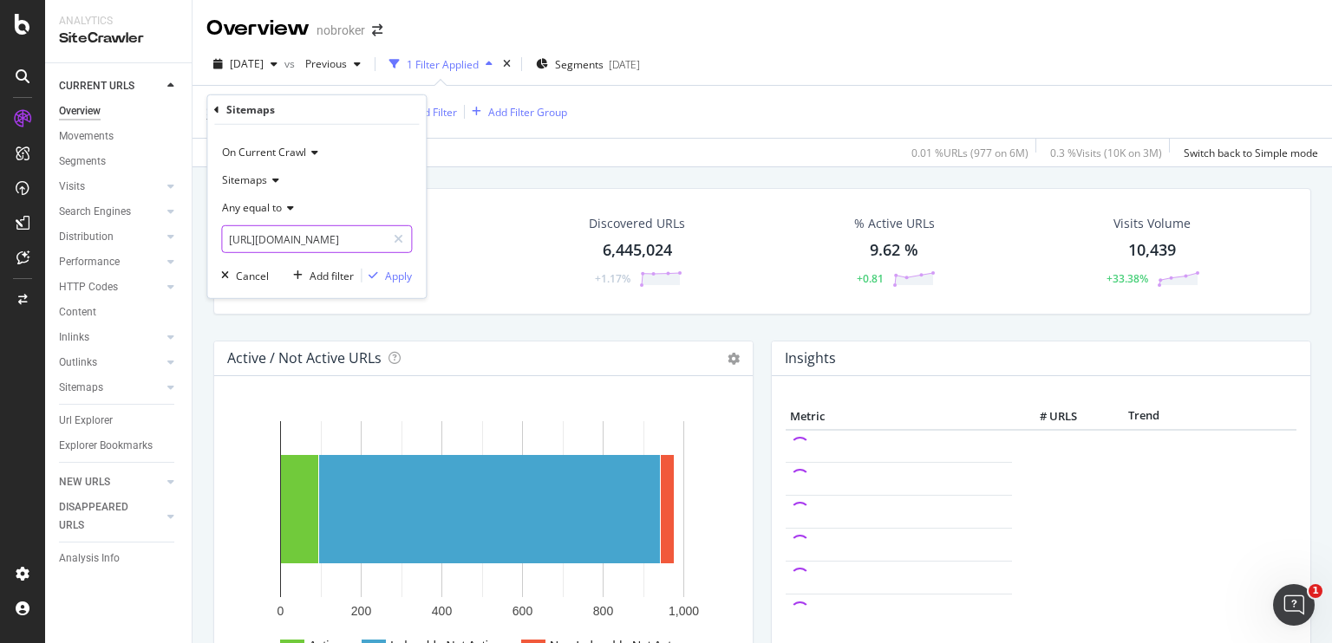
scroll to position [0, 149]
drag, startPoint x: 316, startPoint y: 238, endPoint x: 534, endPoint y: 242, distance: 218.6
click at [534, 242] on body "Analytics SiteCrawler CURRENT URLS Overview Movements Segments Visits Analysis …" at bounding box center [666, 321] width 1332 height 643
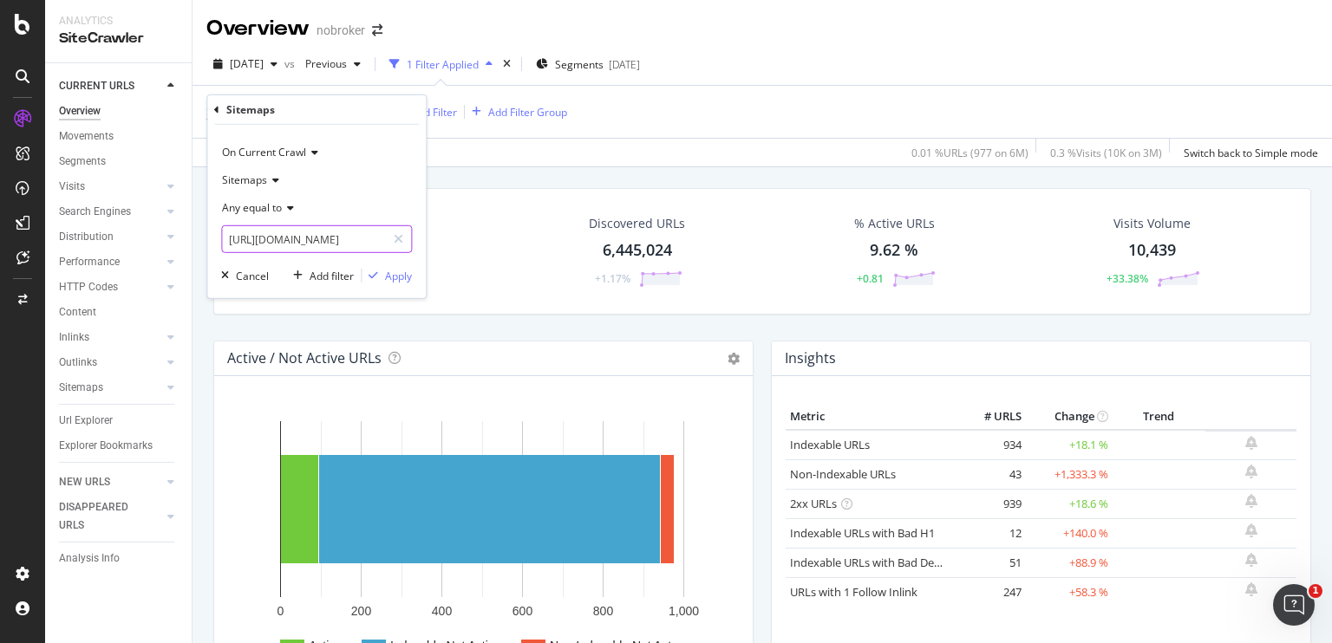
scroll to position [0, 0]
paste input "_index/?id=painting-tips.xml"
type input "[URL][DOMAIN_NAME]"
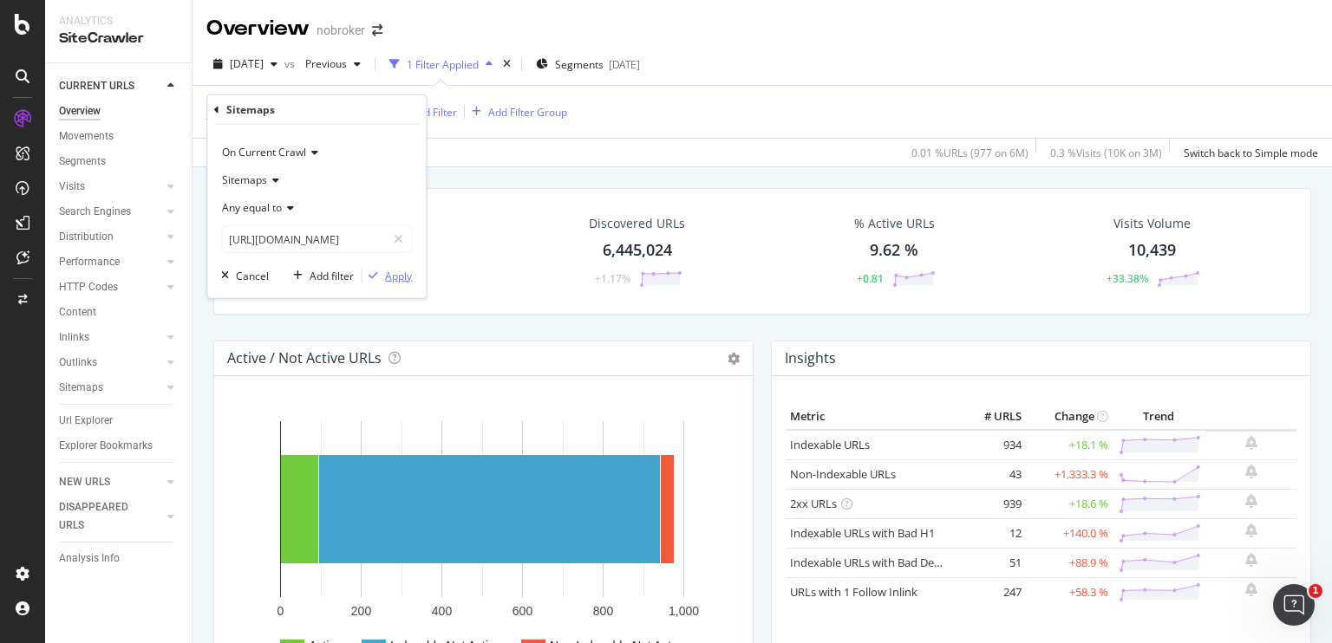
click at [400, 276] on div "Apply" at bounding box center [398, 275] width 27 height 15
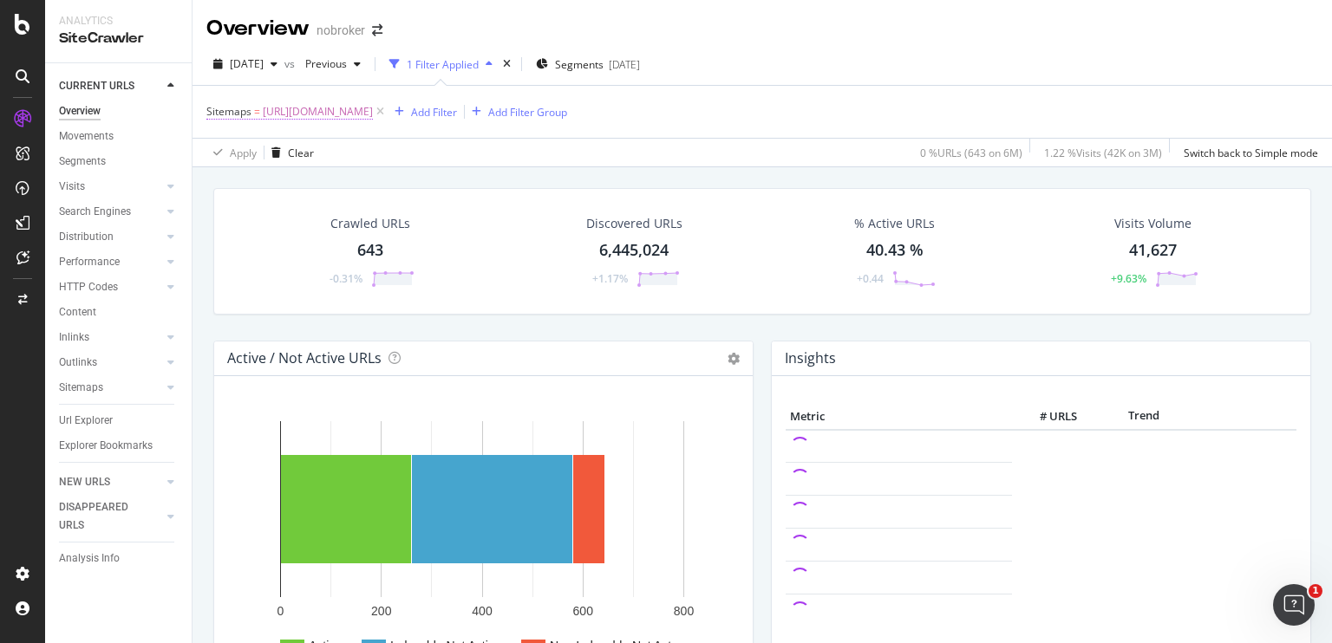
click at [373, 107] on span "[URL][DOMAIN_NAME]" at bounding box center [318, 112] width 110 height 24
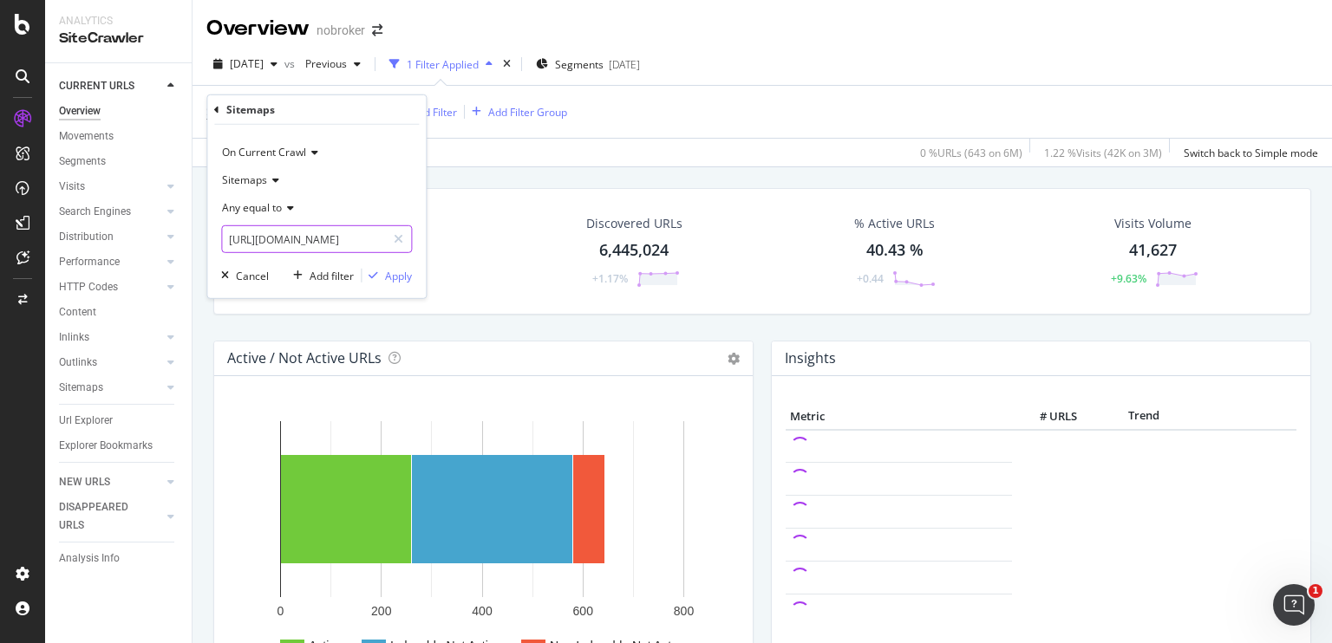
scroll to position [0, 120]
click at [369, 241] on input "[URL][DOMAIN_NAME]" at bounding box center [304, 239] width 164 height 28
click at [326, 239] on input "[URL][DOMAIN_NAME]" at bounding box center [304, 239] width 164 height 28
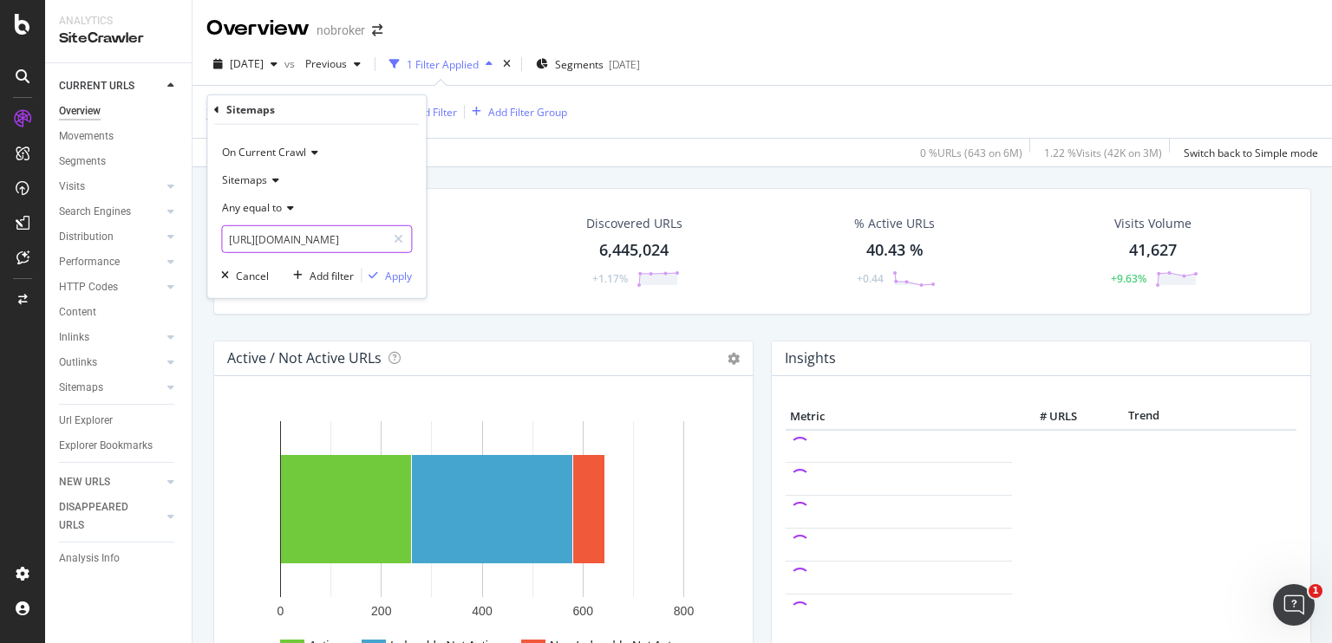
click at [326, 239] on input "[URL][DOMAIN_NAME]" at bounding box center [304, 239] width 164 height 28
type input "[URL][DOMAIN_NAME]"
click at [394, 271] on div "Apply" at bounding box center [398, 275] width 27 height 15
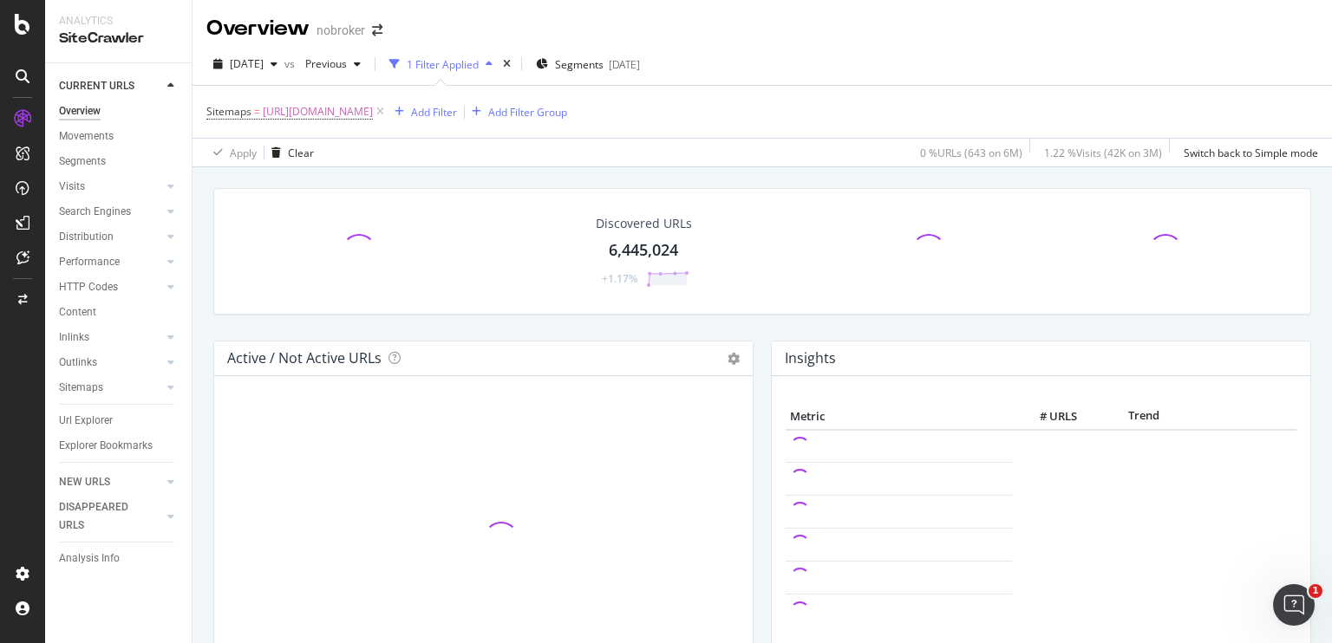
click at [391, 170] on div "Discovered URLs 6,445,024 +1.17% Active / Not Active URLs Chart (by Value) Char…" at bounding box center [763, 488] width 1140 height 643
click at [386, 161] on div "Apply Clear 0 % URLs ( 643 on 6M ) 1.22 % Visits ( 42K on 3M ) Switch back to S…" at bounding box center [763, 152] width 1140 height 29
